Goal: Task Accomplishment & Management: Use online tool/utility

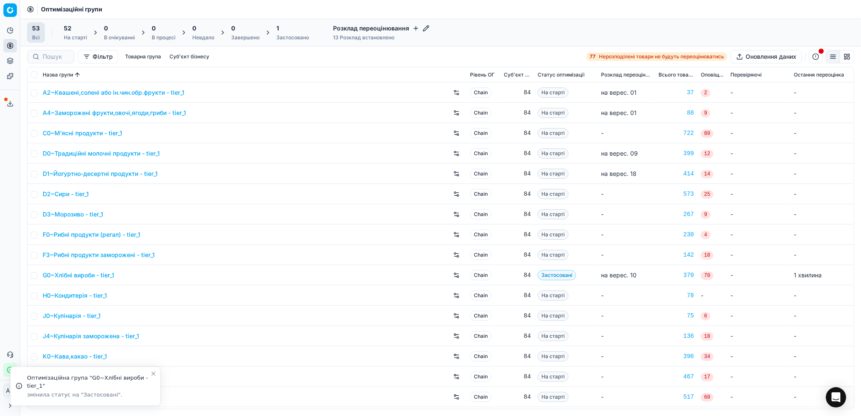
click at [153, 372] on icon "Close toast" at bounding box center [153, 373] width 7 height 7
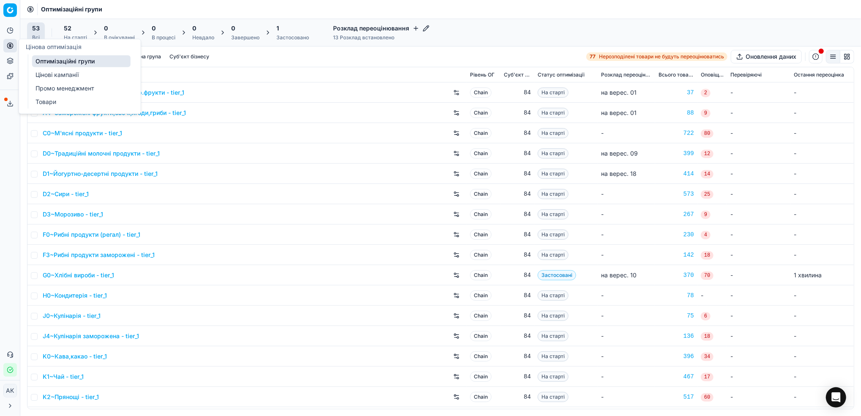
click at [56, 74] on link "Цінові кампанії" at bounding box center [81, 75] width 99 height 12
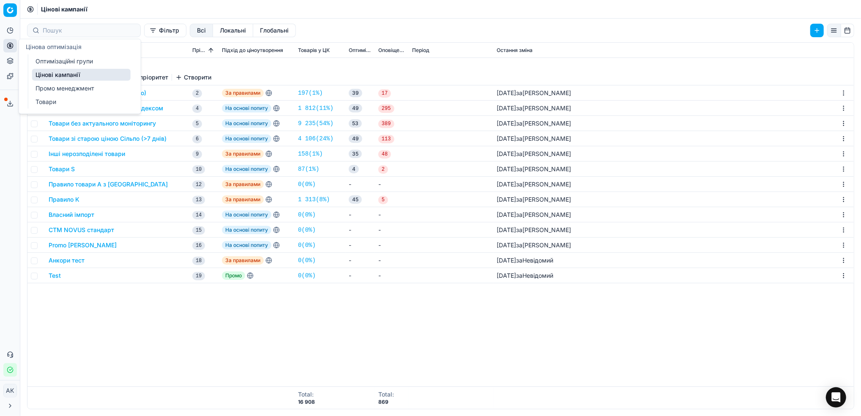
click at [55, 60] on link "Оптимізаційні групи" at bounding box center [81, 61] width 99 height 12
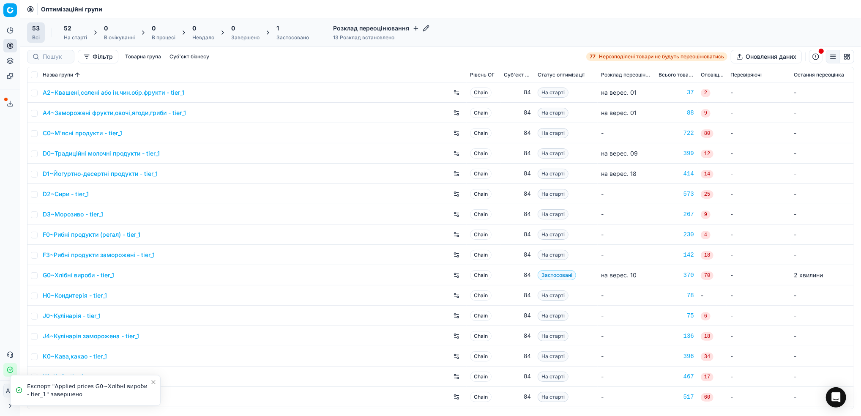
click at [155, 382] on icon "Close toast" at bounding box center [153, 382] width 7 height 7
click at [281, 38] on div "Застосовано" at bounding box center [293, 37] width 33 height 7
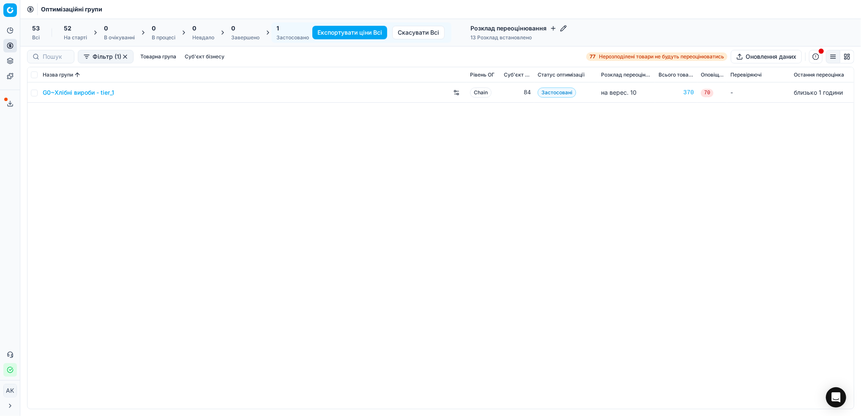
click at [63, 36] on div "52 На старті" at bounding box center [75, 32] width 33 height 20
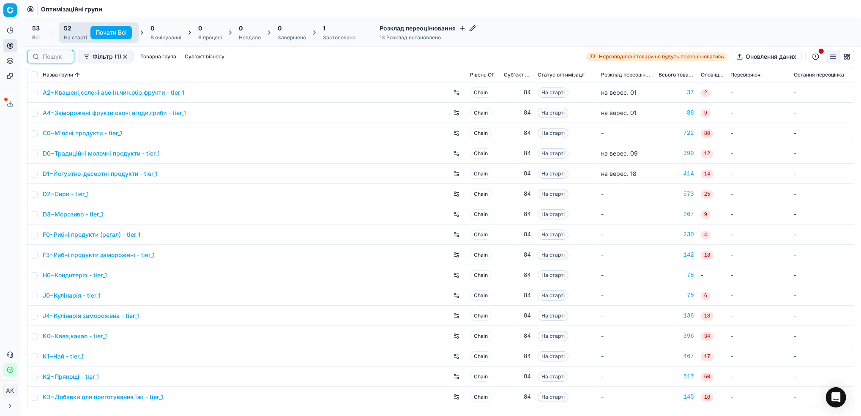
click at [52, 60] on input at bounding box center [56, 56] width 26 height 8
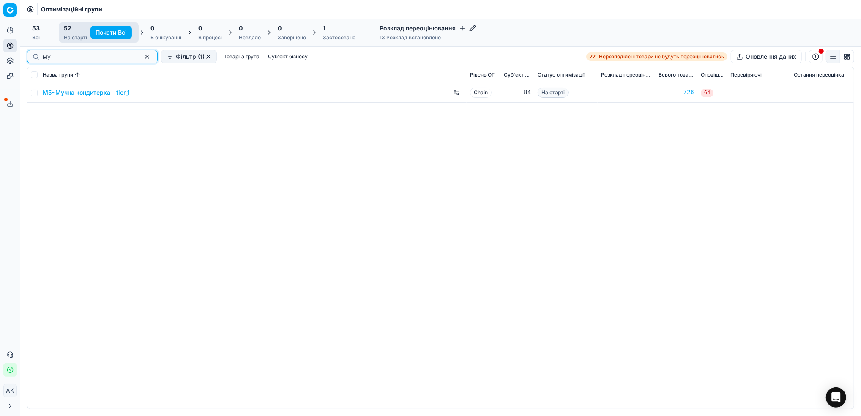
type input "му"
click at [31, 95] on input "checkbox" at bounding box center [34, 93] width 7 height 7
checkbox input "true"
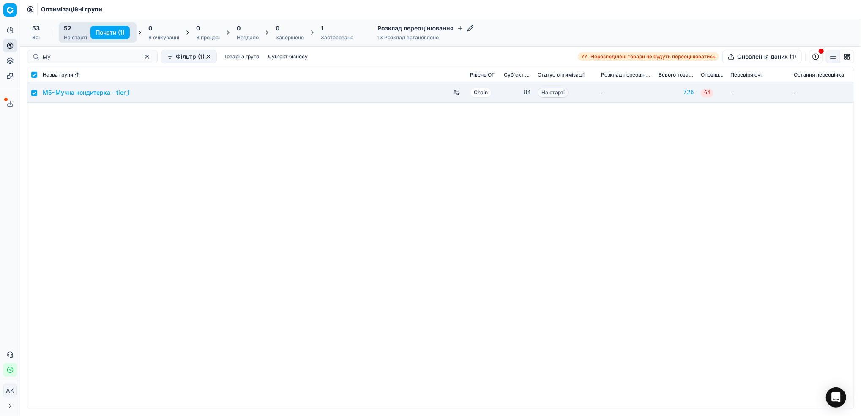
click at [110, 30] on button "Почати (1)" at bounding box center [110, 33] width 39 height 14
checkbox input "false"
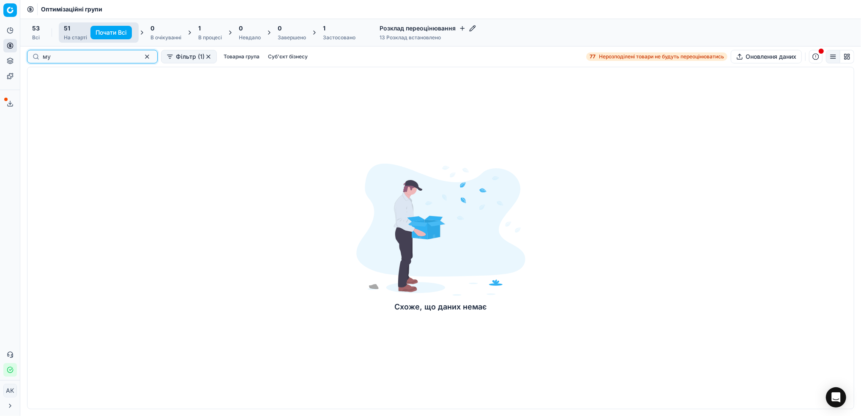
click at [142, 58] on button "button" at bounding box center [147, 57] width 10 height 10
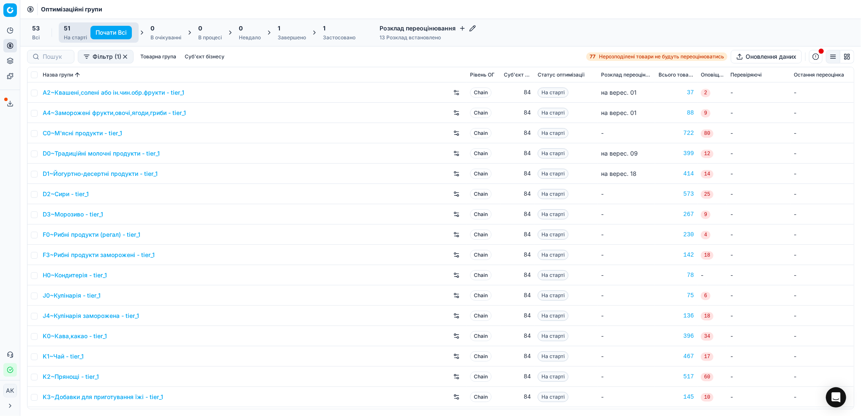
click at [296, 35] on div "Завершено" at bounding box center [292, 37] width 28 height 7
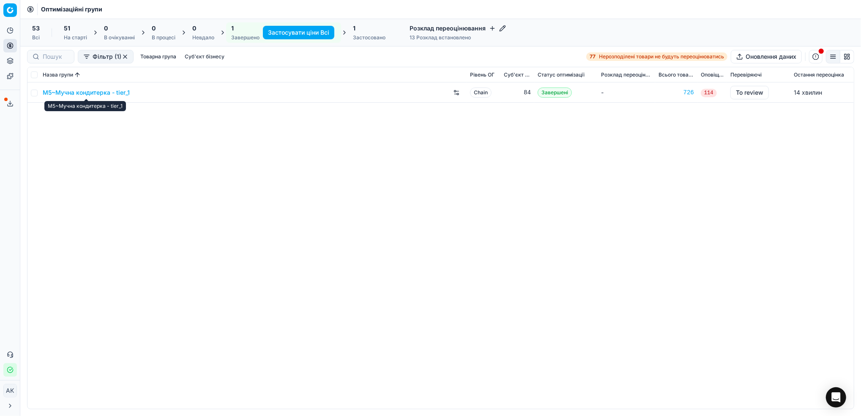
click at [62, 93] on link "M5~Мучна кондитерка - tier_1" at bounding box center [86, 92] width 87 height 8
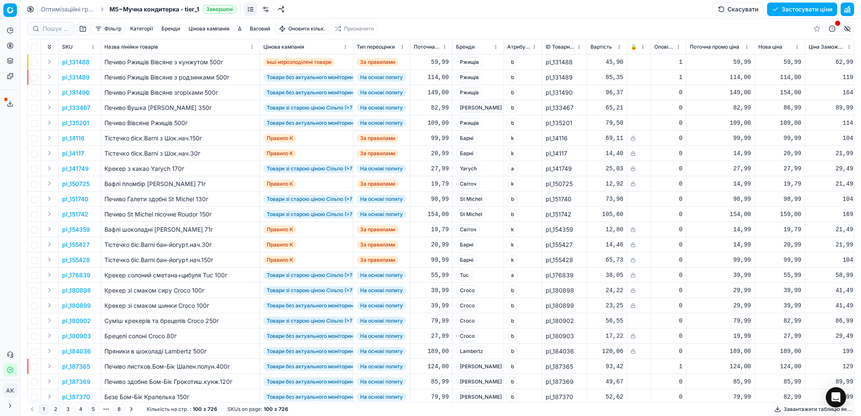
click at [849, 11] on button "button" at bounding box center [848, 10] width 14 height 14
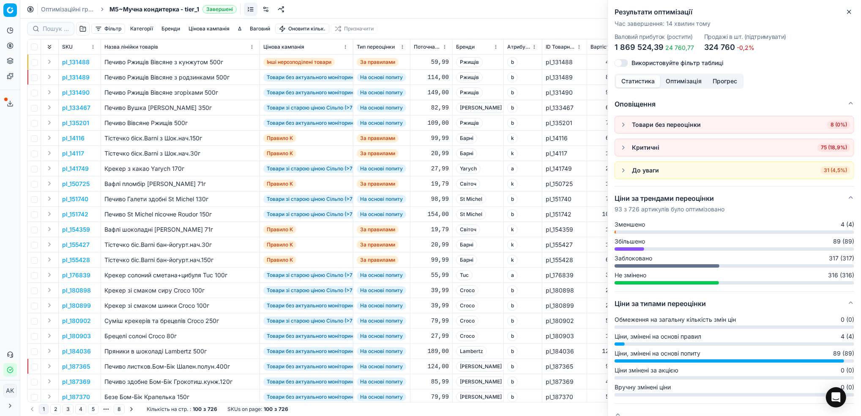
click at [853, 9] on button "Close" at bounding box center [850, 12] width 10 height 10
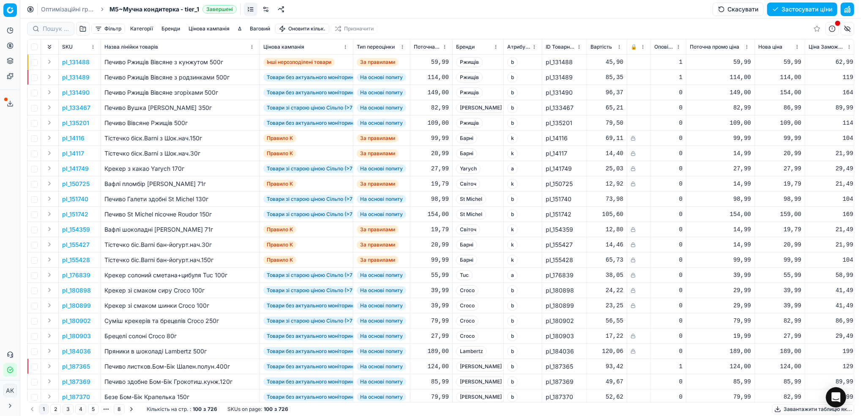
click at [204, 29] on button "Цінова кампанія" at bounding box center [209, 29] width 48 height 10
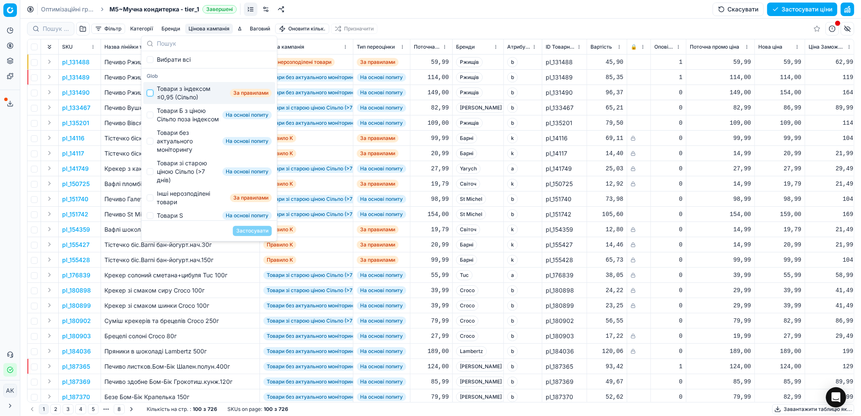
click at [152, 93] on input "Suggestions" at bounding box center [150, 93] width 7 height 7
checkbox input "true"
click at [257, 232] on button "Застосувати" at bounding box center [252, 231] width 39 height 10
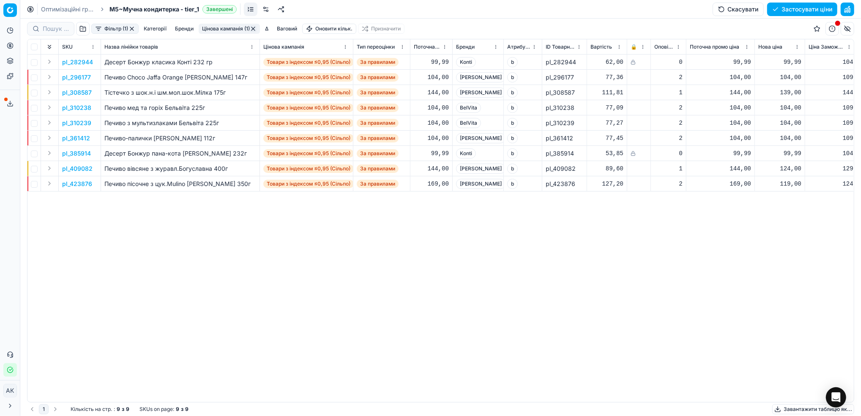
click at [118, 28] on button "Фільтр (1)" at bounding box center [114, 29] width 47 height 10
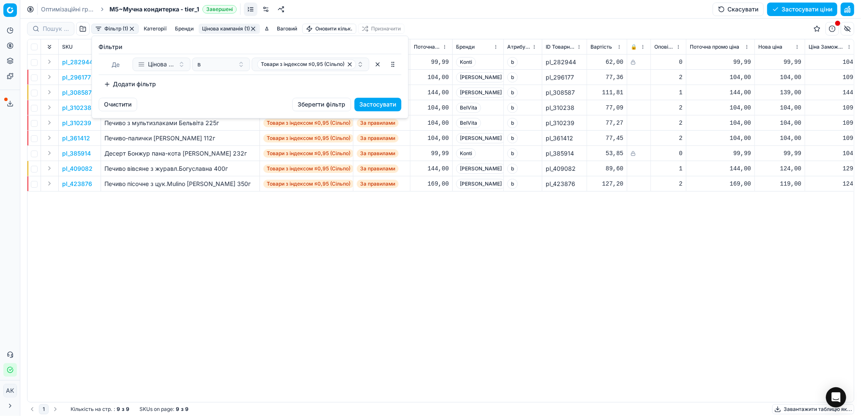
click at [129, 88] on button "Додати фільтр" at bounding box center [130, 84] width 63 height 14
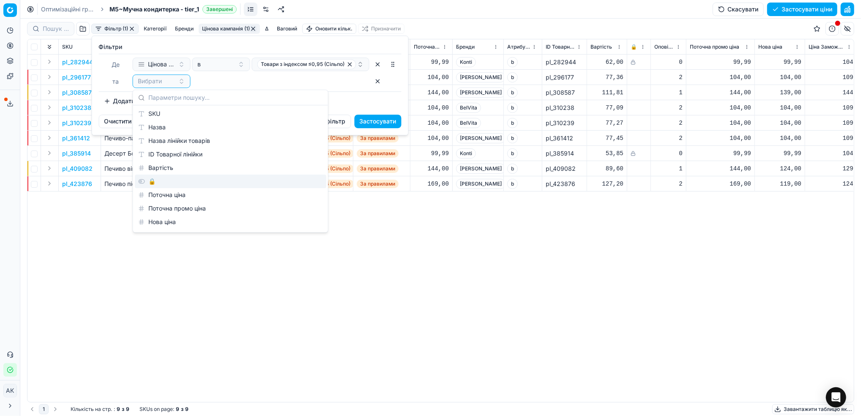
click at [150, 181] on div "🔒" at bounding box center [231, 182] width 192 height 14
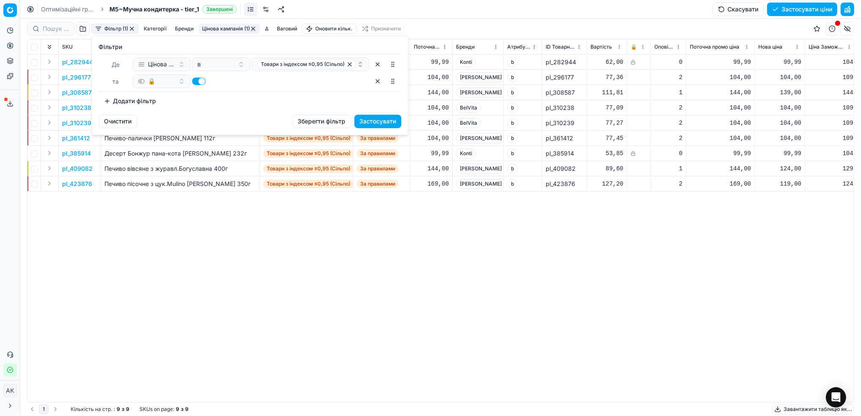
click at [195, 80] on button "button" at bounding box center [199, 81] width 14 height 8
checkbox input "false"
click at [377, 123] on button "Застосувати" at bounding box center [378, 122] width 47 height 14
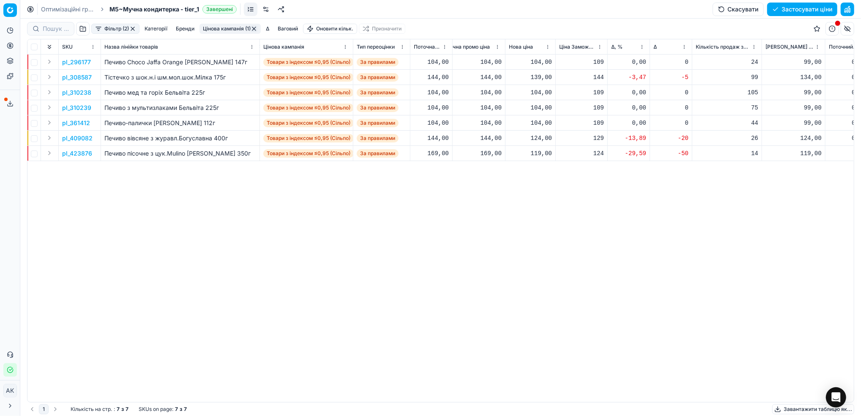
scroll to position [0, 316]
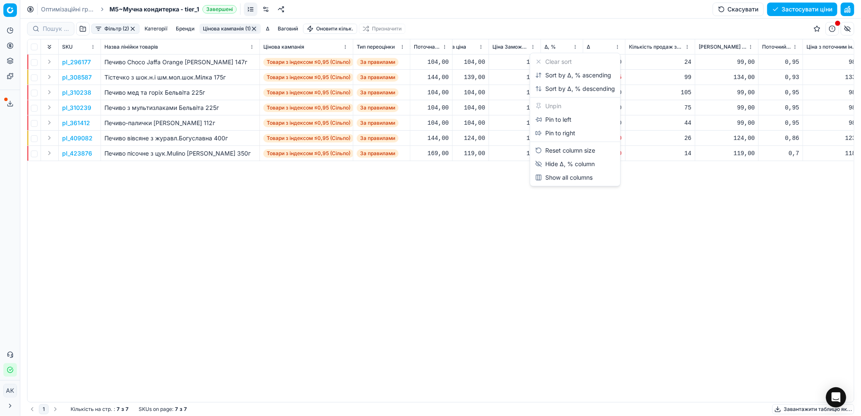
click at [579, 48] on html "Pricing platform Аналітика Цінова оптимізація Асортимент продукції Шаблони Серв…" at bounding box center [430, 208] width 861 height 416
click at [573, 72] on div "Sort by Δ, % ascending" at bounding box center [573, 75] width 76 height 8
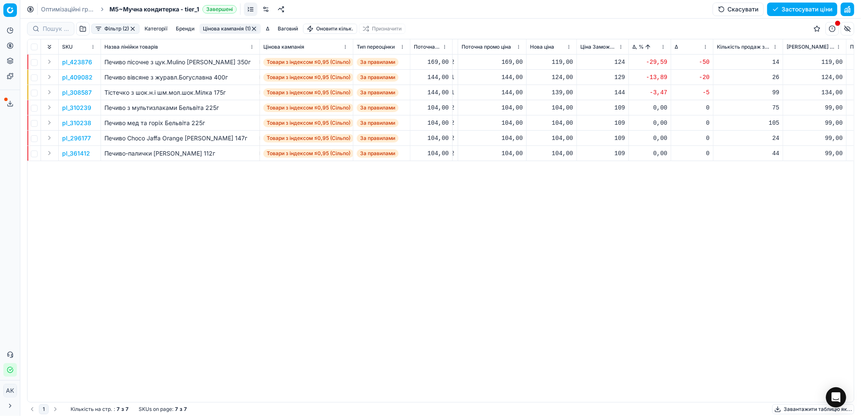
scroll to position [0, 232]
click at [77, 61] on p "pl_423876" at bounding box center [77, 62] width 30 height 8
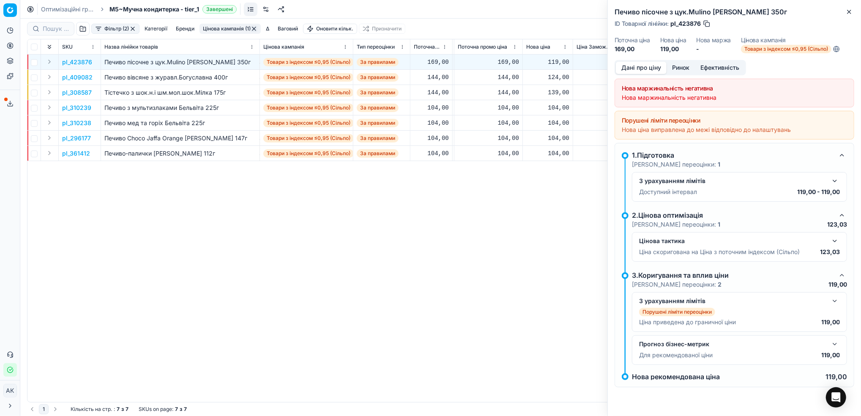
click at [679, 69] on button "Ринок" at bounding box center [681, 68] width 28 height 12
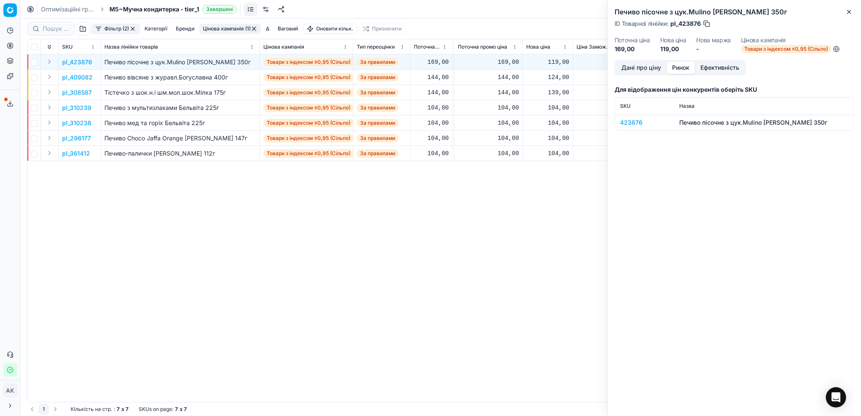
click at [635, 122] on div "423876" at bounding box center [644, 122] width 49 height 8
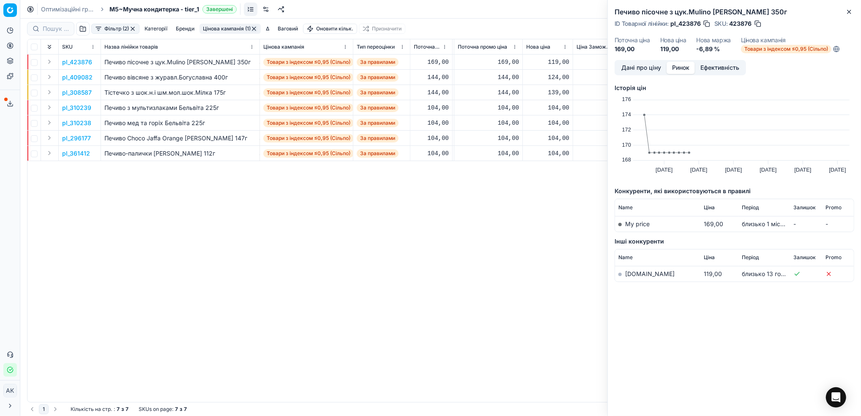
click at [628, 274] on link "[DOMAIN_NAME]" at bounding box center [649, 273] width 49 height 7
click at [755, 24] on button "button" at bounding box center [758, 23] width 8 height 8
click at [849, 12] on icon "button" at bounding box center [849, 11] width 3 height 3
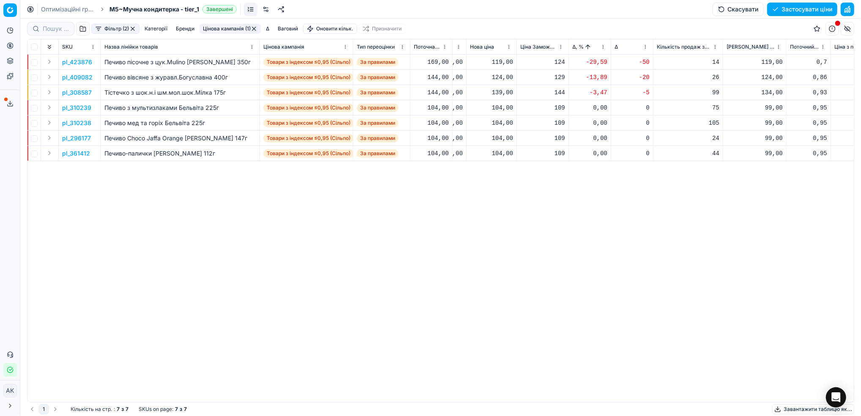
scroll to position [0, 292]
click at [496, 65] on div "119,00" at bounding box center [488, 62] width 43 height 8
click at [497, 138] on input "119.00" at bounding box center [518, 137] width 61 height 14
type input "169.00"
click at [83, 78] on p "pl_409082" at bounding box center [77, 77] width 30 height 8
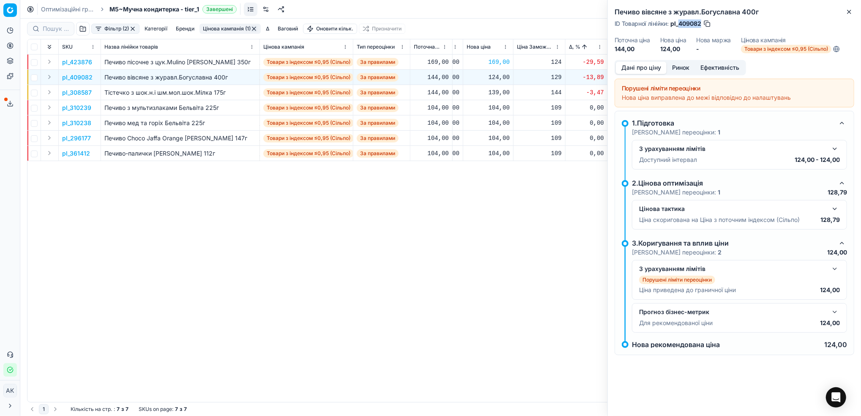
drag, startPoint x: 702, startPoint y: 22, endPoint x: 679, endPoint y: 23, distance: 22.8
click at [679, 23] on div "ID Товарної лінійки : pl_409082" at bounding box center [663, 23] width 97 height 8
copy span "409082"
click at [847, 8] on icon "button" at bounding box center [849, 11] width 7 height 7
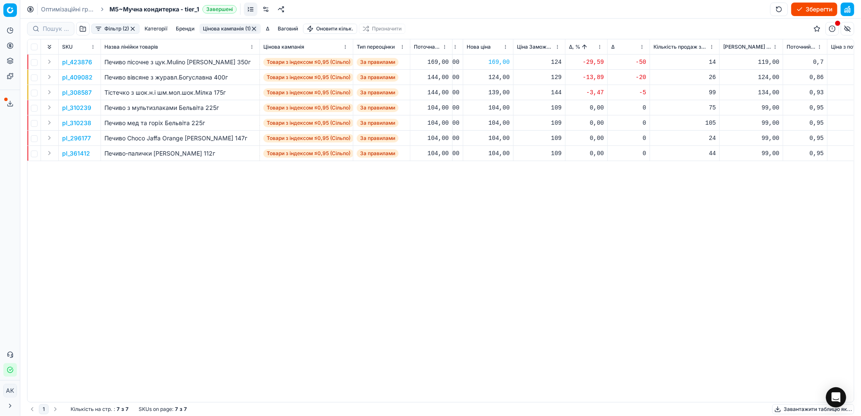
click at [498, 78] on div "124,00" at bounding box center [488, 77] width 43 height 8
drag, startPoint x: 501, startPoint y: 154, endPoint x: 496, endPoint y: 156, distance: 5.0
click at [496, 156] on input "124.00" at bounding box center [518, 152] width 61 height 14
type input "144.00"
click at [71, 95] on p "pl_308587" at bounding box center [77, 92] width 30 height 8
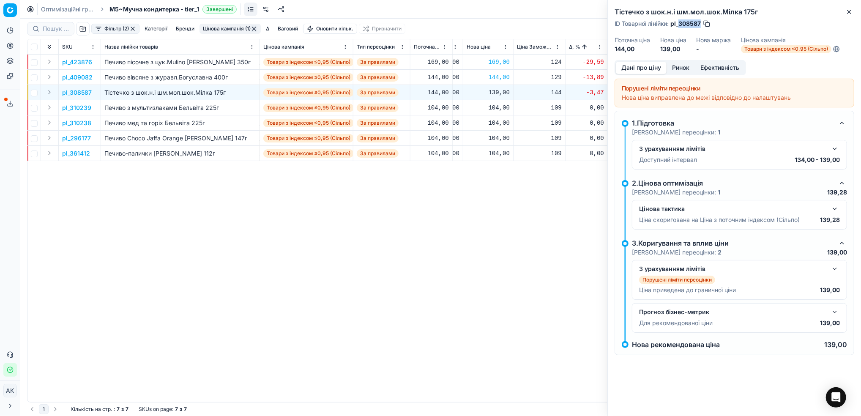
drag, startPoint x: 700, startPoint y: 24, endPoint x: 680, endPoint y: 25, distance: 20.4
click at [680, 25] on span "pl_308587" at bounding box center [686, 23] width 30 height 8
copy span "308587"
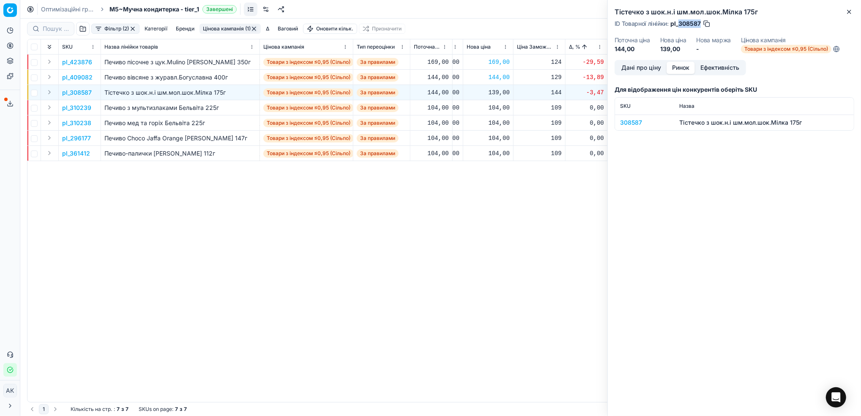
click at [675, 67] on button "Ринок" at bounding box center [681, 68] width 28 height 12
click at [628, 124] on div "308587" at bounding box center [644, 122] width 49 height 8
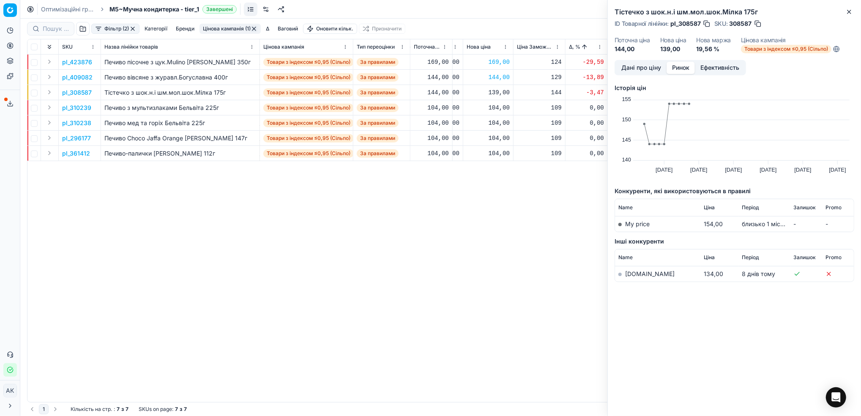
click at [635, 277] on td "[DOMAIN_NAME]" at bounding box center [657, 274] width 85 height 16
click at [634, 270] on link "[DOMAIN_NAME]" at bounding box center [649, 273] width 49 height 7
click at [758, 23] on button "button" at bounding box center [758, 23] width 8 height 8
click at [848, 11] on icon "button" at bounding box center [849, 11] width 7 height 7
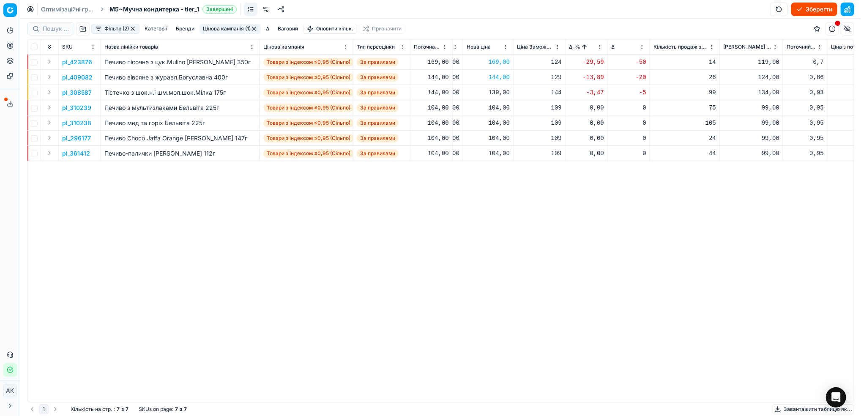
click at [495, 94] on div "139,00" at bounding box center [488, 92] width 43 height 8
drag, startPoint x: 503, startPoint y: 165, endPoint x: 498, endPoint y: 166, distance: 5.6
click at [498, 166] on input "139.00" at bounding box center [518, 167] width 61 height 14
type input "159.00"
click at [75, 107] on p "pl_310239" at bounding box center [76, 108] width 29 height 8
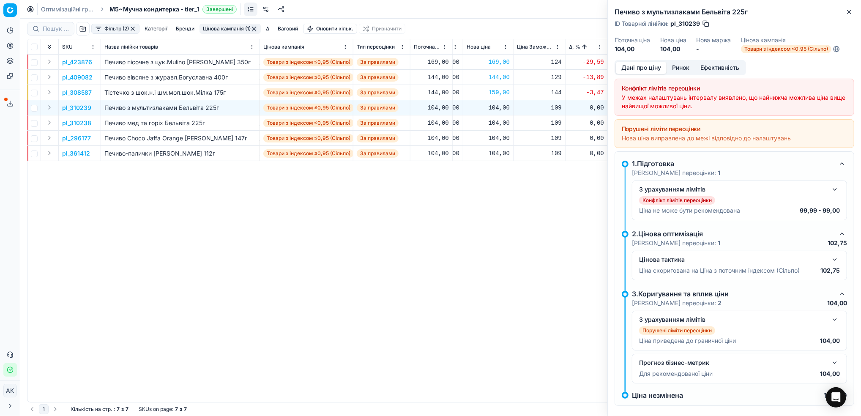
click at [680, 68] on button "Ринок" at bounding box center [681, 68] width 28 height 12
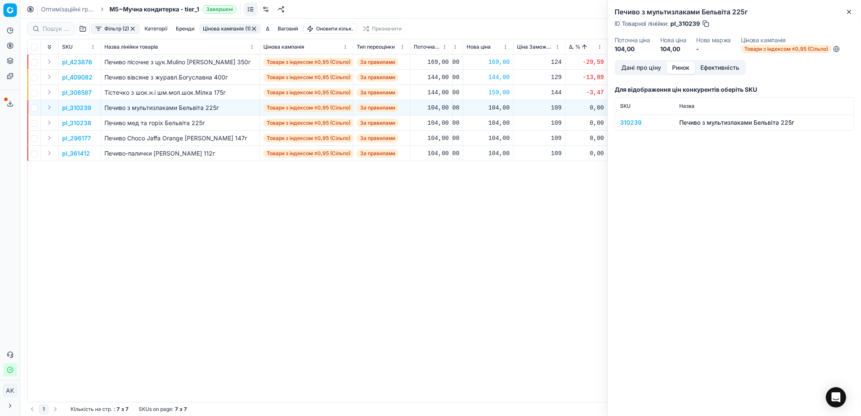
click at [630, 124] on div "310239" at bounding box center [644, 122] width 49 height 8
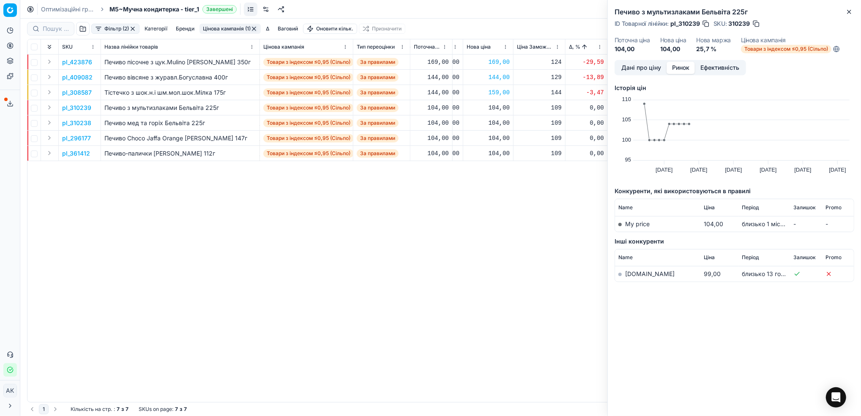
click at [636, 275] on link "[DOMAIN_NAME]" at bounding box center [649, 273] width 49 height 7
click at [850, 11] on icon "button" at bounding box center [849, 11] width 7 height 7
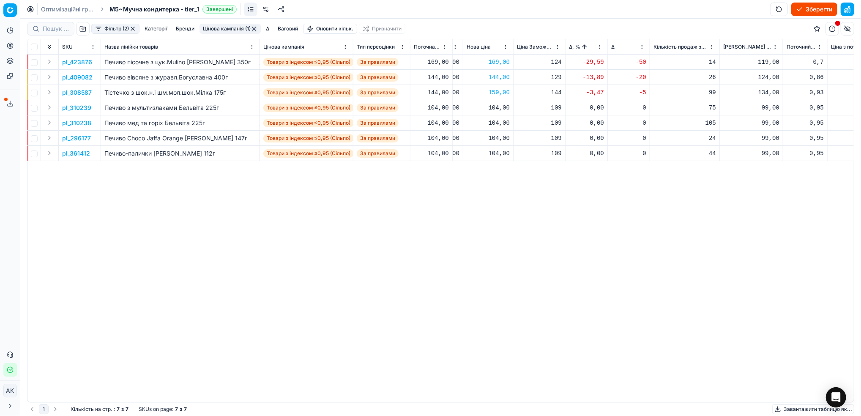
click at [79, 123] on p "pl_310238" at bounding box center [76, 123] width 29 height 8
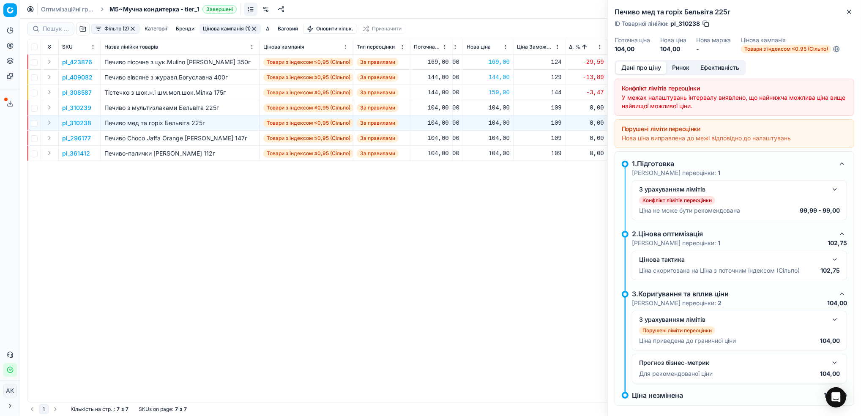
click at [683, 69] on button "Ринок" at bounding box center [681, 68] width 28 height 12
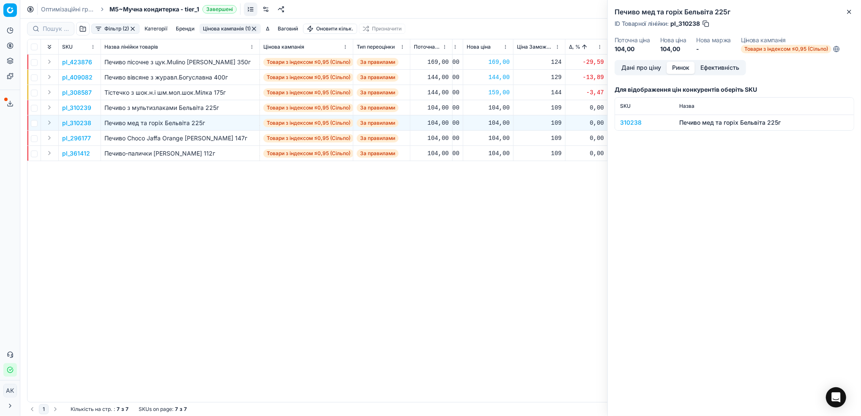
click at [623, 121] on div "310238" at bounding box center [644, 122] width 49 height 8
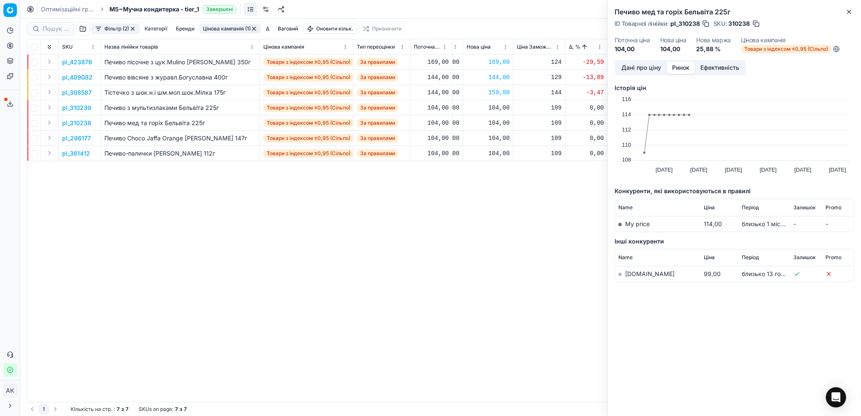
click at [638, 273] on link "[DOMAIN_NAME]" at bounding box center [649, 273] width 49 height 7
click at [850, 13] on icon "button" at bounding box center [849, 11] width 7 height 7
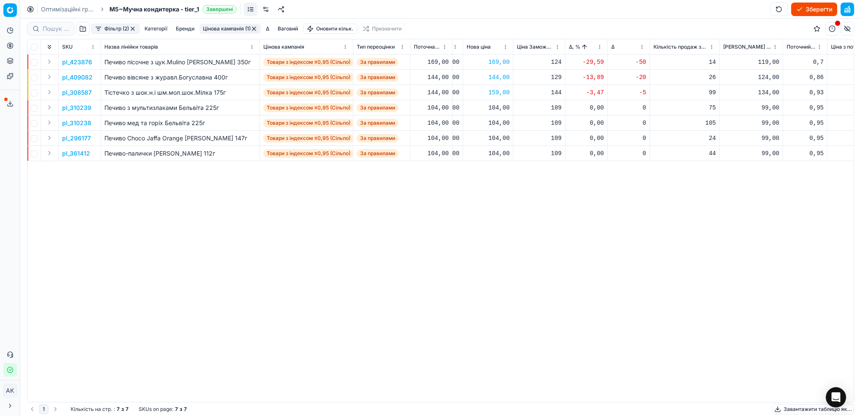
click at [84, 139] on p "pl_296177" at bounding box center [76, 138] width 29 height 8
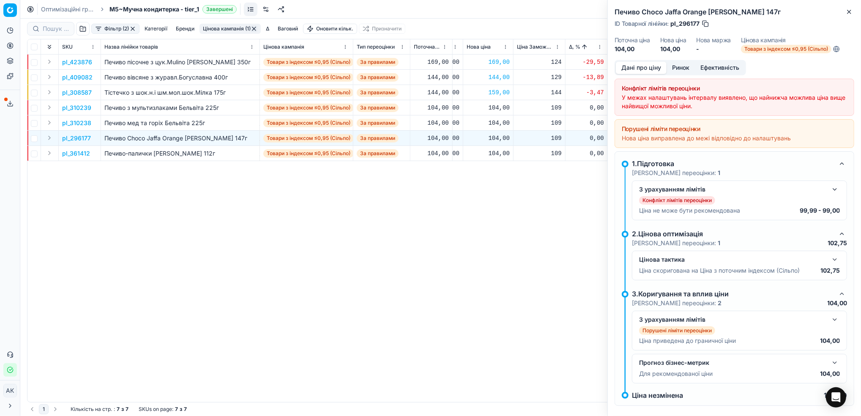
click at [681, 70] on button "Ринок" at bounding box center [681, 68] width 28 height 12
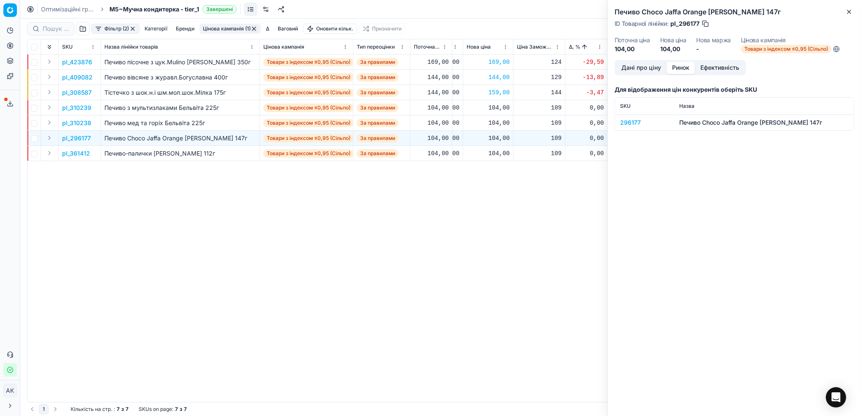
click at [632, 121] on div "296177" at bounding box center [644, 122] width 49 height 8
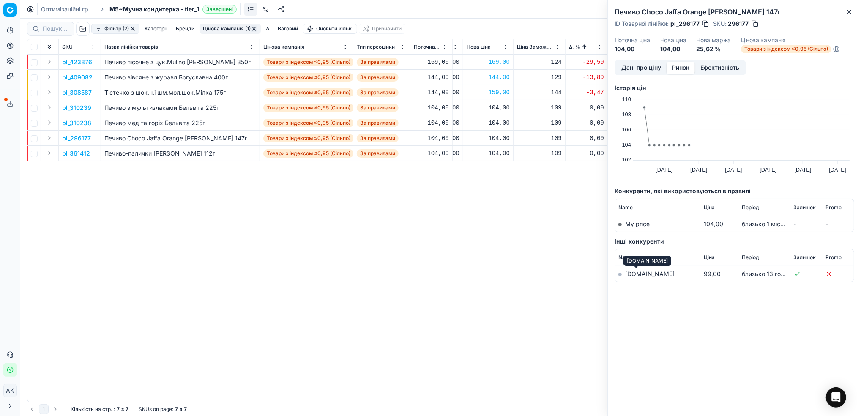
click at [627, 272] on link "[DOMAIN_NAME]" at bounding box center [649, 273] width 49 height 7
click at [853, 12] on icon "button" at bounding box center [849, 11] width 7 height 7
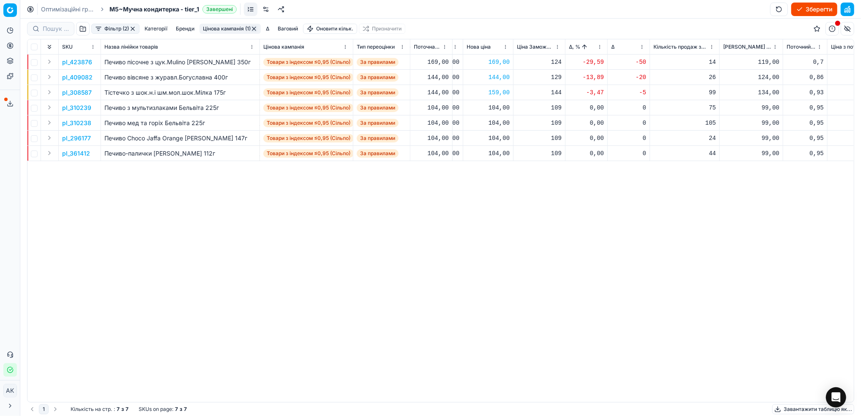
click at [75, 152] on p "pl_361412" at bounding box center [76, 153] width 28 height 8
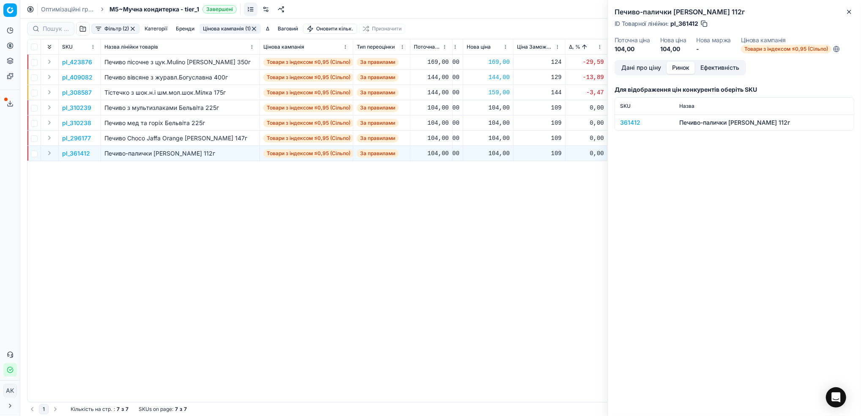
click at [681, 68] on button "Ринок" at bounding box center [681, 68] width 28 height 12
click at [626, 123] on div "361412" at bounding box center [644, 122] width 49 height 8
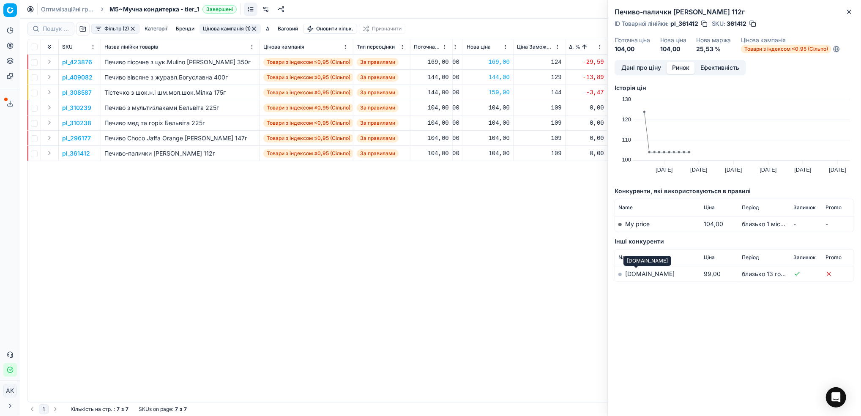
click at [636, 274] on link "[DOMAIN_NAME]" at bounding box center [649, 273] width 49 height 7
click at [850, 10] on icon "button" at bounding box center [849, 11] width 7 height 7
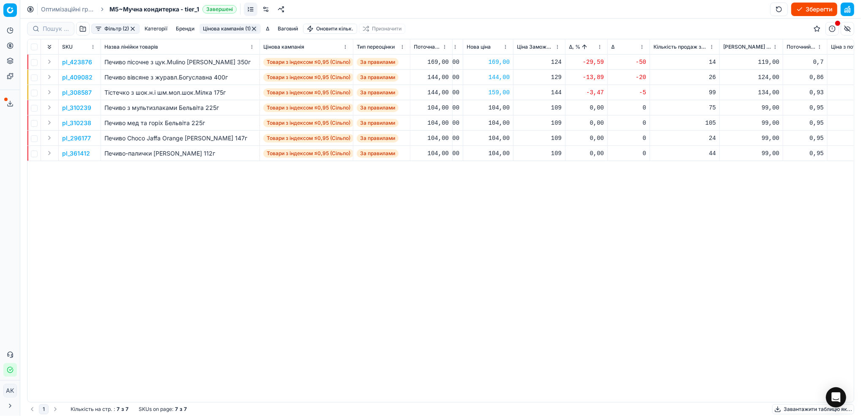
click at [227, 30] on button "Цінова кампанія (1)" at bounding box center [230, 29] width 61 height 10
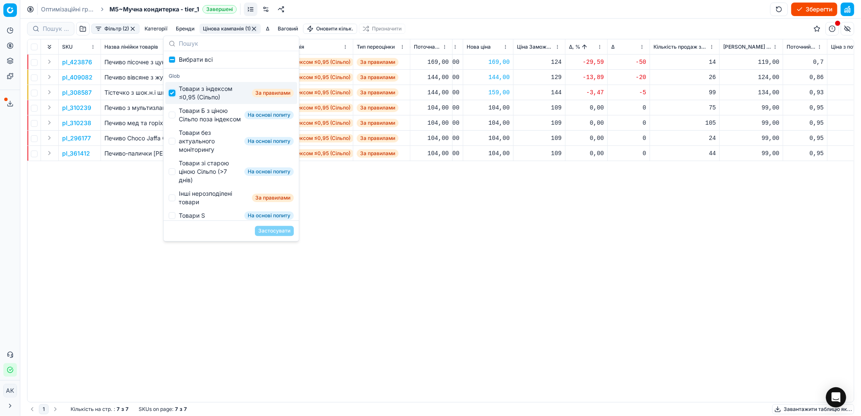
click at [173, 94] on input "Suggestions" at bounding box center [172, 93] width 7 height 7
checkbox input "false"
click at [170, 118] on input "Suggestions" at bounding box center [172, 115] width 7 height 7
checkbox input "true"
click at [280, 230] on button "Застосувати" at bounding box center [274, 231] width 39 height 10
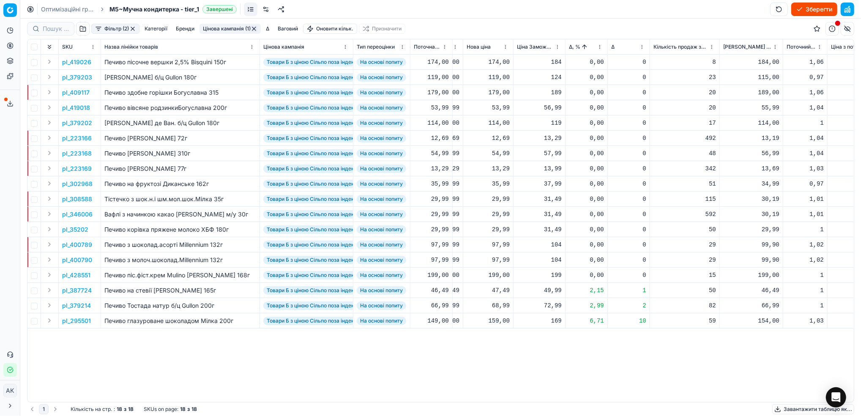
drag, startPoint x: 156, startPoint y: 392, endPoint x: 185, endPoint y: 398, distance: 29.2
click at [185, 398] on div "SKU Назва лінійки товарів Цінова кампанія Тип переоцінки Поточна ціна Бренди Ат…" at bounding box center [440, 220] width 827 height 363
click at [599, 47] on html "Pricing platform Аналітика Цінова оптимізація Асортимент продукції Шаблони Серв…" at bounding box center [430, 208] width 861 height 416
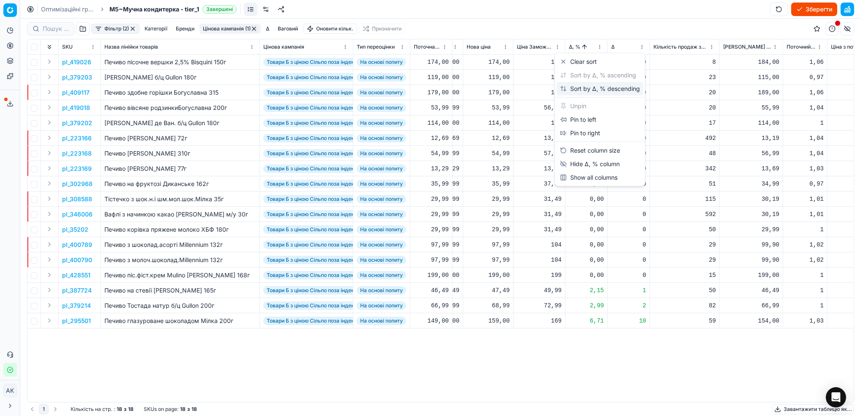
click at [578, 90] on div "Sort by Δ, % descending" at bounding box center [600, 89] width 80 height 8
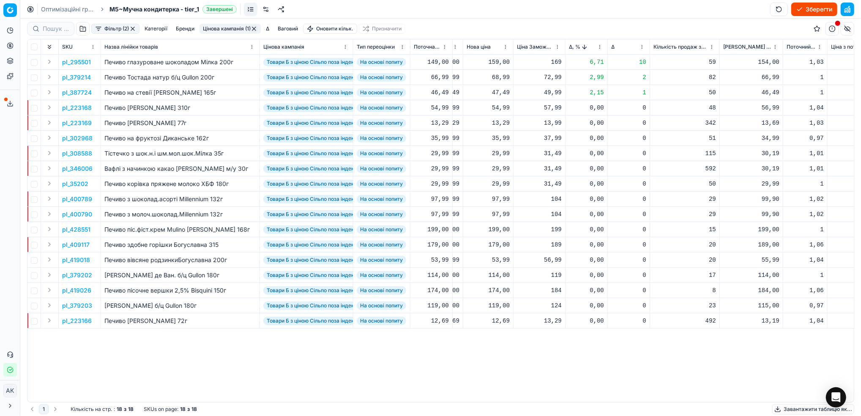
click at [75, 61] on p "pl_295501" at bounding box center [76, 62] width 29 height 8
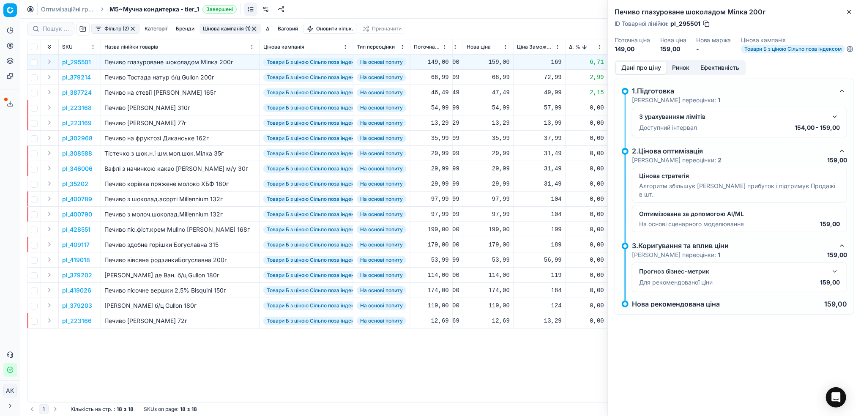
click at [677, 74] on button "Ринок" at bounding box center [681, 68] width 28 height 12
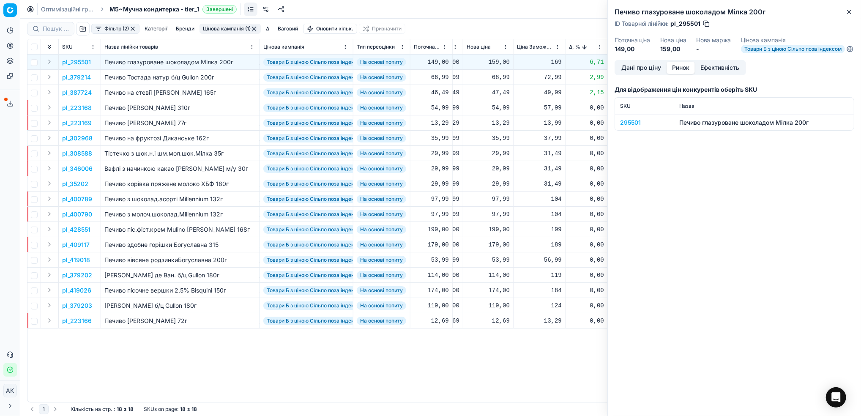
click at [624, 127] on div "295501" at bounding box center [644, 122] width 49 height 8
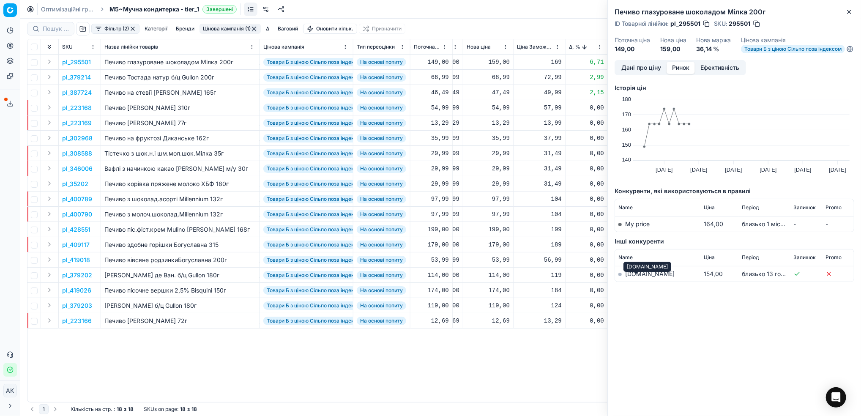
click at [631, 277] on link "[DOMAIN_NAME]" at bounding box center [649, 273] width 49 height 7
click at [634, 73] on button "Дані про ціну" at bounding box center [641, 68] width 51 height 12
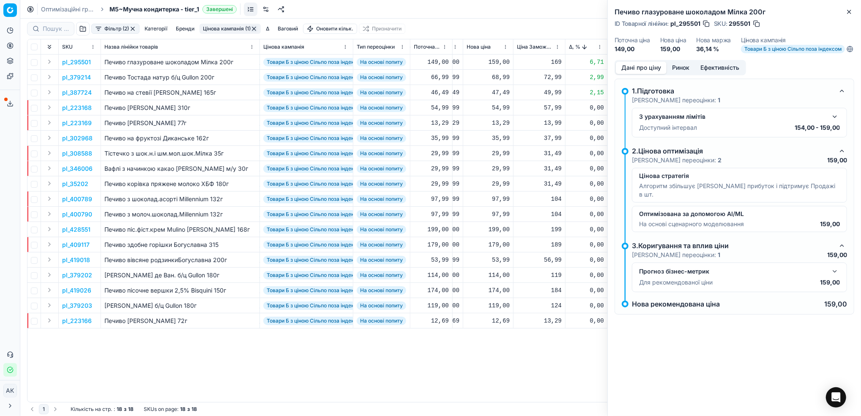
click at [834, 122] on button "button" at bounding box center [835, 117] width 10 height 10
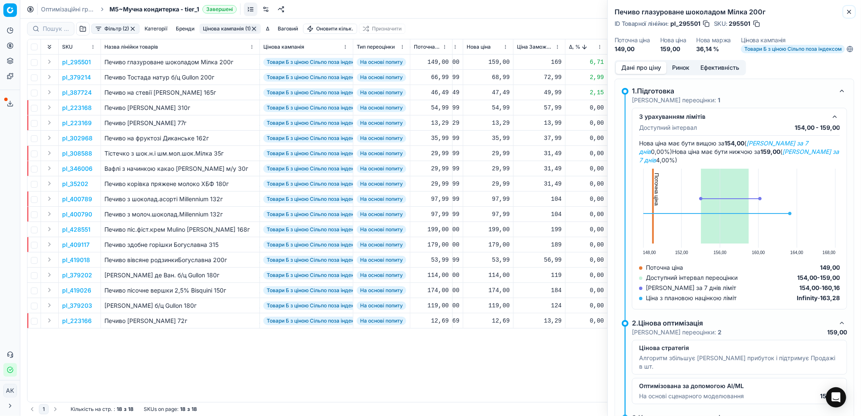
click at [850, 13] on icon "button" at bounding box center [849, 11] width 7 height 7
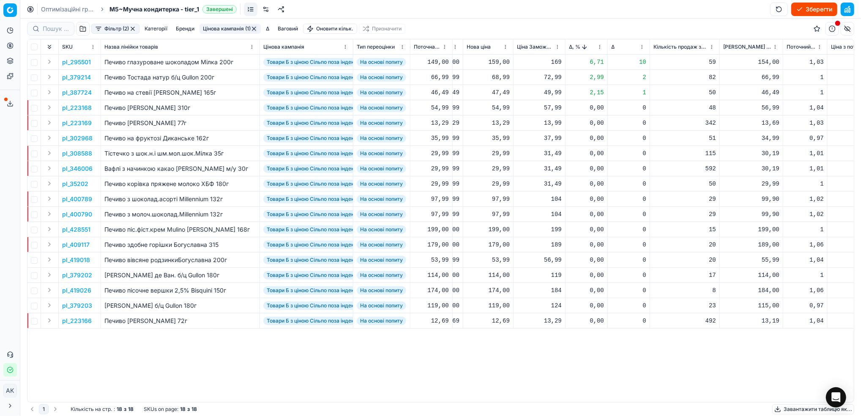
click at [70, 77] on p "pl_379214" at bounding box center [76, 77] width 29 height 8
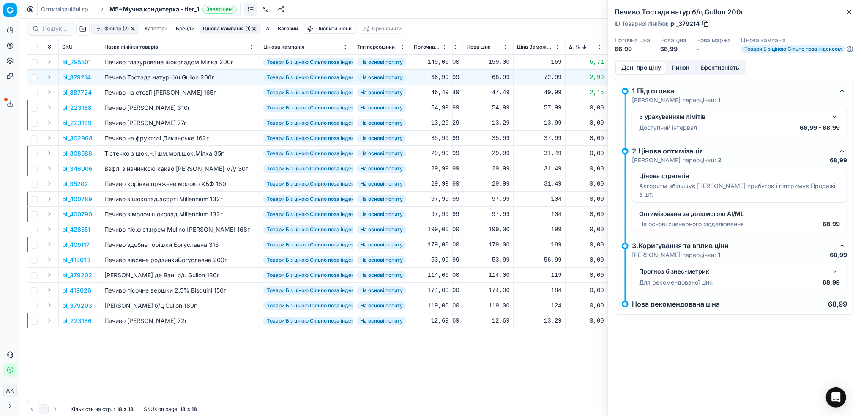
click at [681, 70] on button "Ринок" at bounding box center [681, 68] width 28 height 12
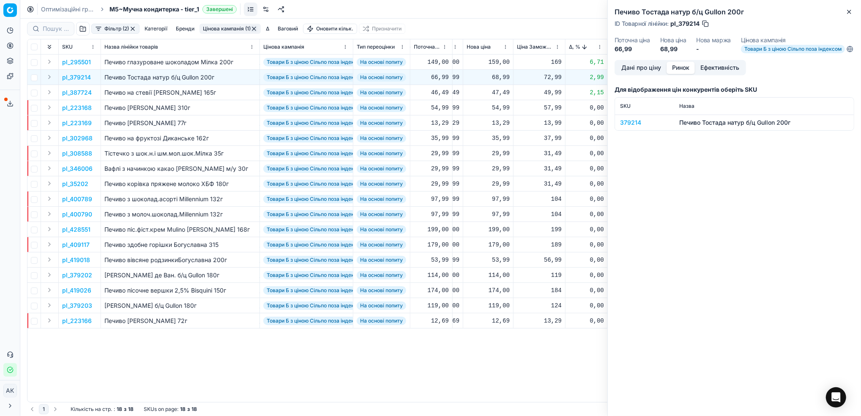
click at [633, 127] on div "379214" at bounding box center [644, 122] width 49 height 8
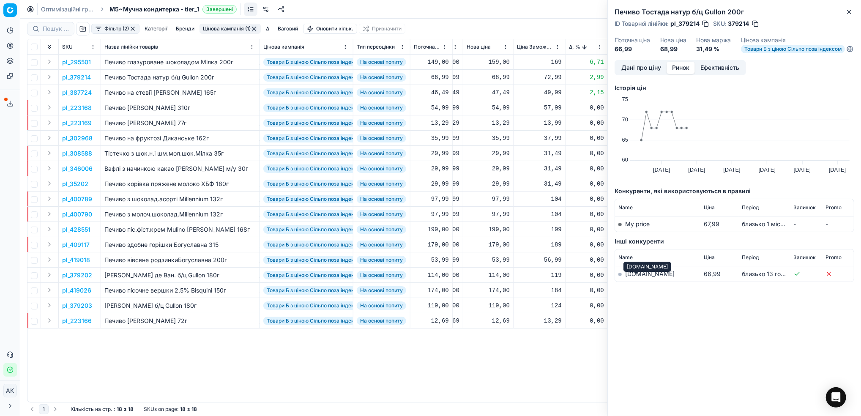
click at [638, 277] on link "[DOMAIN_NAME]" at bounding box center [649, 273] width 49 height 7
click at [632, 70] on button "Дані про ціну" at bounding box center [641, 68] width 51 height 12
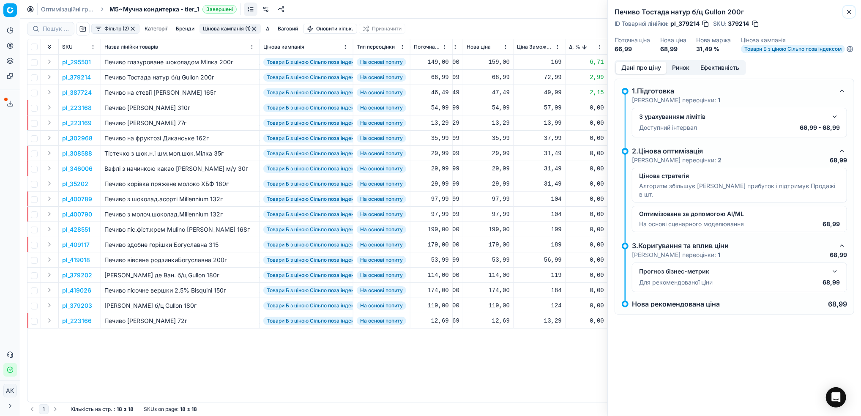
click at [846, 14] on icon "button" at bounding box center [849, 11] width 7 height 7
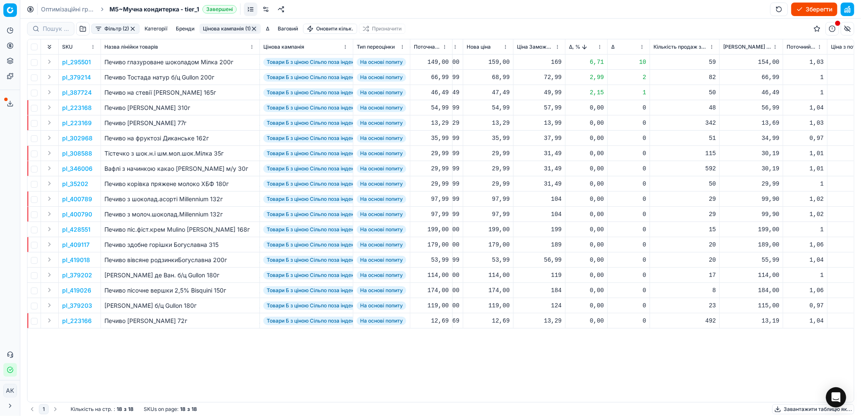
click at [80, 94] on p "pl_387724" at bounding box center [77, 92] width 30 height 8
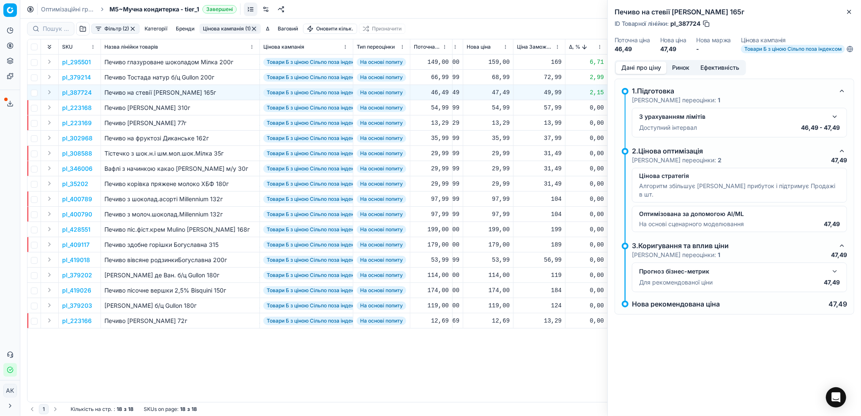
click at [686, 72] on button "Ринок" at bounding box center [681, 68] width 28 height 12
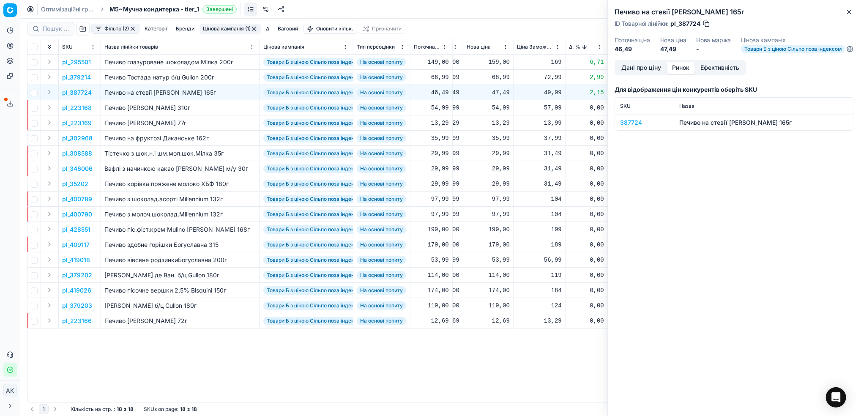
click at [632, 127] on div "387724" at bounding box center [644, 122] width 49 height 8
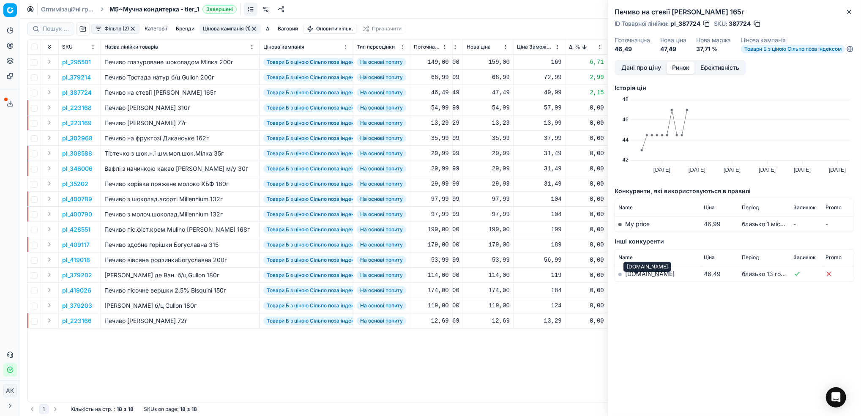
click at [631, 277] on link "[DOMAIN_NAME]" at bounding box center [649, 273] width 49 height 7
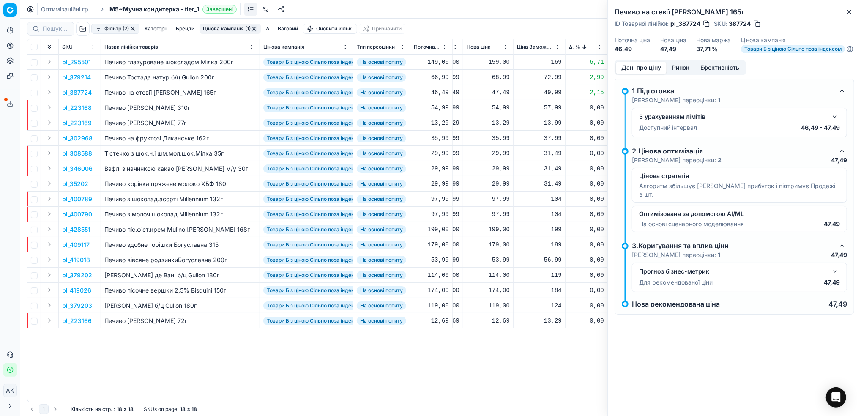
click at [642, 74] on button "Дані про ціну" at bounding box center [641, 68] width 51 height 12
click at [848, 8] on button "Close" at bounding box center [850, 12] width 10 height 10
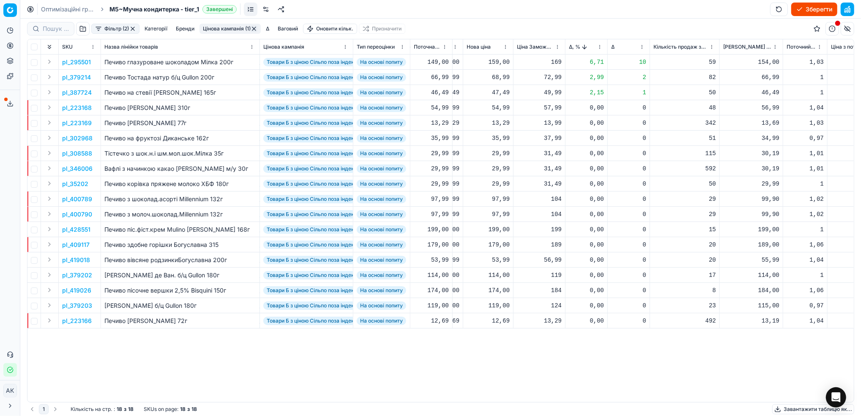
click at [71, 155] on p "pl_308588" at bounding box center [77, 153] width 30 height 8
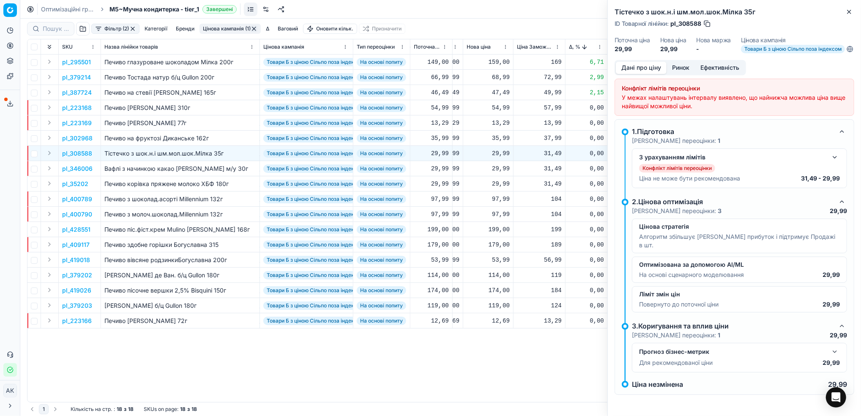
click at [686, 74] on button "Ринок" at bounding box center [681, 68] width 28 height 12
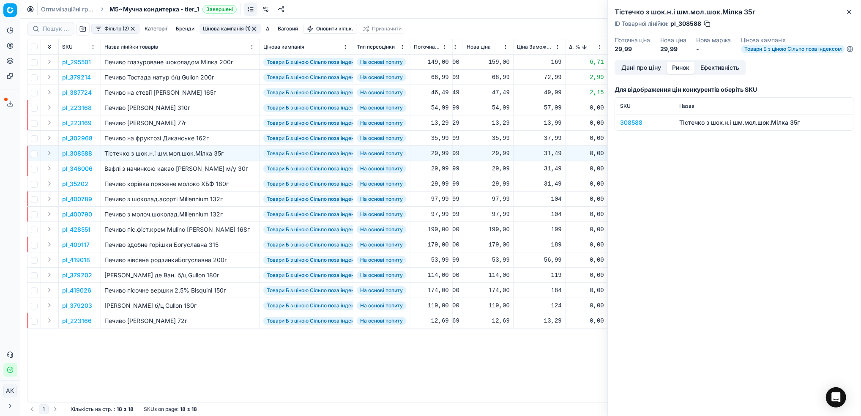
click at [625, 125] on div "308588" at bounding box center [644, 122] width 49 height 8
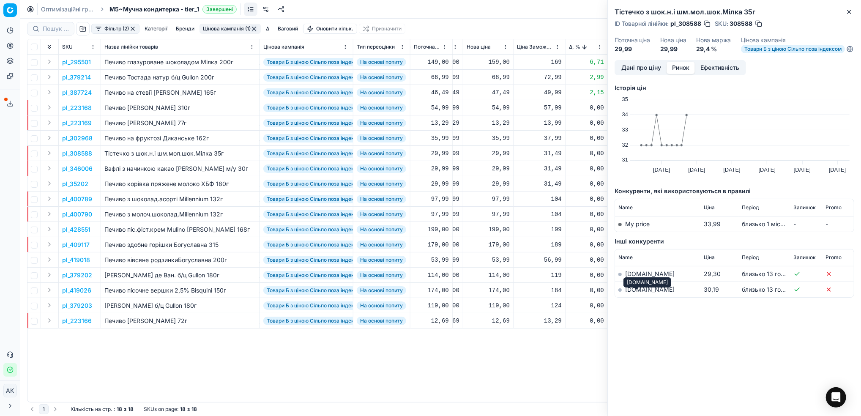
click at [630, 293] on link "[DOMAIN_NAME]" at bounding box center [649, 289] width 49 height 7
click at [635, 71] on button "Дані про ціну" at bounding box center [641, 68] width 51 height 12
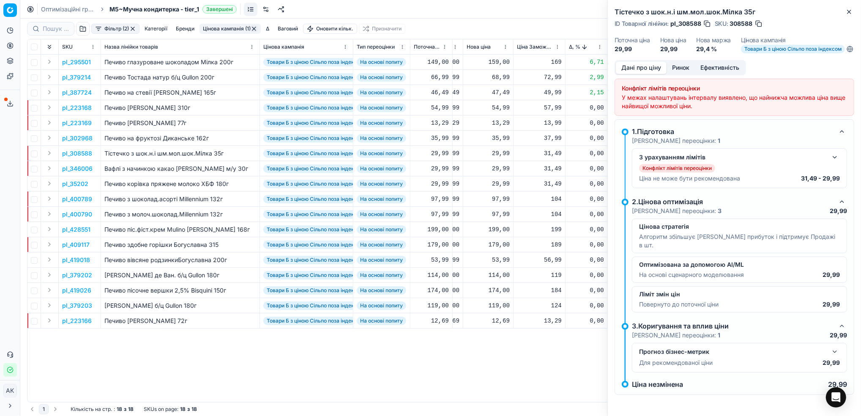
click at [831, 170] on div "Конфлікт лімітів переоцінки" at bounding box center [739, 168] width 201 height 8
click at [828, 162] on div "З урахуванням лімітів" at bounding box center [739, 157] width 201 height 10
click at [836, 162] on button "button" at bounding box center [835, 157] width 10 height 10
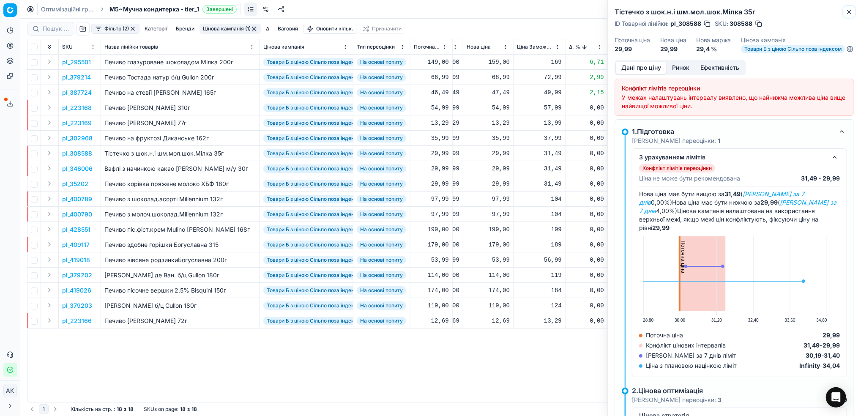
click at [850, 8] on icon "button" at bounding box center [849, 11] width 7 height 7
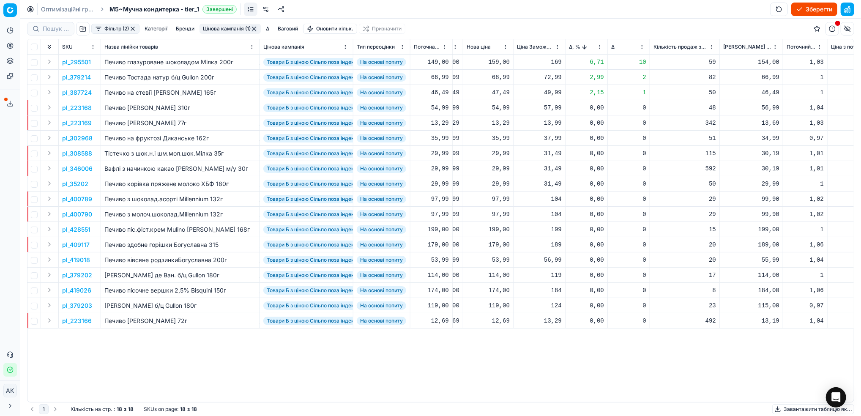
click at [77, 151] on p "pl_308588" at bounding box center [77, 153] width 30 height 8
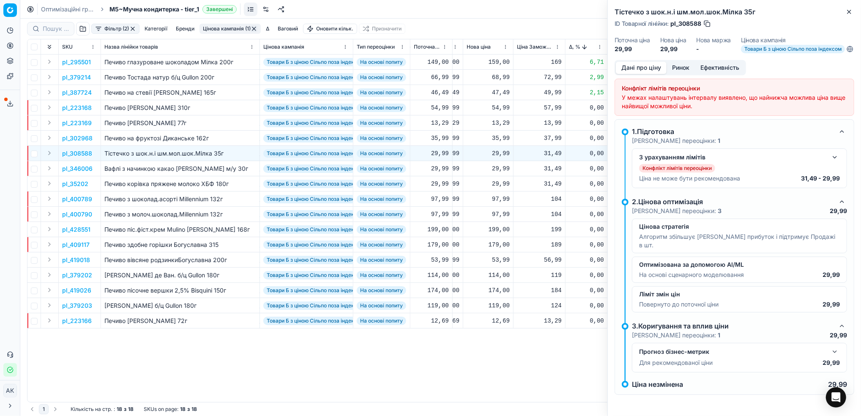
click at [846, 20] on div "ID Товарної лінійки : pl_308588" at bounding box center [735, 23] width 240 height 8
click at [847, 14] on icon "button" at bounding box center [849, 11] width 7 height 7
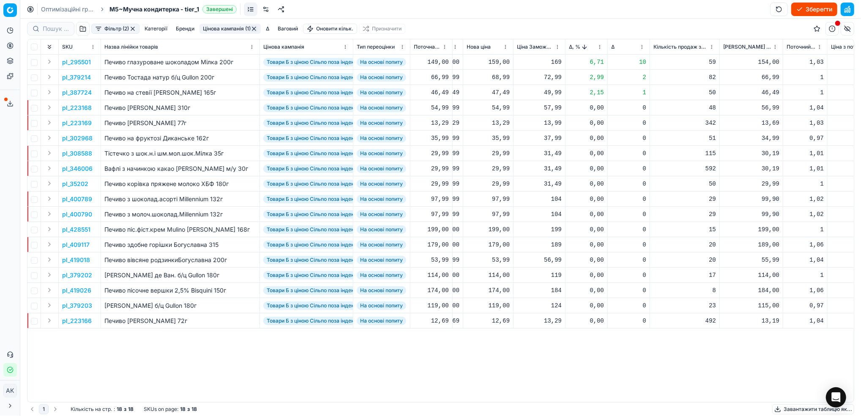
click at [83, 166] on p "pl_346006" at bounding box center [77, 169] width 30 height 8
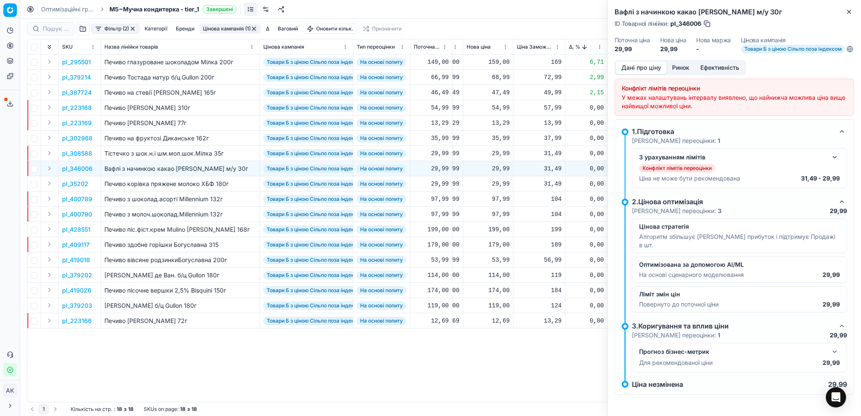
click at [679, 73] on button "Ринок" at bounding box center [681, 68] width 28 height 12
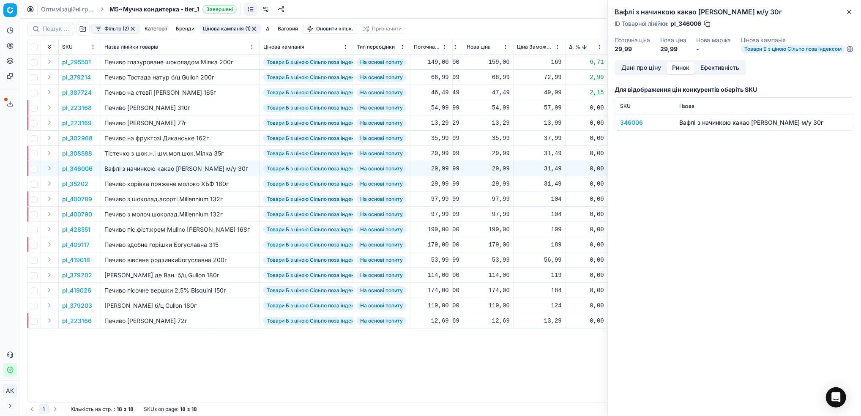
click at [632, 127] on div "346006" at bounding box center [644, 122] width 49 height 8
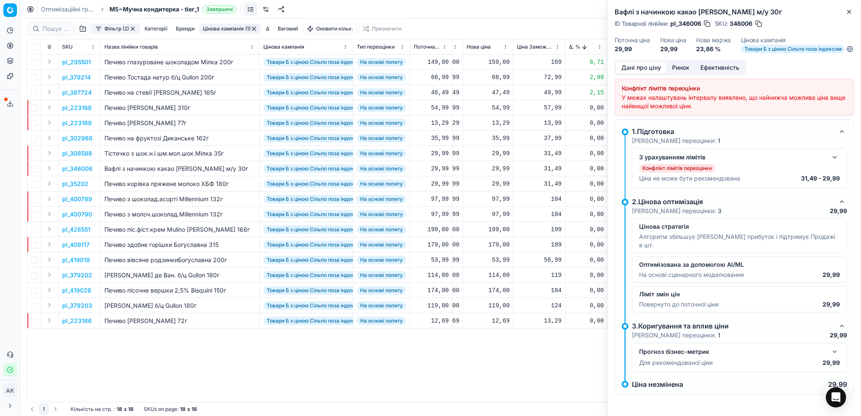
click at [635, 71] on button "Дані про ціну" at bounding box center [641, 68] width 51 height 12
click at [834, 162] on button "button" at bounding box center [835, 157] width 10 height 10
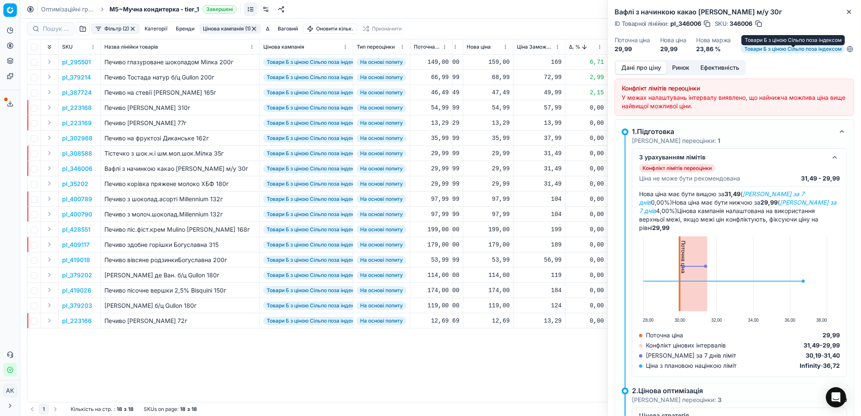
click at [763, 53] on span "Товари Б з ціною Сільпо поза індексом" at bounding box center [793, 49] width 104 height 8
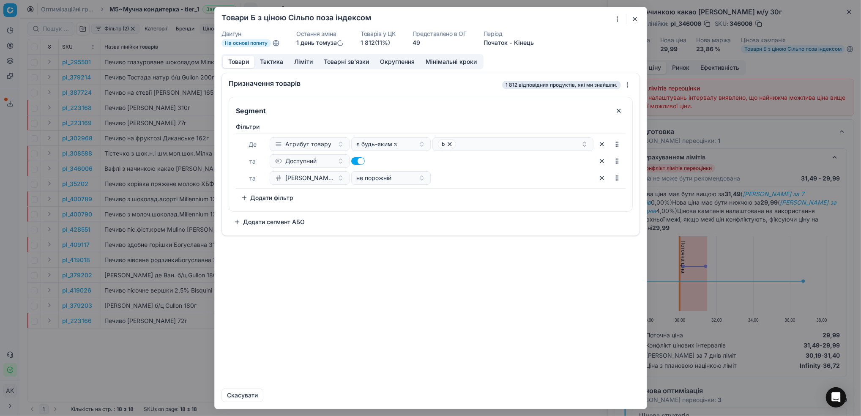
click at [292, 65] on button "Ліміти" at bounding box center [304, 62] width 30 height 12
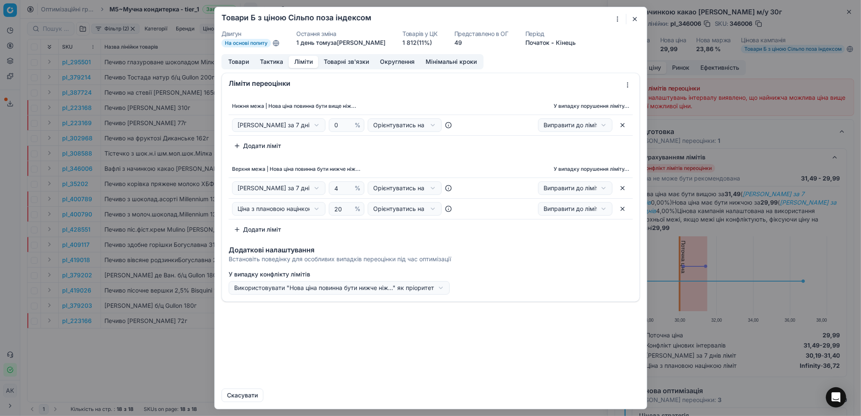
click at [634, 19] on button "button" at bounding box center [635, 19] width 10 height 10
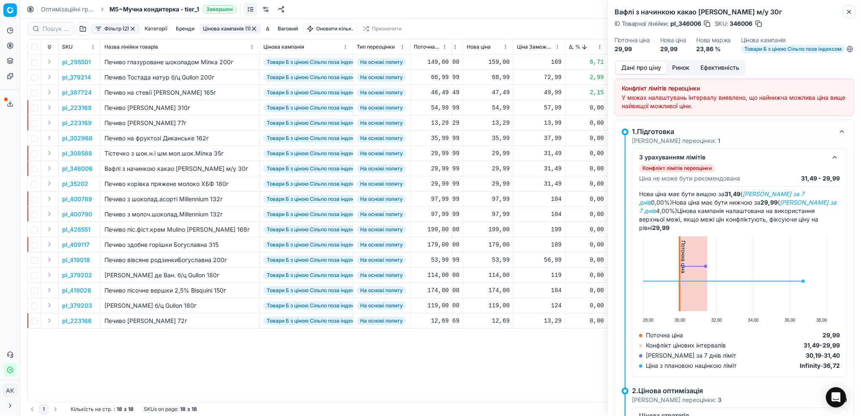
click at [850, 12] on icon "button" at bounding box center [849, 11] width 3 height 3
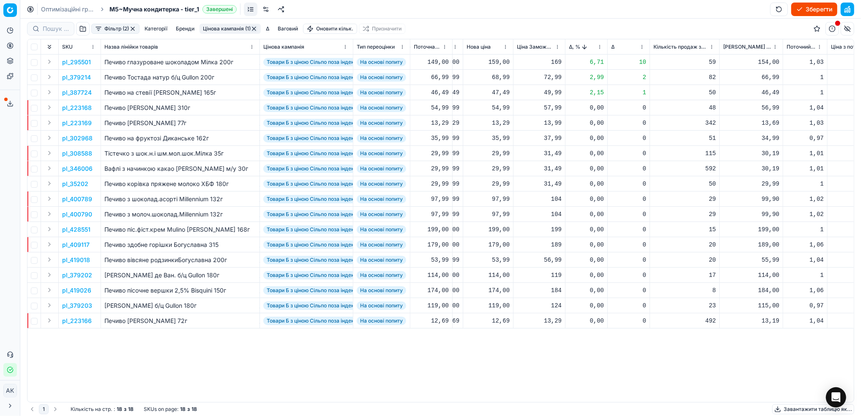
click at [239, 32] on button "Цінова кампанія (1)" at bounding box center [230, 29] width 61 height 10
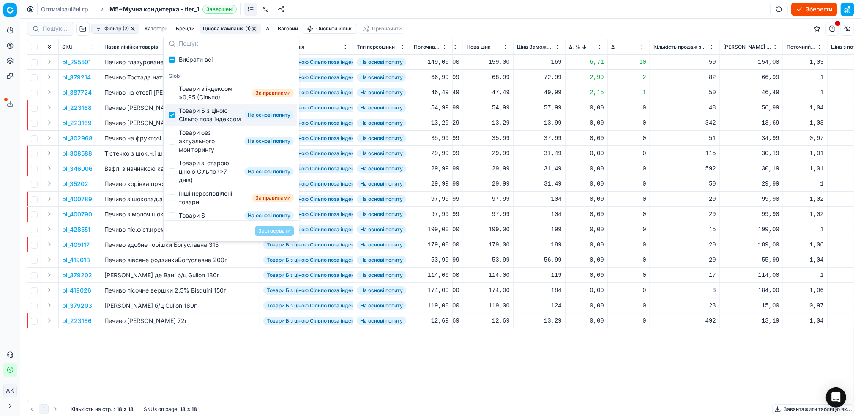
click at [172, 115] on div "Товари Б з ціною Сільпо поза індексом На основі попиту" at bounding box center [231, 115] width 132 height 22
checkbox input "false"
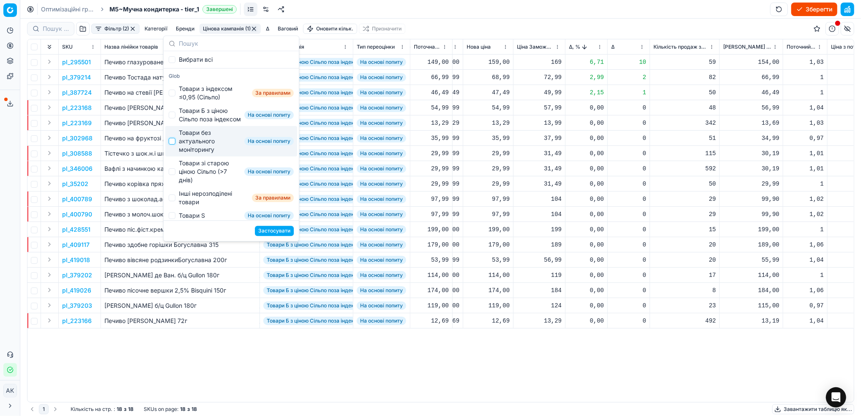
click at [171, 145] on input "Suggestions" at bounding box center [172, 141] width 7 height 7
checkbox input "true"
click at [270, 229] on button "Застосувати" at bounding box center [274, 231] width 39 height 10
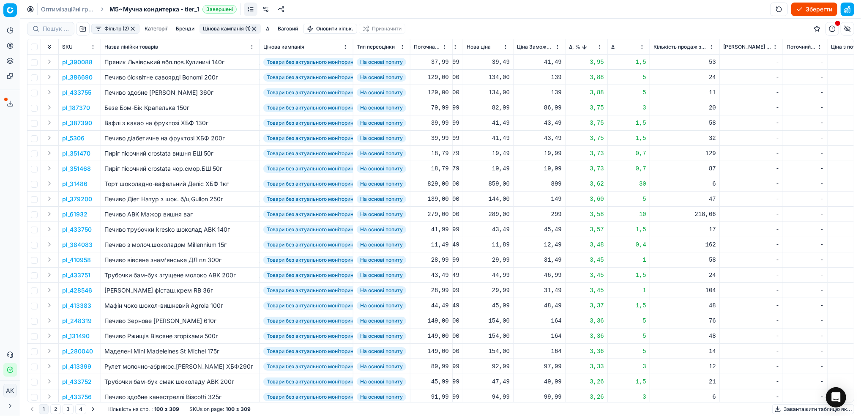
click at [79, 63] on p "pl_390088" at bounding box center [77, 62] width 30 height 8
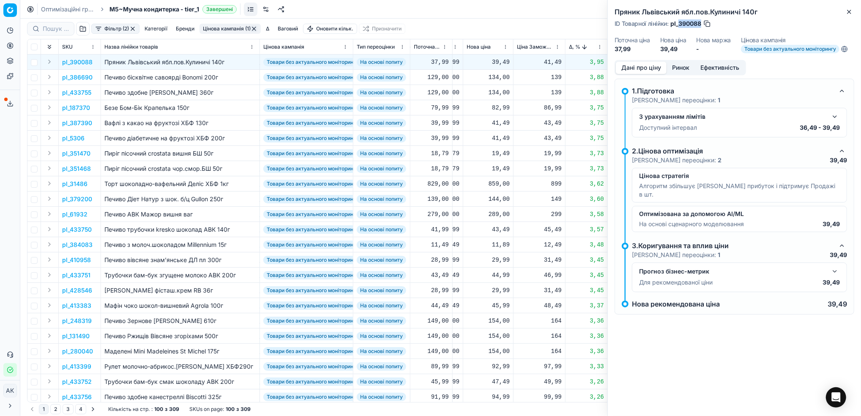
drag, startPoint x: 702, startPoint y: 22, endPoint x: 679, endPoint y: 24, distance: 22.9
click at [679, 24] on div "ID Товарної лінійки : pl_390088" at bounding box center [663, 23] width 97 height 8
copy span "390088"
click at [850, 11] on icon "button" at bounding box center [849, 11] width 7 height 7
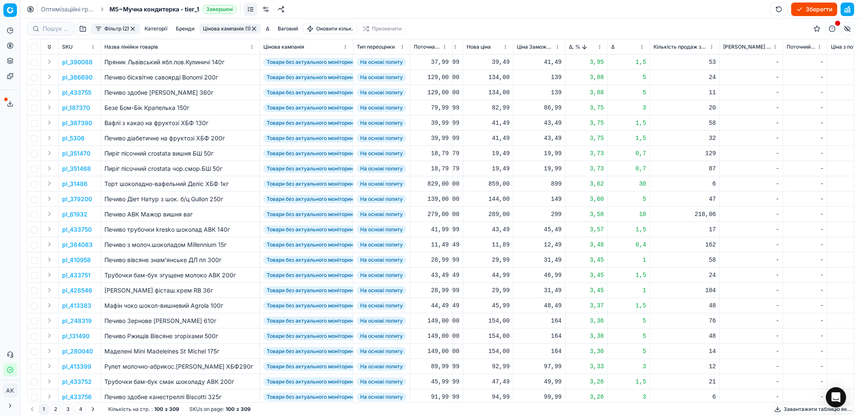
click at [82, 153] on p "pl_351470" at bounding box center [76, 153] width 28 height 8
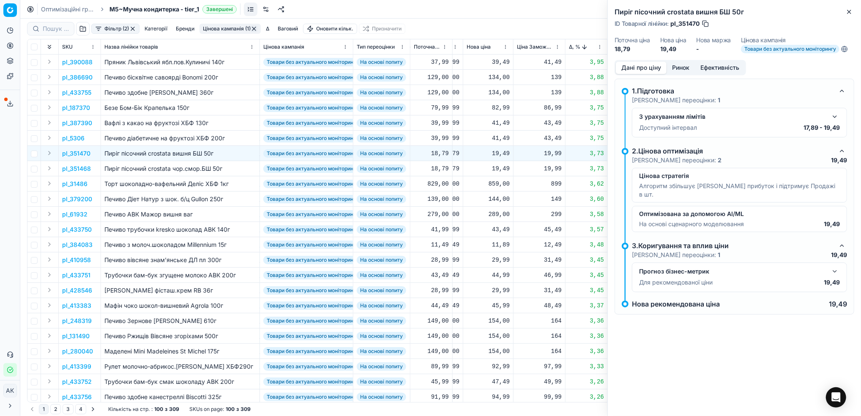
click at [683, 70] on button "Ринок" at bounding box center [681, 68] width 28 height 12
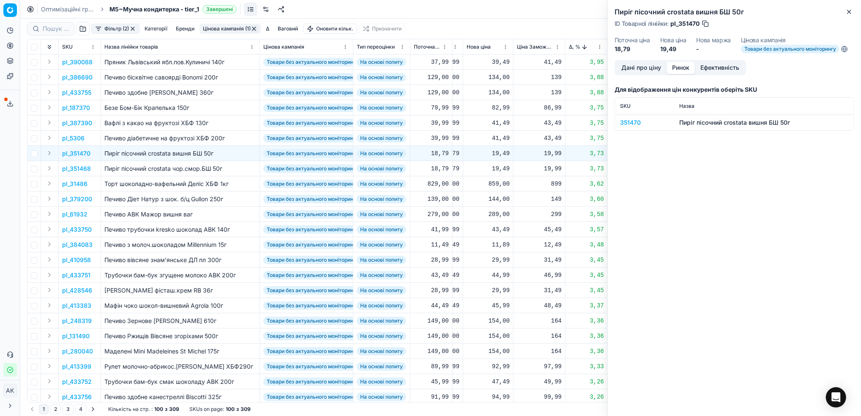
click at [627, 127] on td "351470" at bounding box center [644, 123] width 59 height 16
click at [620, 117] on td "351470" at bounding box center [644, 123] width 59 height 16
click at [631, 122] on div "351470" at bounding box center [644, 122] width 49 height 8
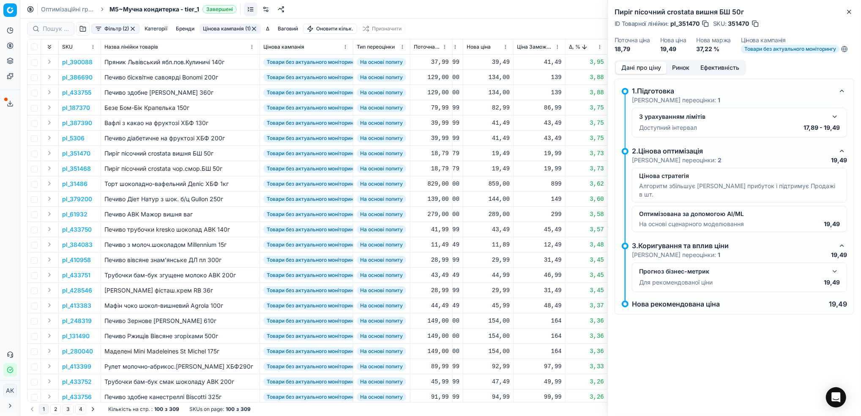
click at [639, 67] on button "Дані про ціну" at bounding box center [641, 68] width 51 height 12
click at [850, 11] on icon "button" at bounding box center [849, 11] width 3 height 3
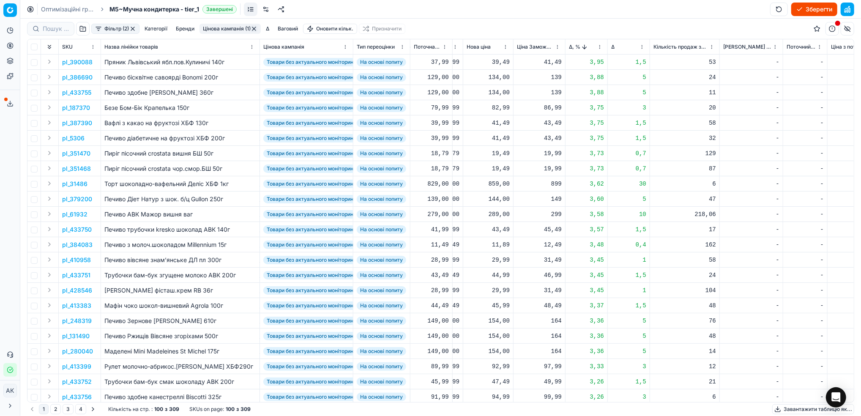
click at [77, 184] on p "pl_31486" at bounding box center [74, 184] width 25 height 8
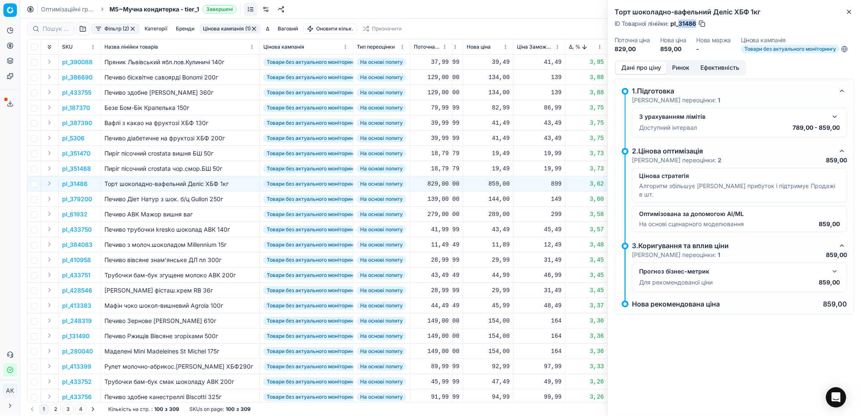
drag, startPoint x: 697, startPoint y: 24, endPoint x: 682, endPoint y: 22, distance: 15.0
click at [680, 22] on span "pl_31486" at bounding box center [684, 23] width 26 height 8
copy span "31486"
click at [850, 13] on icon "button" at bounding box center [849, 11] width 7 height 7
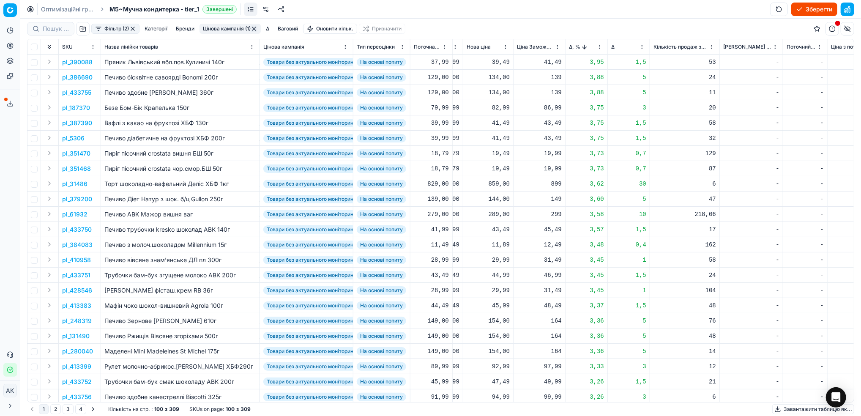
click at [76, 185] on p "pl_31486" at bounding box center [74, 184] width 25 height 8
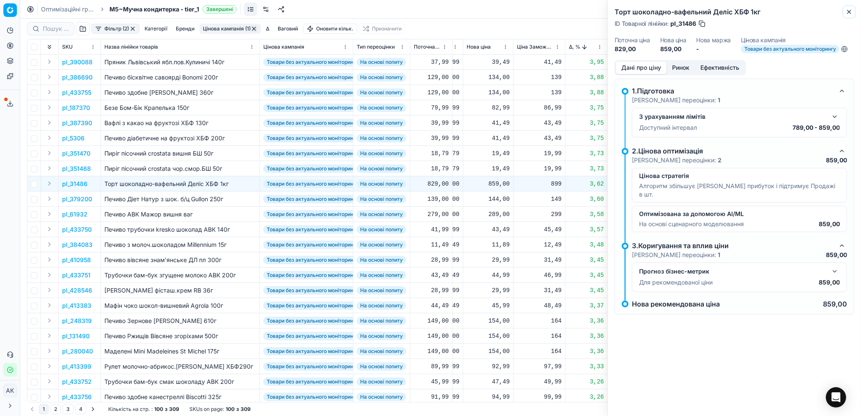
click at [849, 12] on icon "button" at bounding box center [849, 11] width 7 height 7
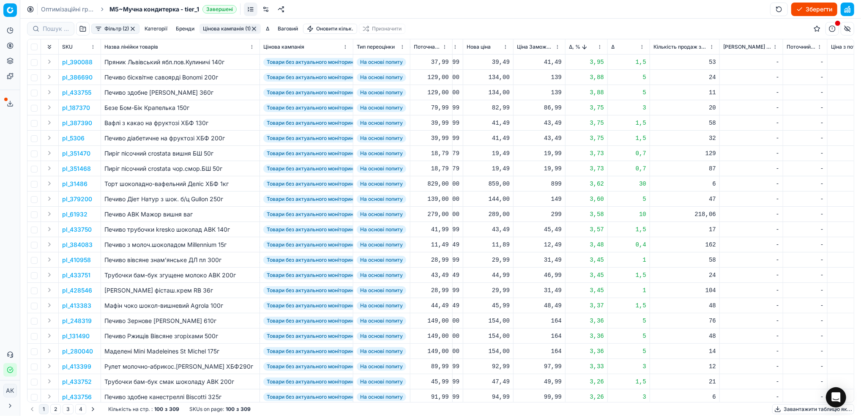
click at [73, 185] on p "pl_31486" at bounding box center [74, 184] width 25 height 8
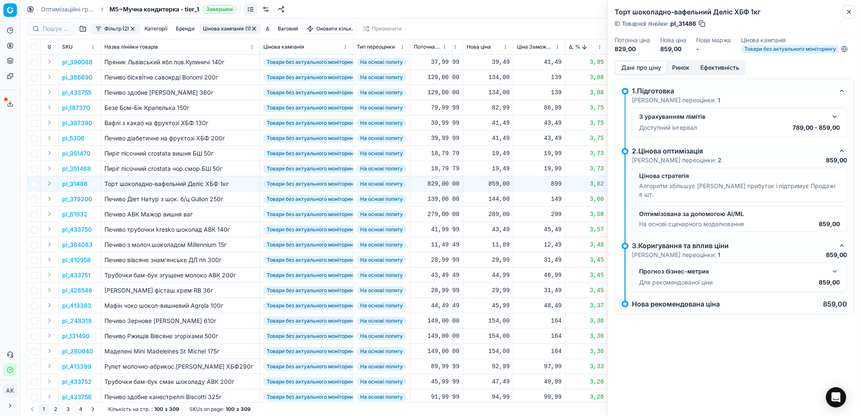
click at [848, 11] on icon "button" at bounding box center [849, 11] width 7 height 7
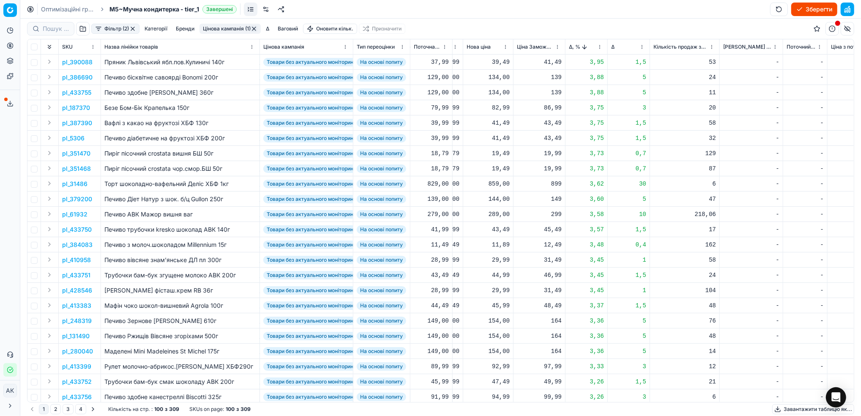
click at [498, 183] on div "859,00" at bounding box center [488, 184] width 43 height 8
click at [73, 182] on p "pl_31486" at bounding box center [74, 184] width 25 height 8
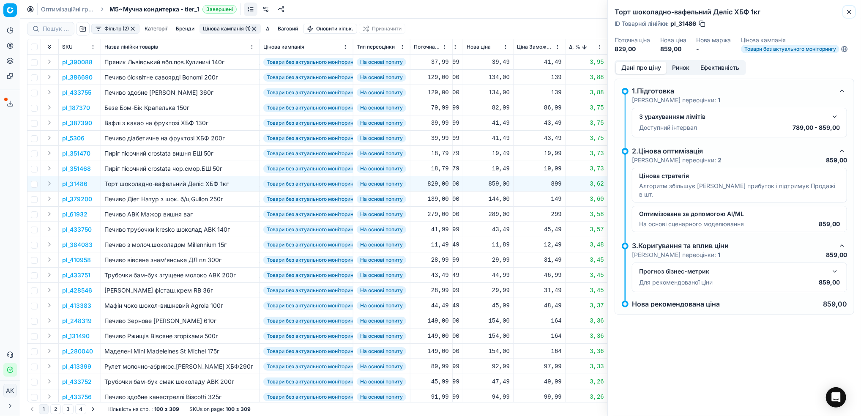
click at [852, 12] on icon "button" at bounding box center [849, 11] width 7 height 7
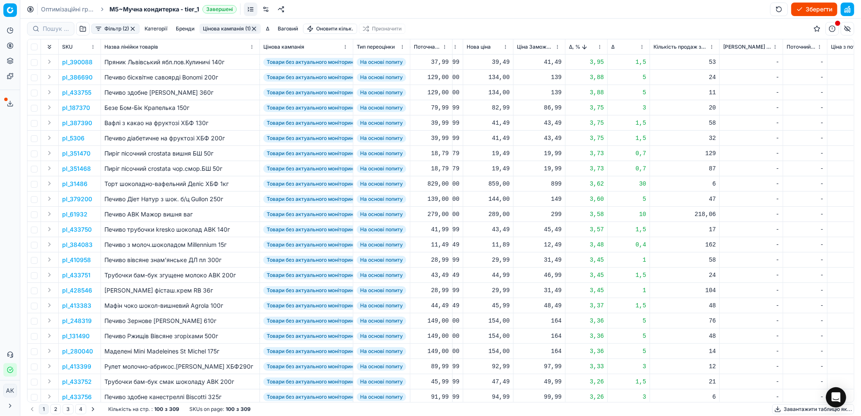
click at [494, 185] on div "859,00" at bounding box center [488, 184] width 43 height 8
drag, startPoint x: 501, startPoint y: 259, endPoint x: 490, endPoint y: 259, distance: 11.0
click at [490, 259] on input "859.00" at bounding box center [518, 259] width 61 height 14
type input "789.00"
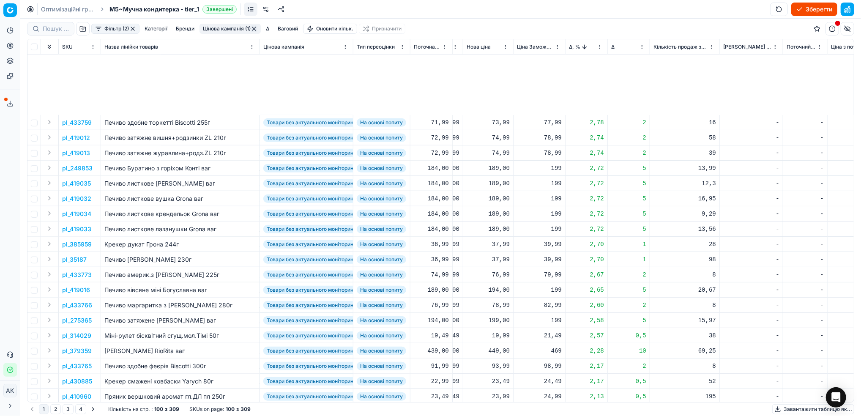
scroll to position [677, 292]
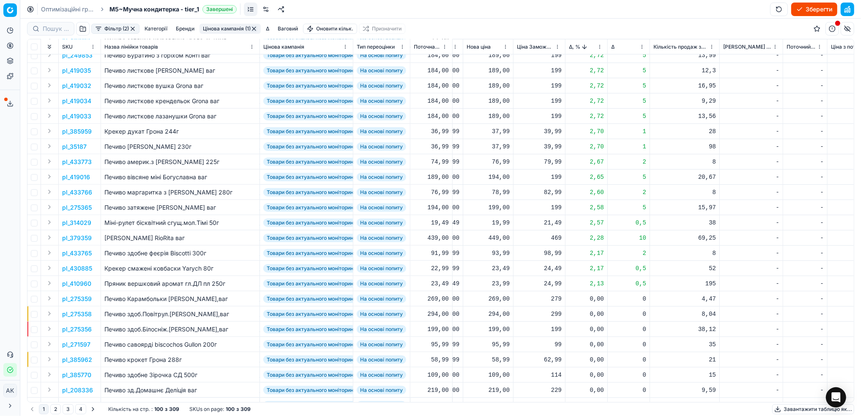
click at [78, 239] on p "pl_379359" at bounding box center [77, 238] width 30 height 8
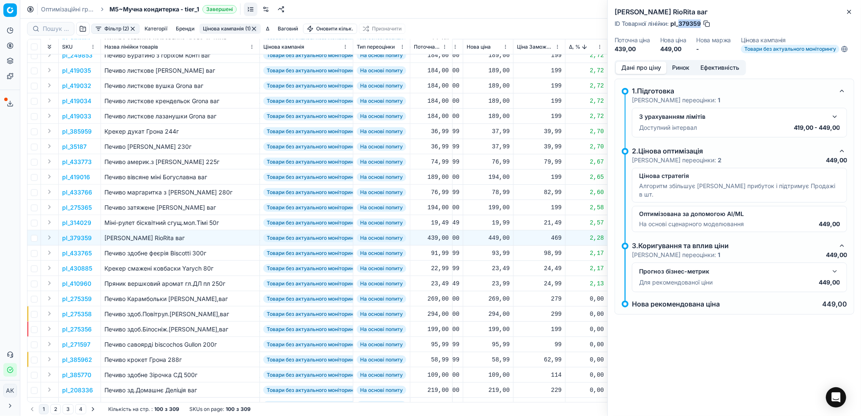
drag, startPoint x: 700, startPoint y: 25, endPoint x: 679, endPoint y: 27, distance: 20.9
click at [679, 27] on span "pl_379359" at bounding box center [686, 23] width 30 height 8
copy span "379359"
click at [849, 14] on icon "button" at bounding box center [849, 11] width 7 height 7
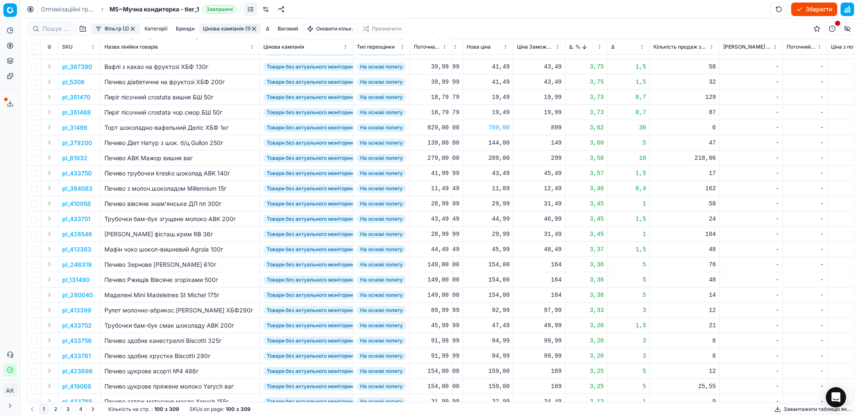
scroll to position [0, 292]
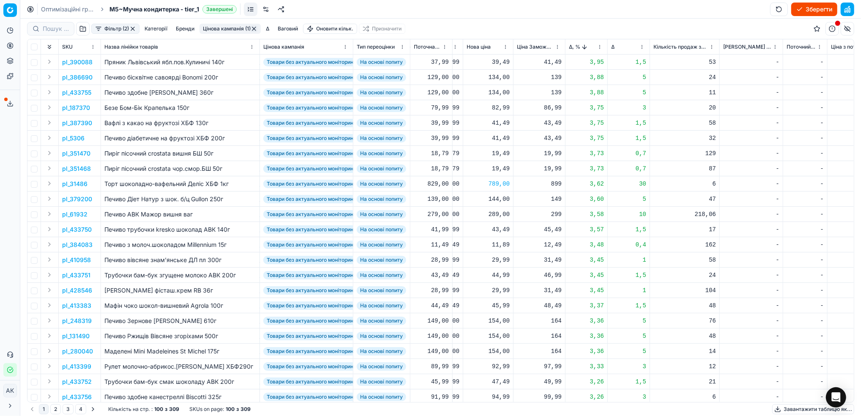
click at [600, 48] on html "Pricing platform Аналітика Цінова оптимізація Асортимент продукції Шаблони Серв…" at bounding box center [430, 208] width 861 height 416
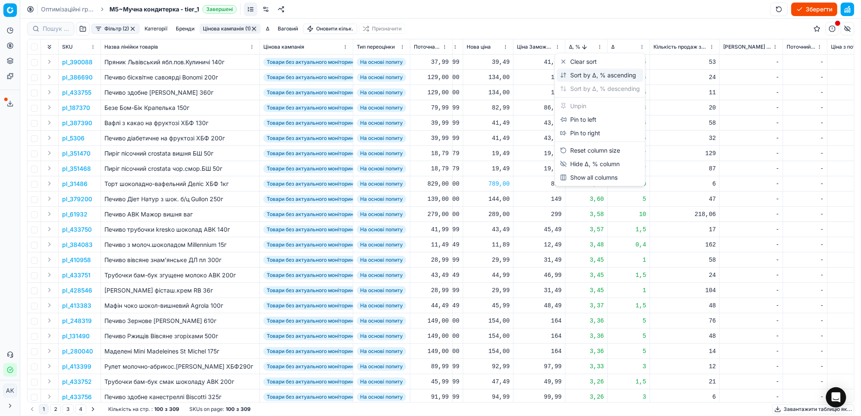
click at [580, 74] on div "Sort by Δ, % ascending" at bounding box center [598, 75] width 76 height 8
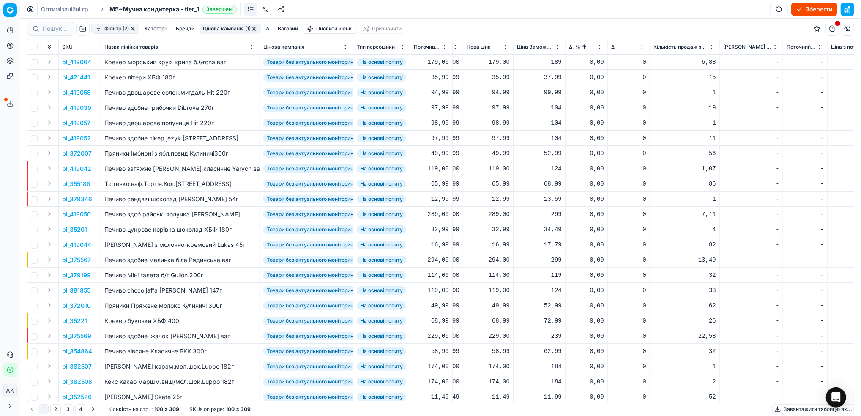
click at [227, 29] on button "Цінова кампанія (1)" at bounding box center [230, 29] width 61 height 10
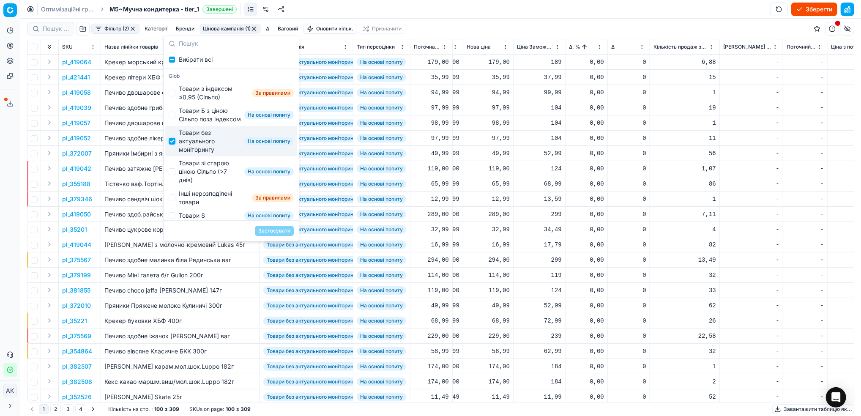
click at [175, 145] on input "Suggestions" at bounding box center [172, 141] width 7 height 7
checkbox input "false"
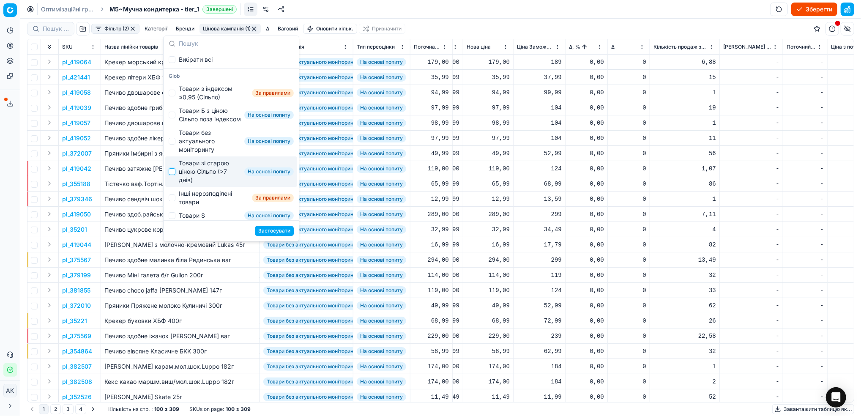
click at [175, 175] on input "Suggestions" at bounding box center [172, 171] width 7 height 7
checkbox input "true"
click at [281, 231] on button "Застосувати" at bounding box center [274, 231] width 39 height 10
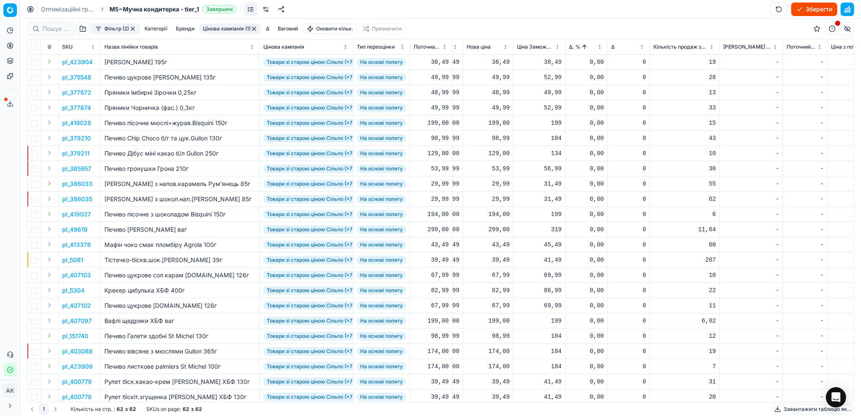
click at [601, 47] on html "Pricing platform Аналітика Цінова оптимізація Асортимент продукції Шаблони Серв…" at bounding box center [430, 208] width 861 height 416
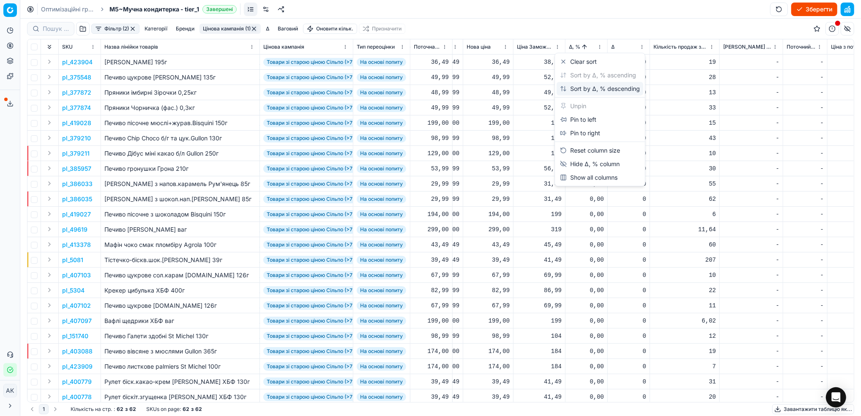
click at [589, 91] on div "Sort by Δ, % descending" at bounding box center [600, 89] width 80 height 8
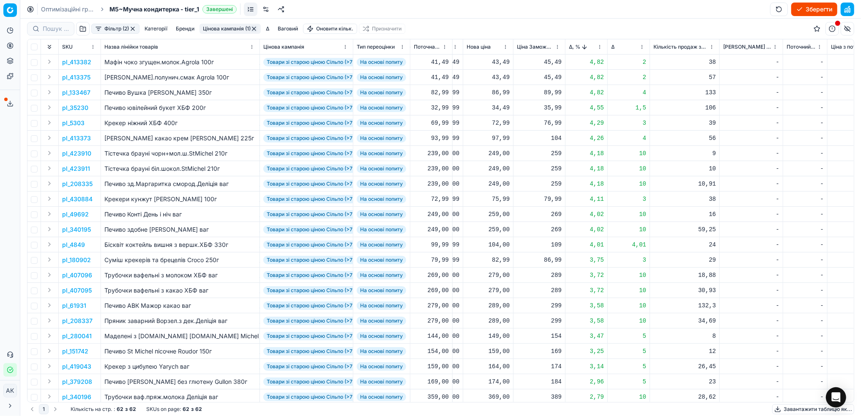
click at [79, 61] on p "pl_413382" at bounding box center [76, 62] width 29 height 8
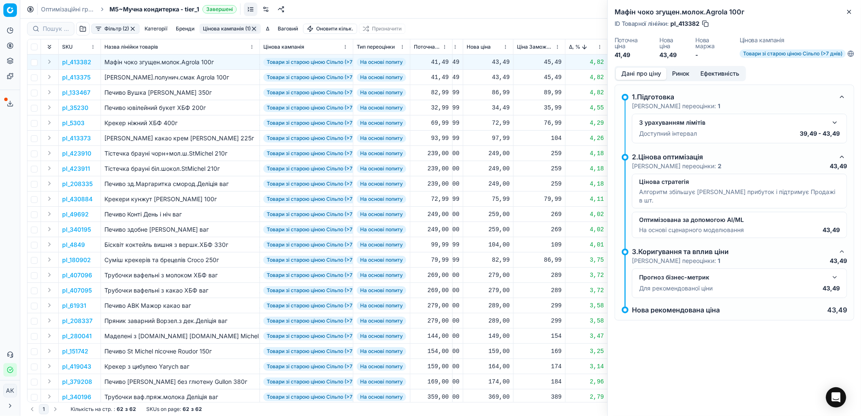
click at [685, 73] on button "Ринок" at bounding box center [681, 74] width 28 height 12
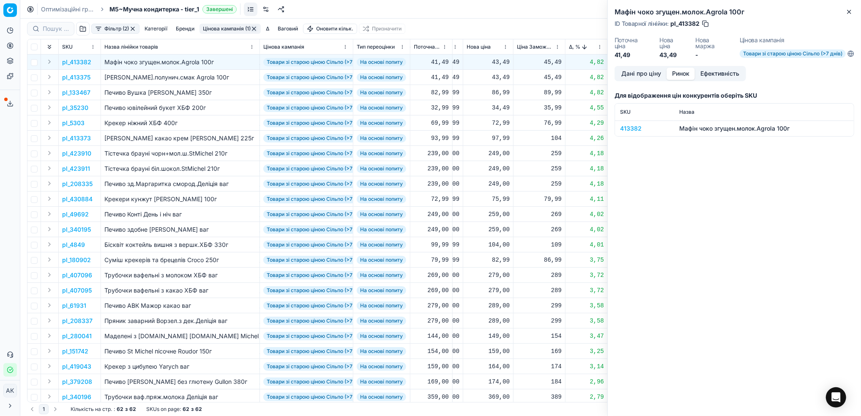
click at [630, 128] on div "413382" at bounding box center [644, 128] width 49 height 8
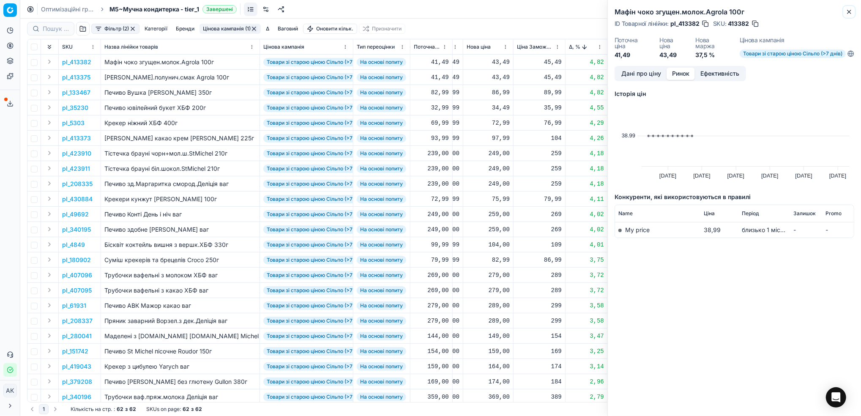
click at [847, 16] on button "Close" at bounding box center [850, 12] width 10 height 10
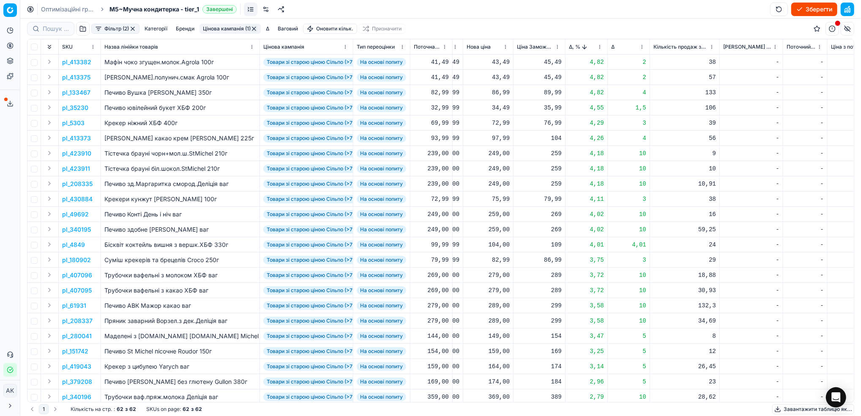
click at [75, 76] on p "pl_413375" at bounding box center [76, 77] width 28 height 8
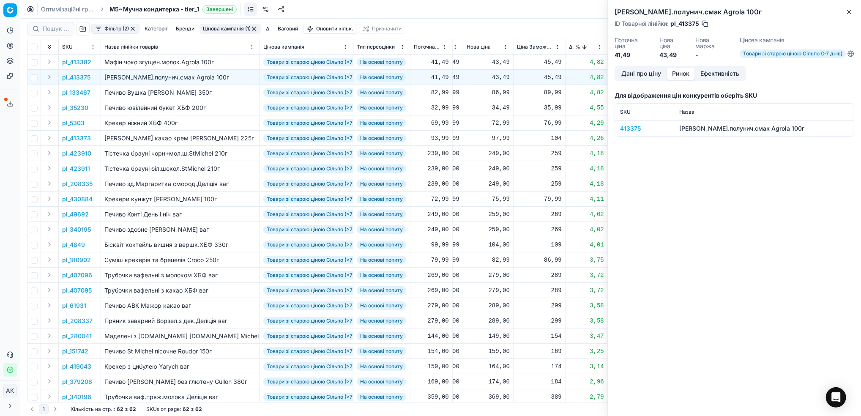
click at [680, 73] on button "Ринок" at bounding box center [681, 74] width 28 height 12
click at [633, 129] on div "413375" at bounding box center [644, 128] width 49 height 8
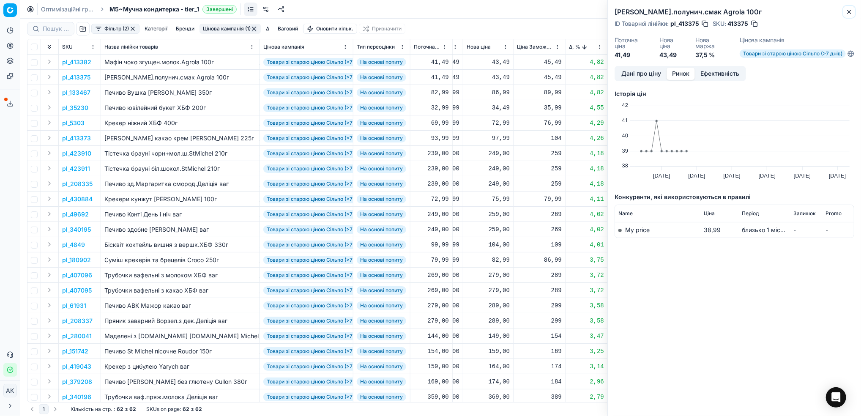
click at [848, 14] on icon "button" at bounding box center [849, 11] width 3 height 3
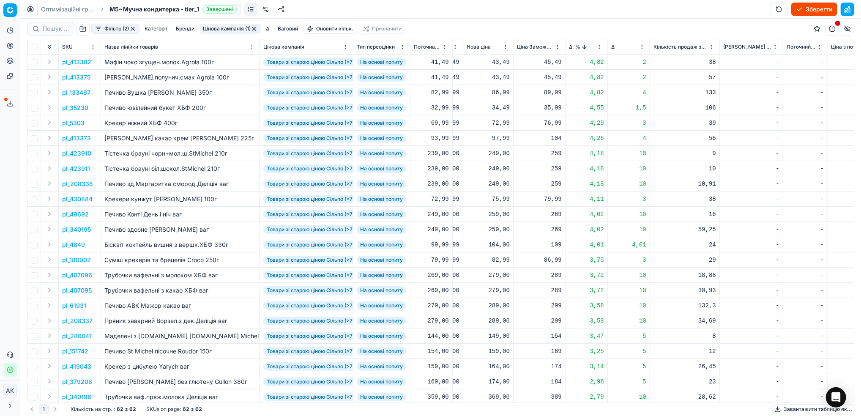
click at [76, 153] on p "pl_423910" at bounding box center [76, 153] width 29 height 8
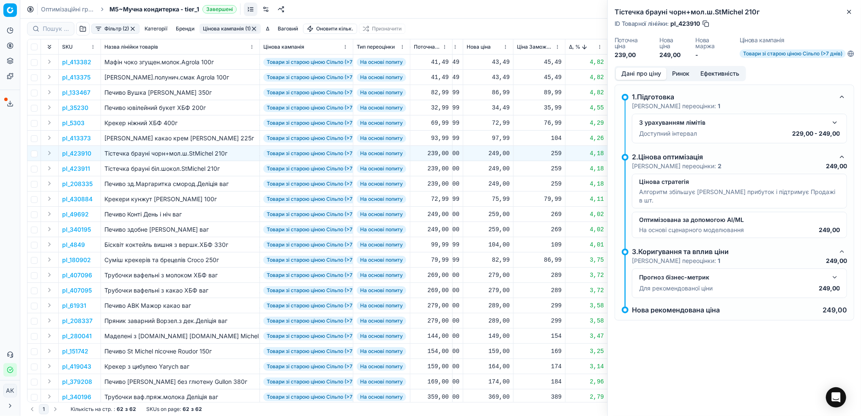
click at [686, 73] on button "Ринок" at bounding box center [681, 74] width 28 height 12
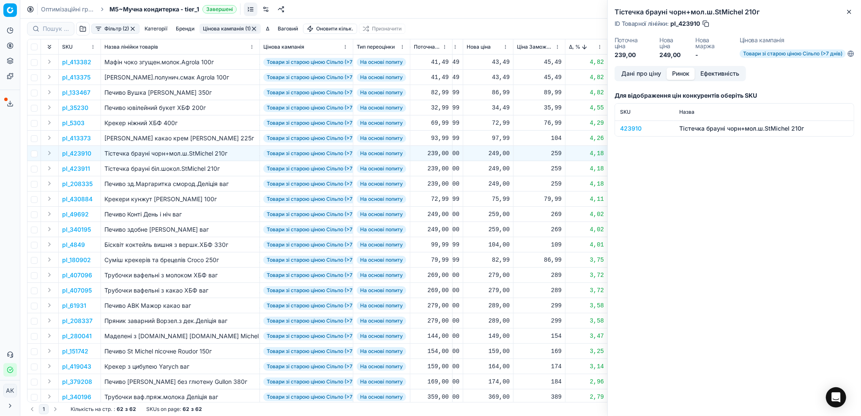
click at [634, 126] on div "423910" at bounding box center [644, 128] width 49 height 8
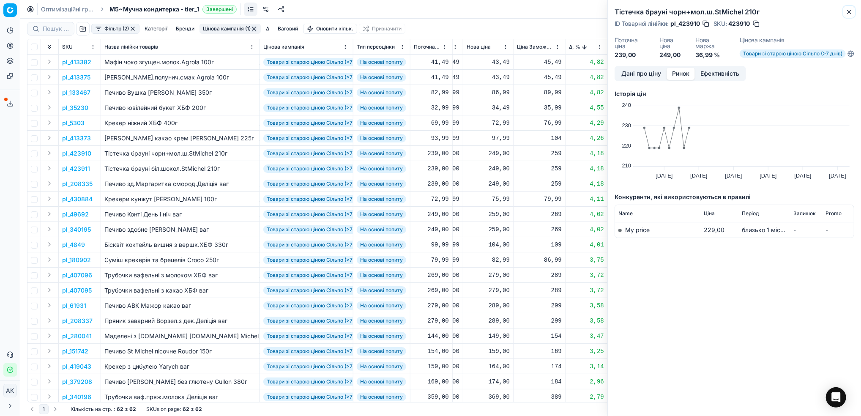
click at [850, 9] on icon "button" at bounding box center [849, 11] width 7 height 7
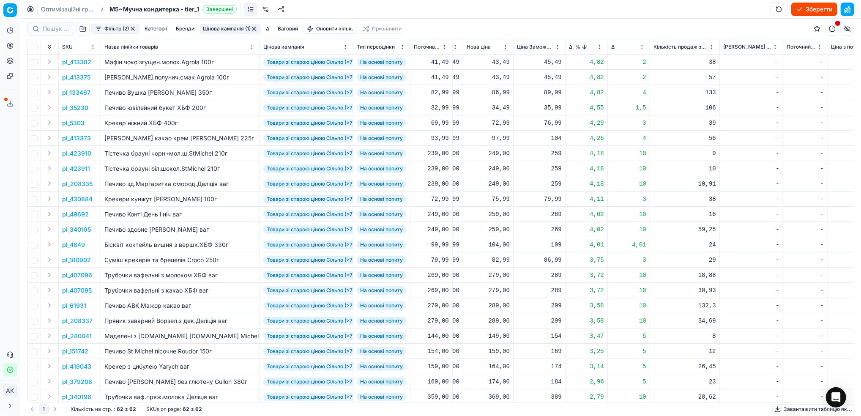
click at [79, 185] on p "pl_208335" at bounding box center [77, 184] width 30 height 8
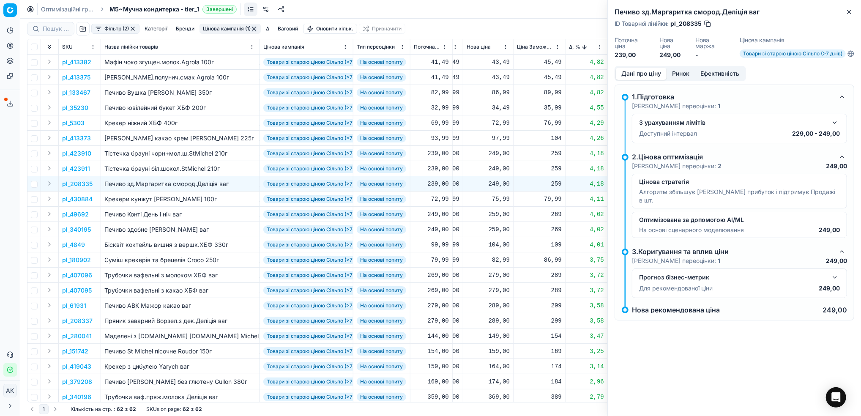
click at [684, 77] on button "Ринок" at bounding box center [681, 74] width 28 height 12
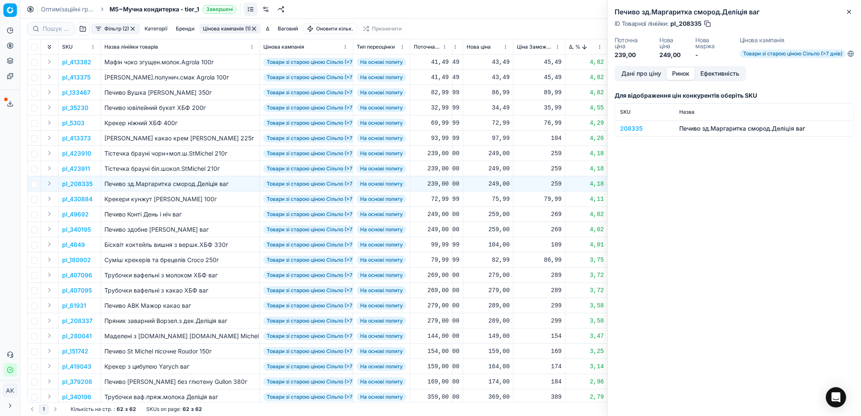
click at [634, 128] on div "208335" at bounding box center [644, 128] width 49 height 8
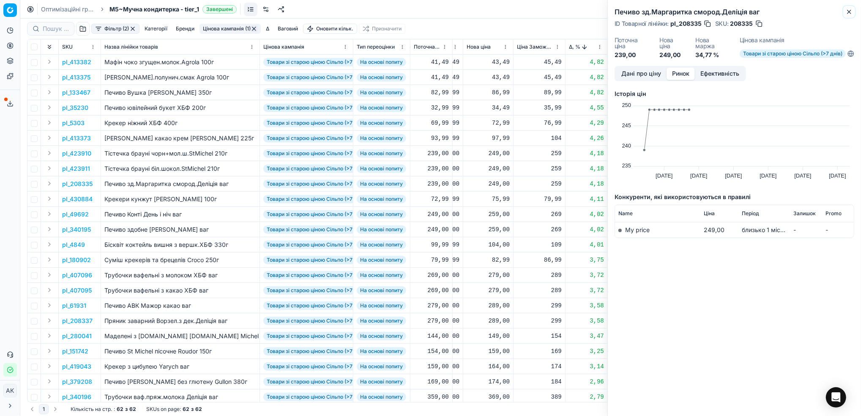
click at [847, 14] on icon "button" at bounding box center [849, 11] width 7 height 7
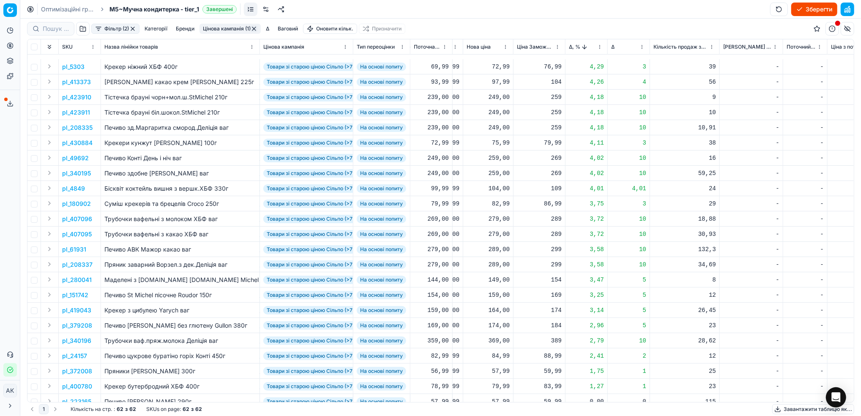
scroll to position [112, 292]
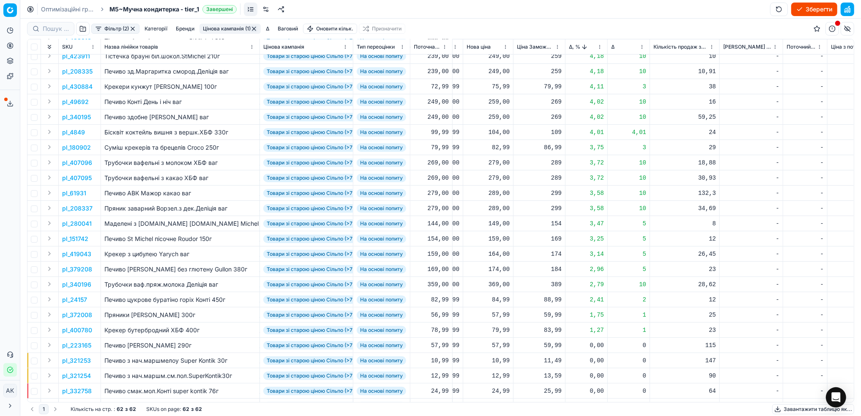
click at [78, 192] on p "pl_61931" at bounding box center [74, 193] width 24 height 8
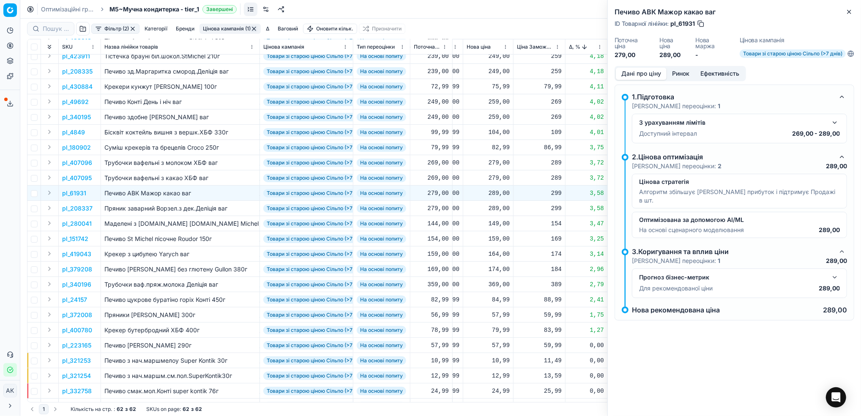
click at [680, 73] on button "Ринок" at bounding box center [681, 74] width 28 height 12
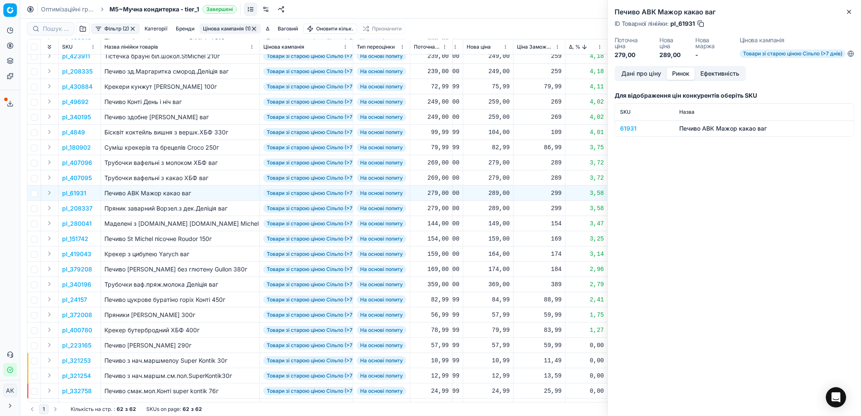
click at [626, 126] on div "61931" at bounding box center [644, 128] width 49 height 8
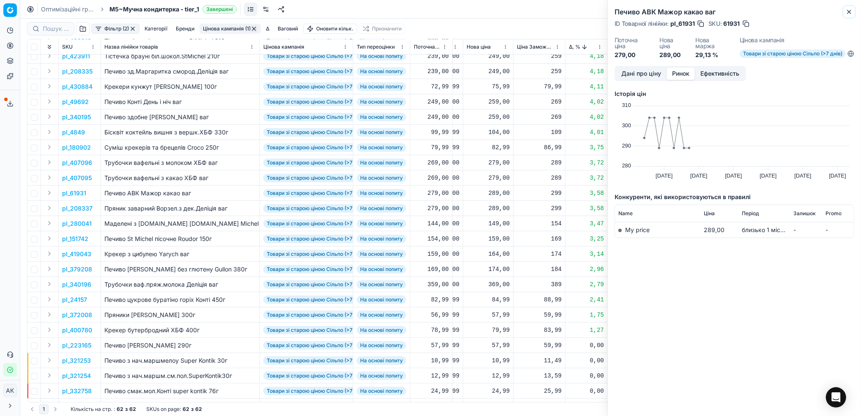
click at [848, 12] on icon "button" at bounding box center [849, 11] width 7 height 7
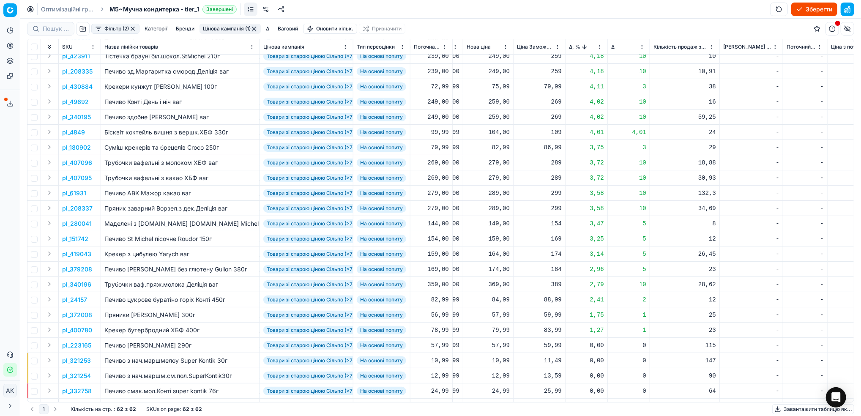
click at [80, 206] on p "pl_208337" at bounding box center [77, 208] width 30 height 8
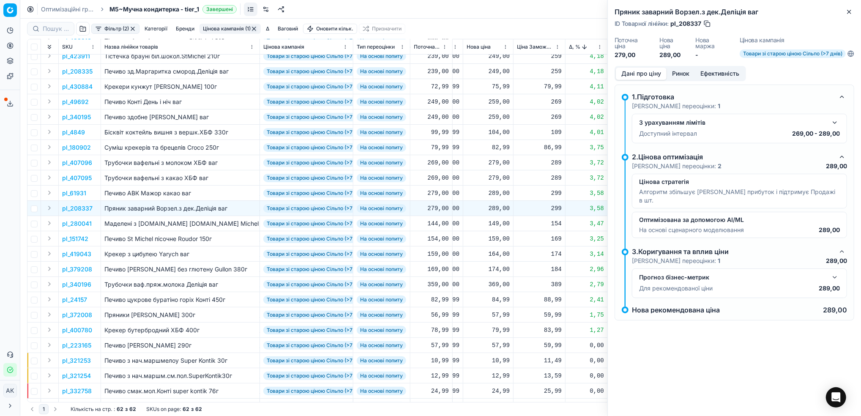
click at [681, 74] on button "Ринок" at bounding box center [681, 74] width 28 height 12
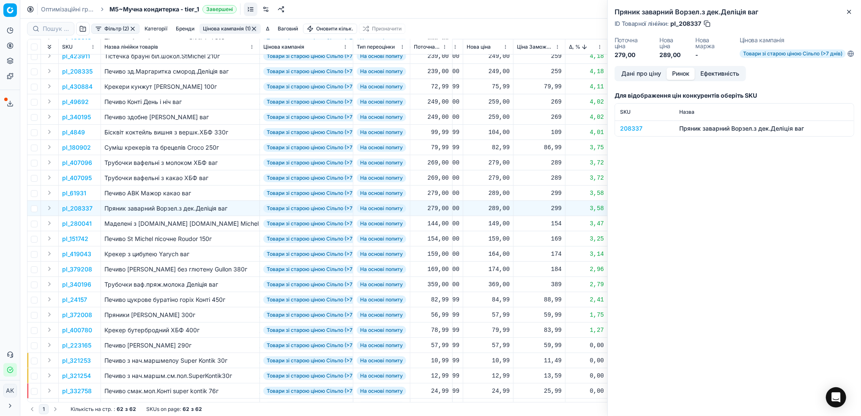
click at [629, 126] on div "208337" at bounding box center [644, 128] width 49 height 8
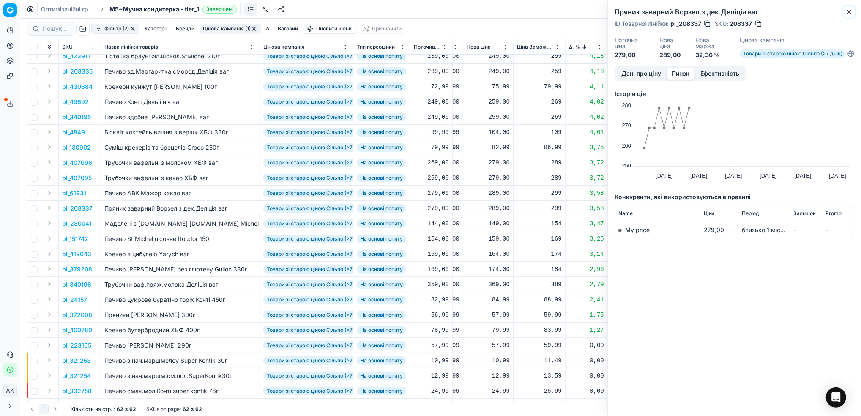
click at [853, 14] on icon "button" at bounding box center [849, 11] width 7 height 7
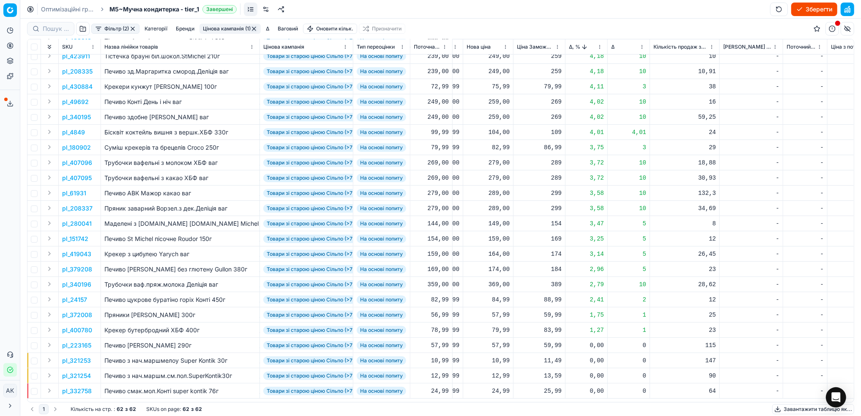
scroll to position [56, 292]
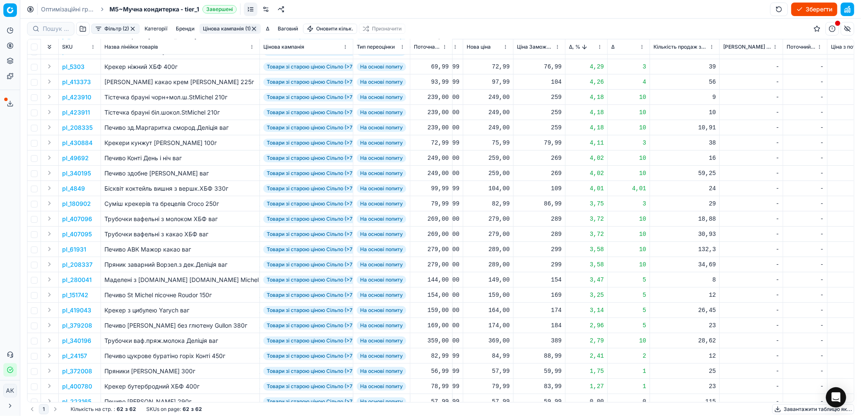
click at [75, 217] on p "pl_407096" at bounding box center [77, 219] width 30 height 8
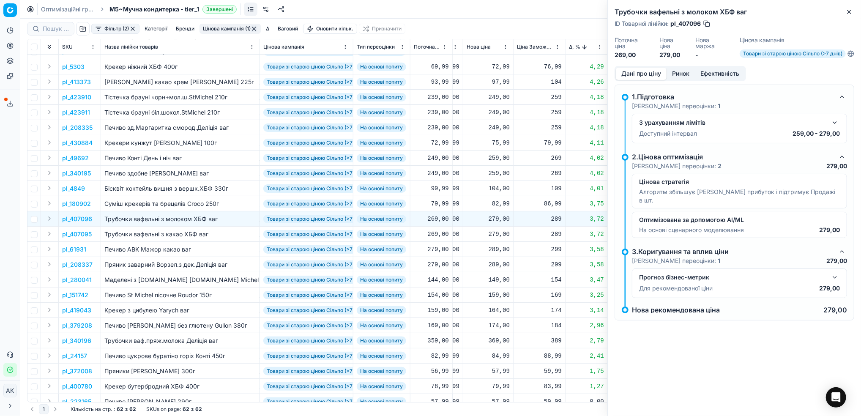
click at [685, 76] on button "Ринок" at bounding box center [681, 74] width 28 height 12
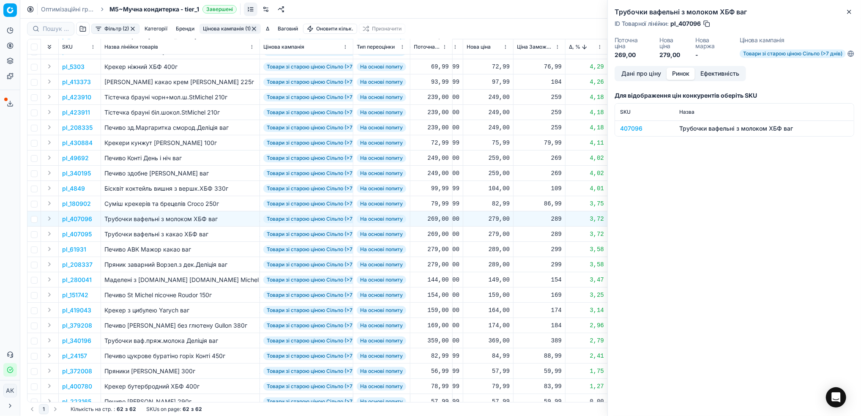
click at [627, 130] on div "407096" at bounding box center [644, 128] width 49 height 8
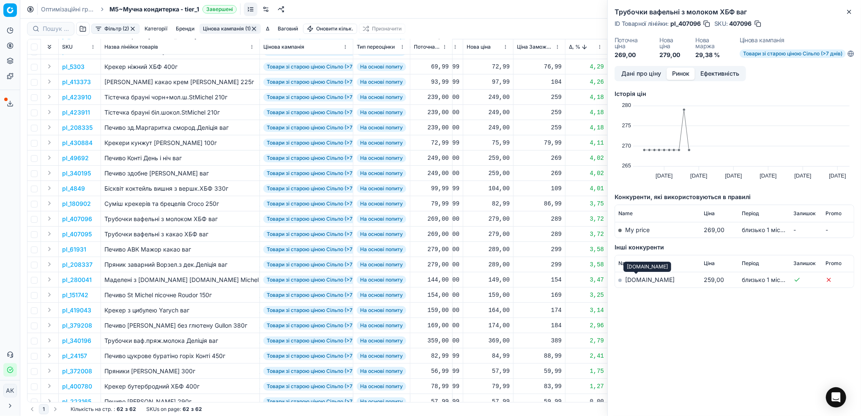
click at [636, 283] on link "[DOMAIN_NAME]" at bounding box center [649, 279] width 49 height 7
click at [630, 76] on button "Дані про ціну" at bounding box center [641, 74] width 51 height 12
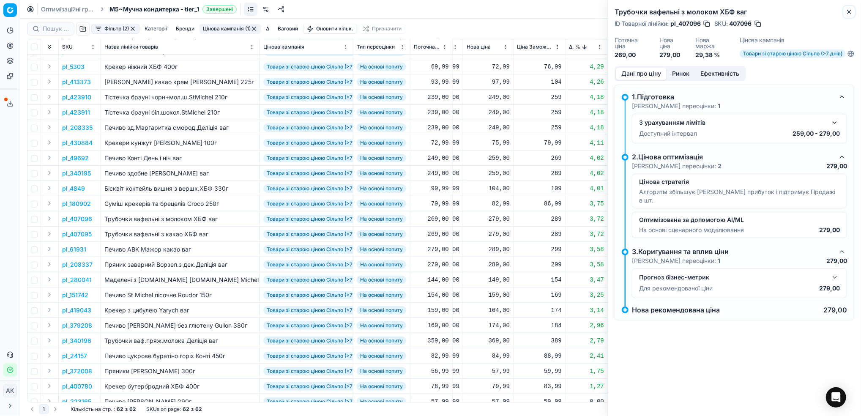
click at [848, 12] on icon "button" at bounding box center [849, 11] width 7 height 7
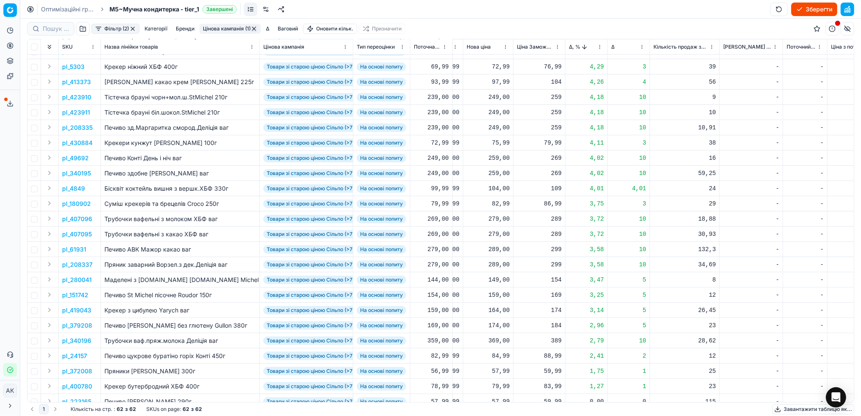
click at [82, 248] on p "pl_61931" at bounding box center [74, 249] width 24 height 8
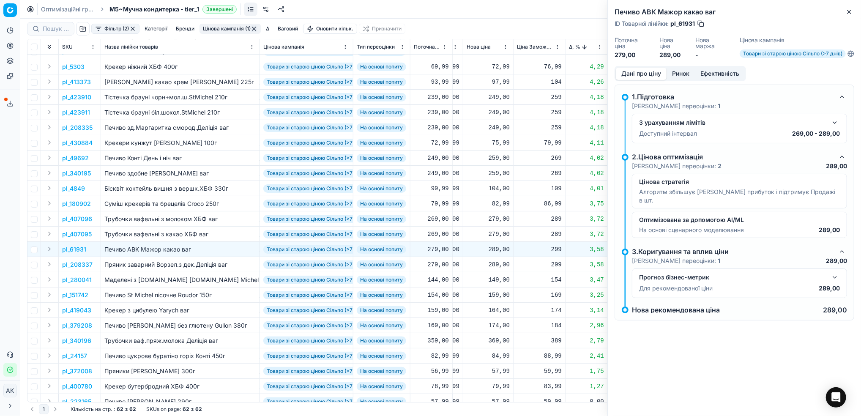
click at [680, 76] on button "Ринок" at bounding box center [681, 74] width 28 height 12
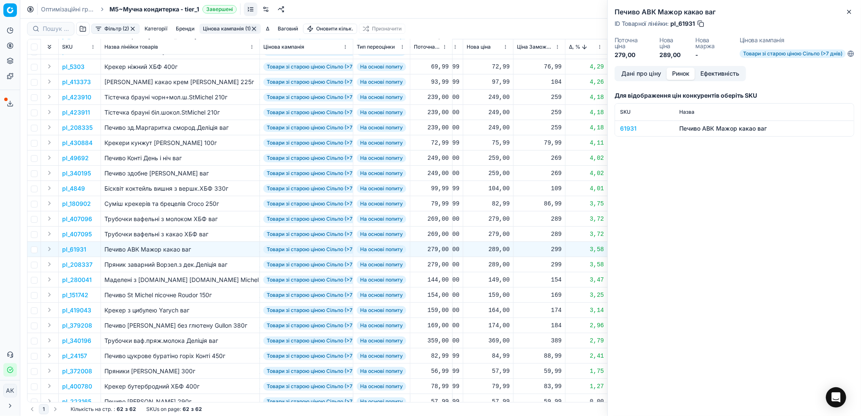
click at [628, 131] on div "61931" at bounding box center [644, 128] width 49 height 8
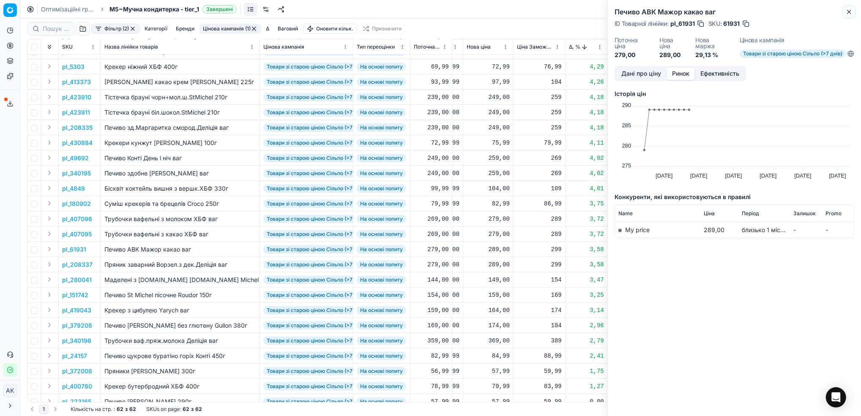
click at [849, 13] on icon "button" at bounding box center [849, 11] width 7 height 7
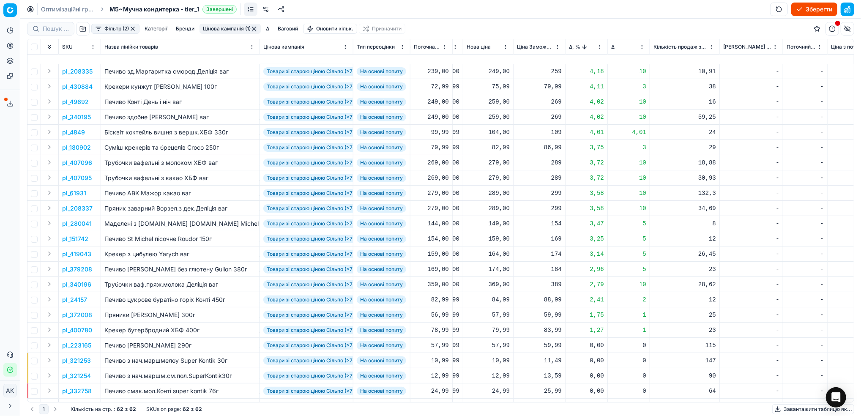
scroll to position [169, 292]
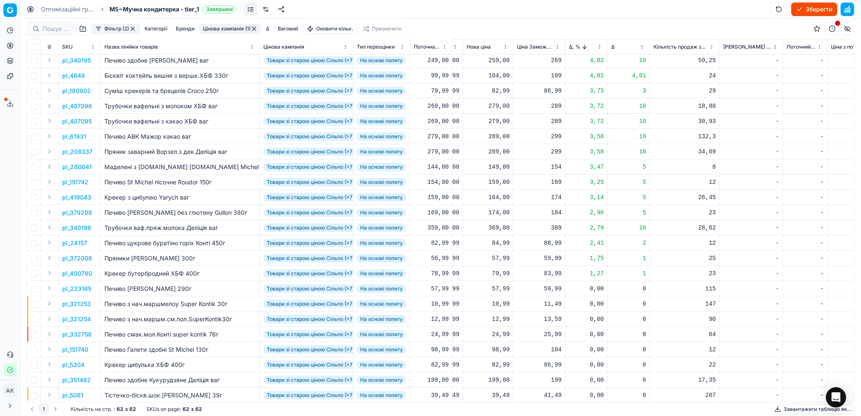
click at [77, 195] on p "pl_419043" at bounding box center [76, 197] width 29 height 8
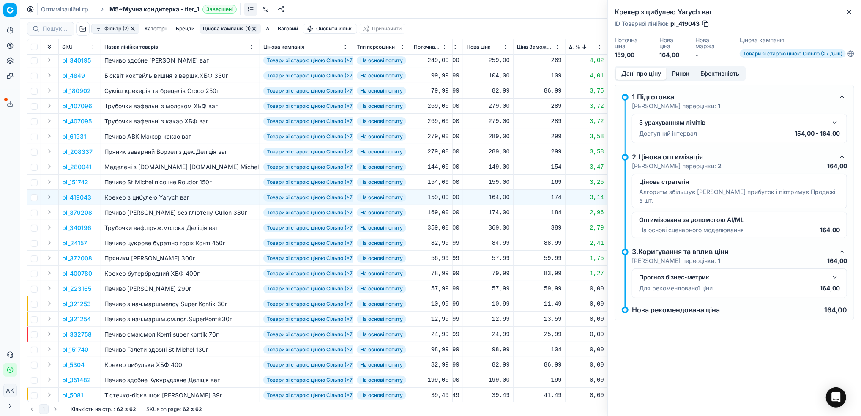
click at [683, 66] on div "Дані про ціну Ринок Ефективність" at bounding box center [681, 73] width 132 height 15
click at [683, 69] on button "Ринок" at bounding box center [681, 74] width 28 height 12
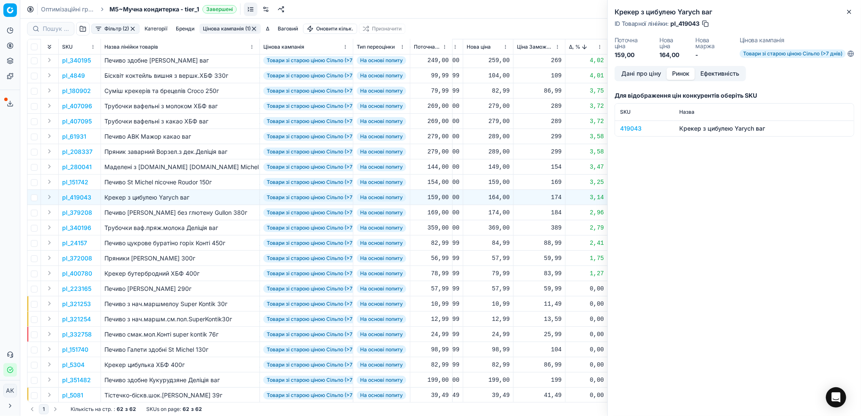
click at [618, 131] on td "419043" at bounding box center [644, 129] width 59 height 16
click at [625, 129] on div "419043" at bounding box center [644, 128] width 49 height 8
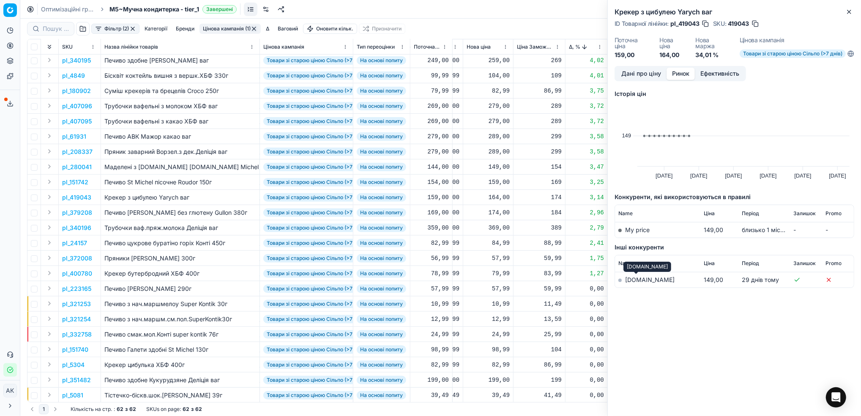
click at [633, 280] on link "[DOMAIN_NAME]" at bounding box center [649, 279] width 49 height 7
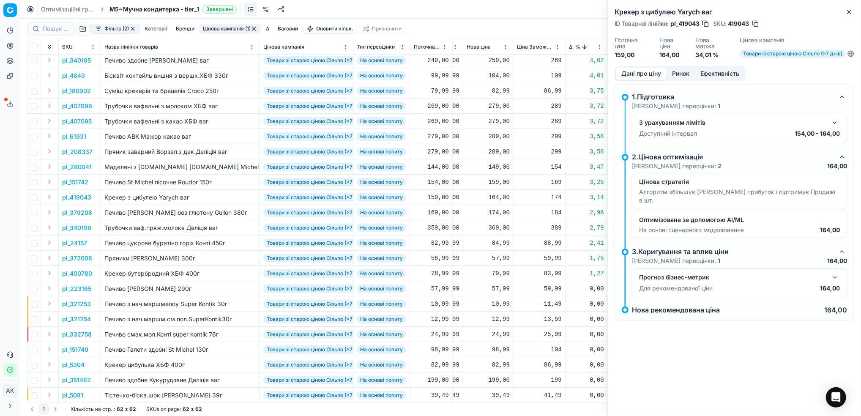
click at [647, 75] on button "Дані про ціну" at bounding box center [641, 74] width 51 height 12
click at [760, 25] on button "button" at bounding box center [756, 23] width 8 height 8
click at [848, 10] on icon "button" at bounding box center [849, 11] width 7 height 7
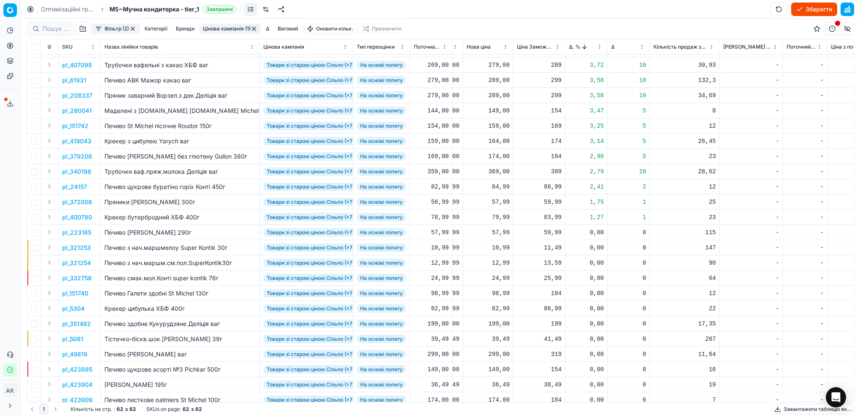
scroll to position [282, 292]
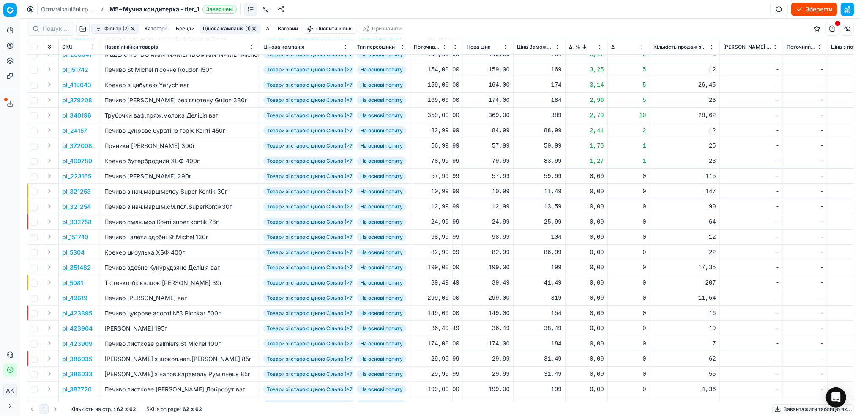
click at [71, 315] on p "pl_423895" at bounding box center [77, 313] width 30 height 8
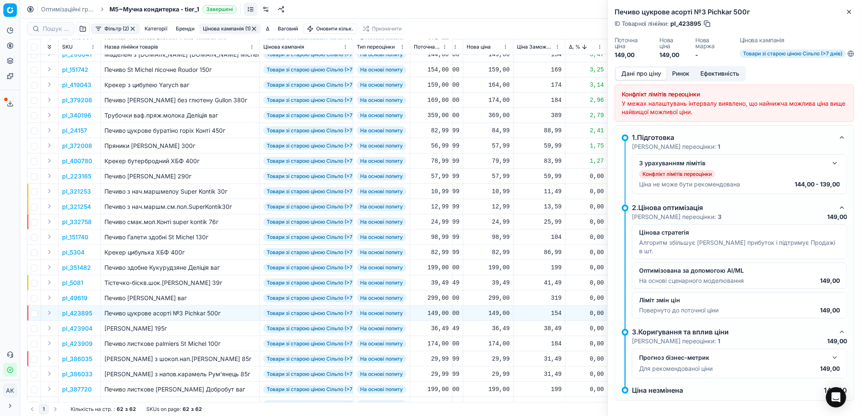
click at [834, 165] on button "button" at bounding box center [835, 163] width 10 height 10
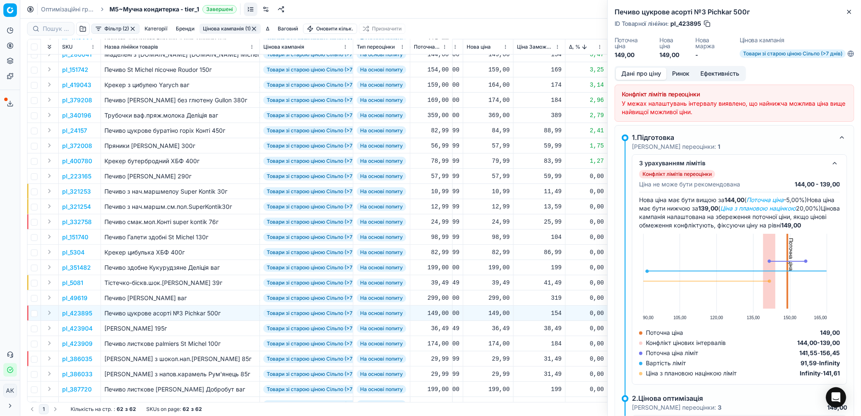
click at [684, 74] on button "Ринок" at bounding box center [681, 74] width 28 height 12
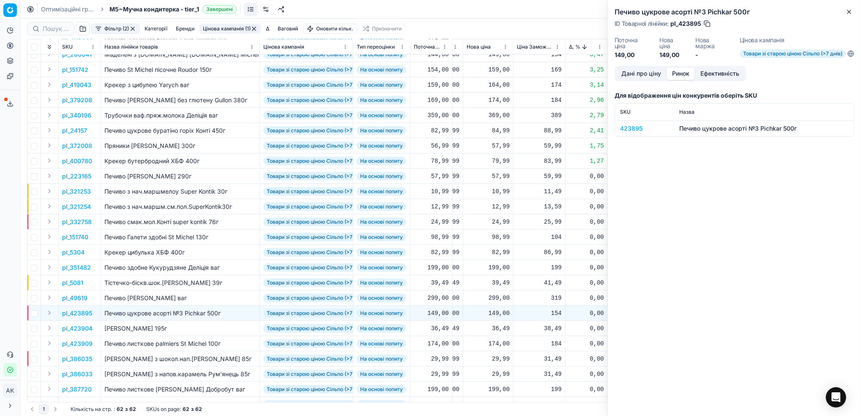
click at [631, 129] on div "423895" at bounding box center [644, 128] width 49 height 8
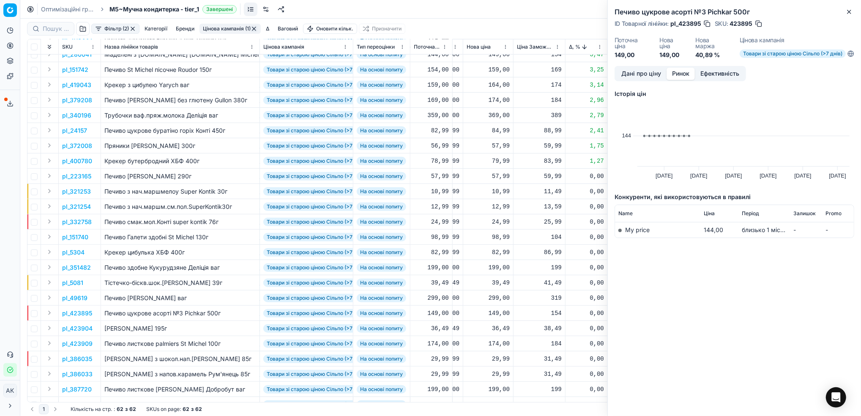
click at [627, 80] on div "Дані про ціну Ринок Ефективність" at bounding box center [681, 73] width 132 height 15
click at [628, 71] on button "Дані про ціну" at bounding box center [641, 74] width 51 height 12
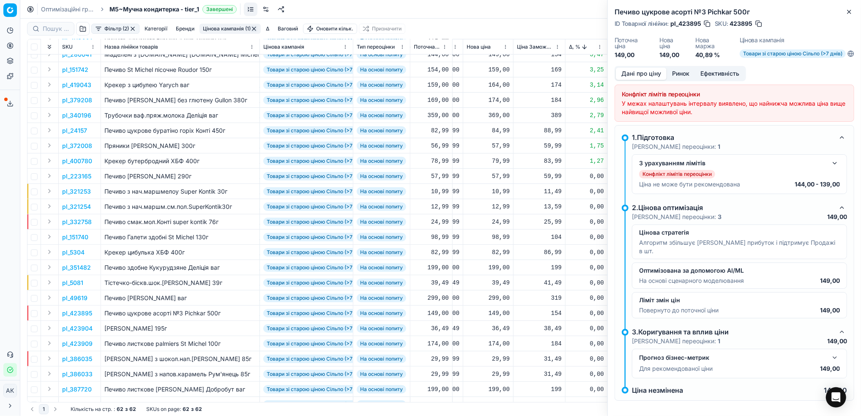
click at [834, 165] on button "button" at bounding box center [835, 163] width 10 height 10
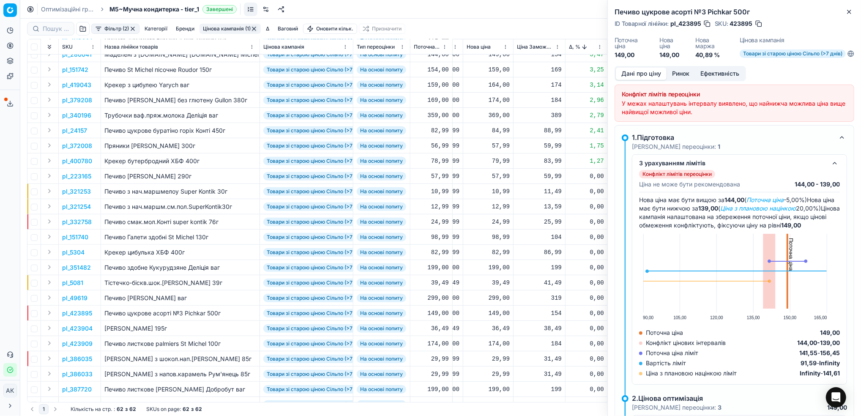
click at [759, 22] on button "button" at bounding box center [759, 23] width 8 height 8
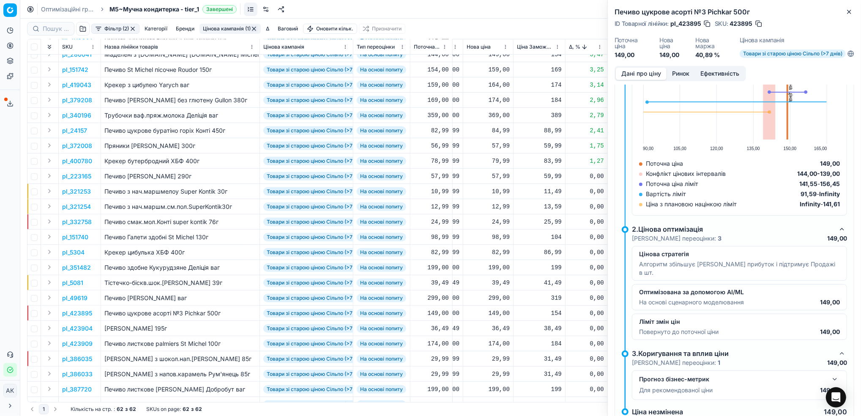
scroll to position [0, 0]
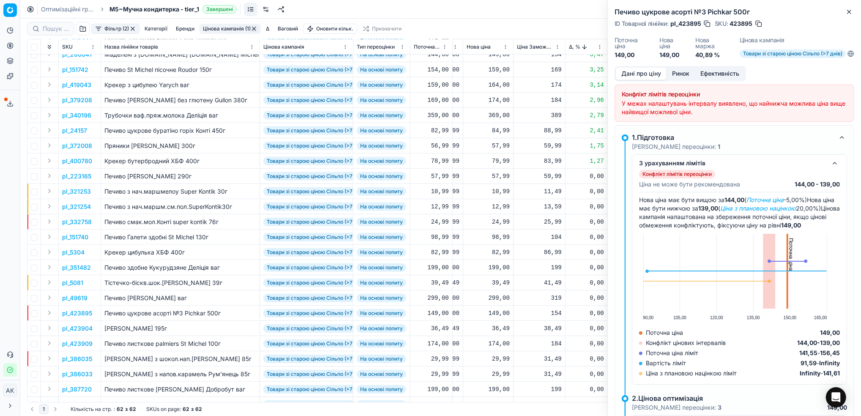
click at [774, 50] on span "Товари зі старою ціною Сільпо (>7 днів)" at bounding box center [793, 53] width 106 height 8
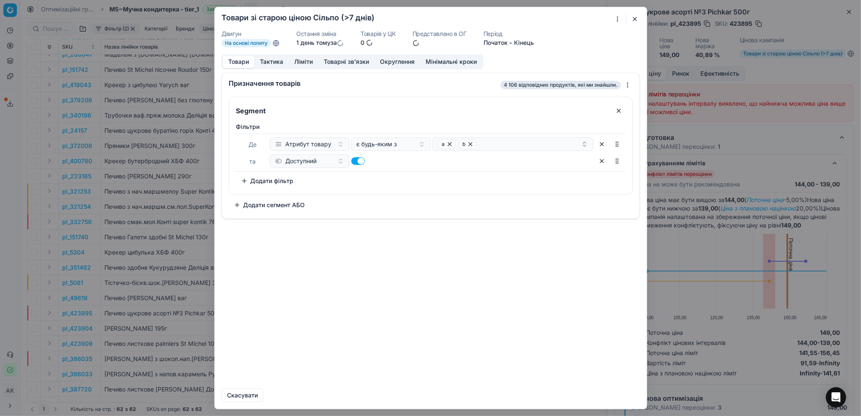
click at [300, 65] on button "Ліміти" at bounding box center [304, 62] width 30 height 12
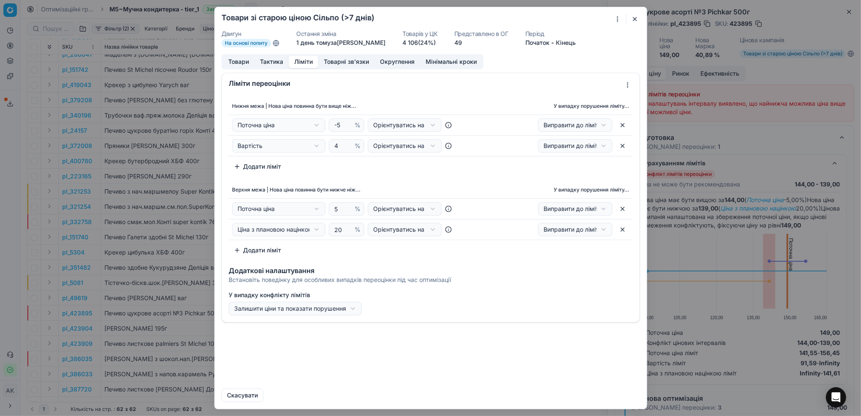
click at [355, 311] on div "Ми зберігаємо налаштування ЦК. Будь ласка, зачекайте, це може зайняти декілька …" at bounding box center [430, 208] width 861 height 416
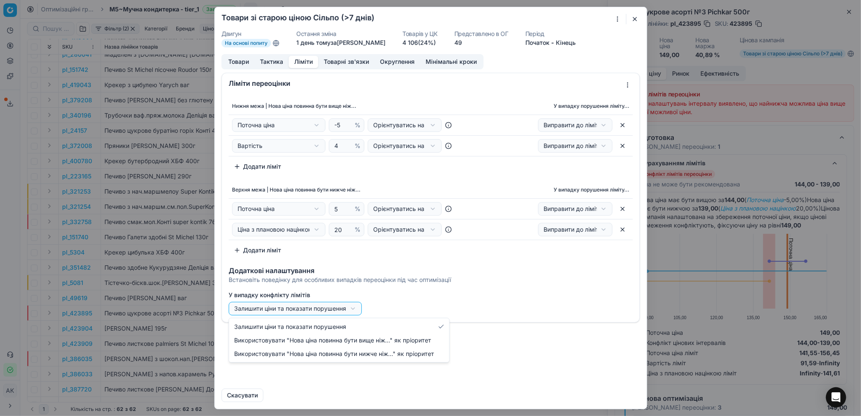
click at [634, 19] on div "Ми зберігаємо налаштування ЦК. Будь ласка, зачекайте, це може зайняти декілька …" at bounding box center [430, 208] width 861 height 416
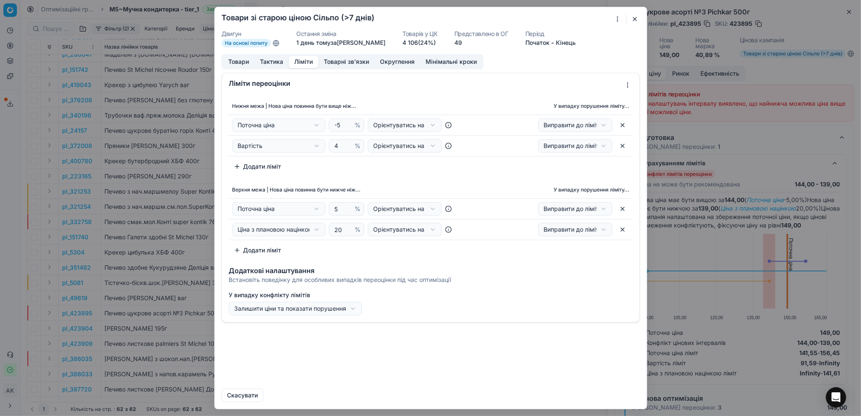
click at [634, 20] on button "button" at bounding box center [635, 19] width 10 height 10
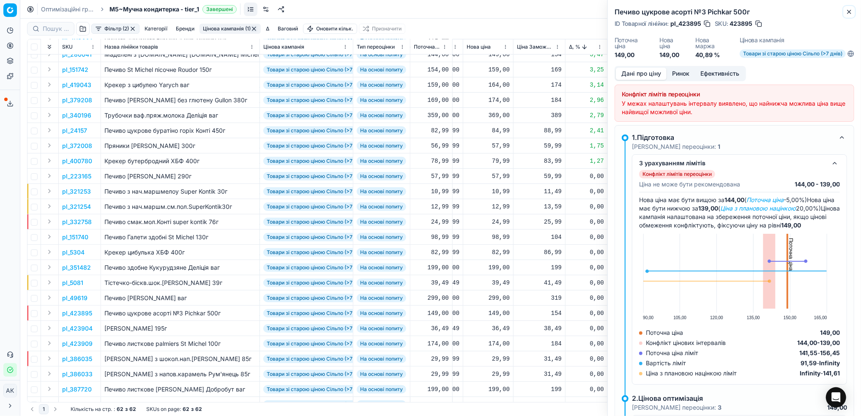
click at [851, 11] on icon "button" at bounding box center [849, 11] width 3 height 3
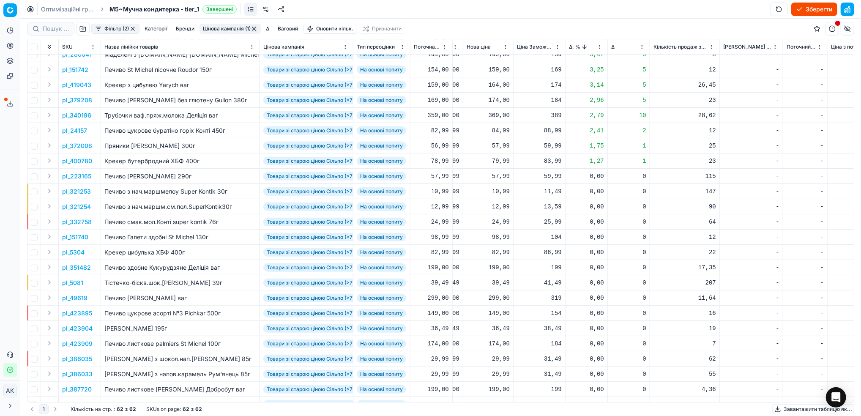
scroll to position [225, 292]
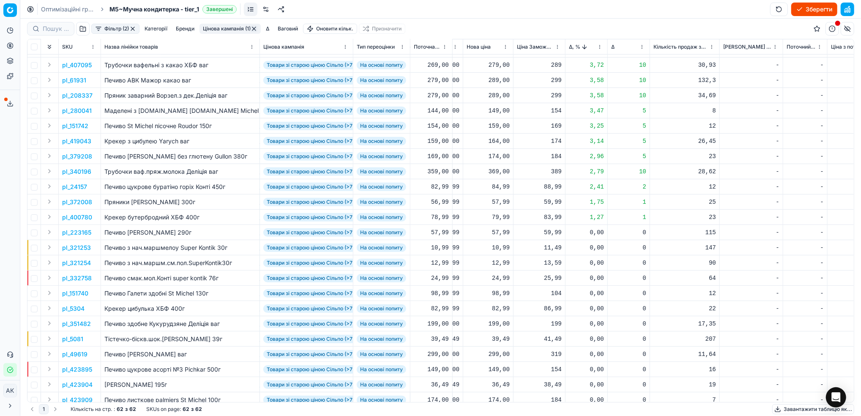
click at [80, 171] on p "pl_340196" at bounding box center [76, 171] width 29 height 8
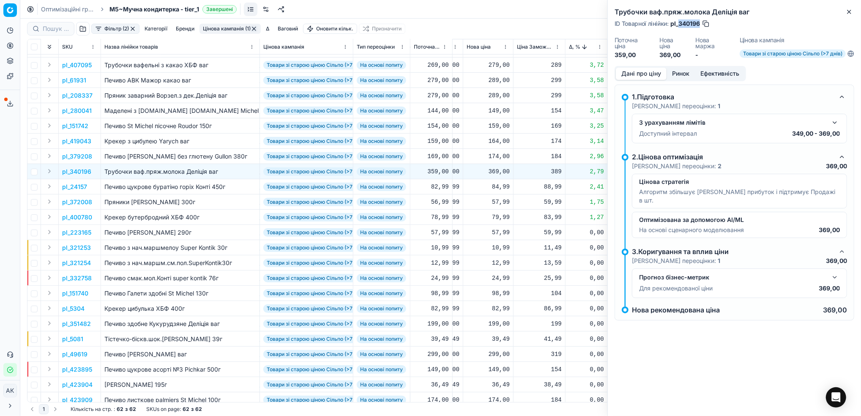
drag, startPoint x: 701, startPoint y: 22, endPoint x: 679, endPoint y: 22, distance: 21.6
click at [679, 22] on span "pl_340196" at bounding box center [686, 23] width 30 height 8
copy span "340196"
click at [849, 13] on icon "button" at bounding box center [849, 11] width 3 height 3
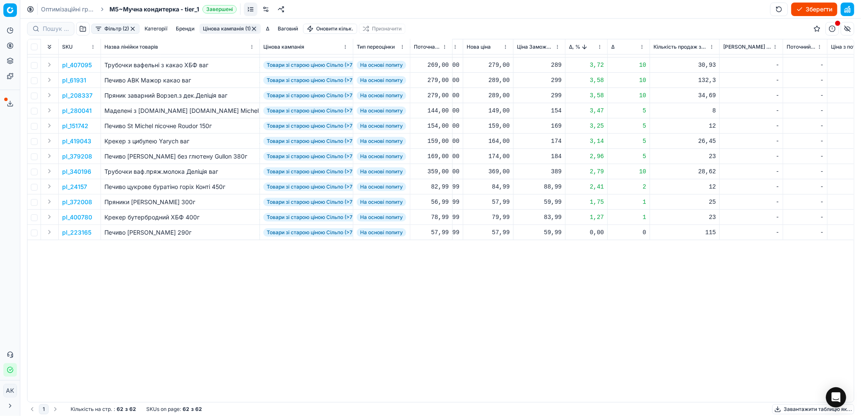
scroll to position [0, 292]
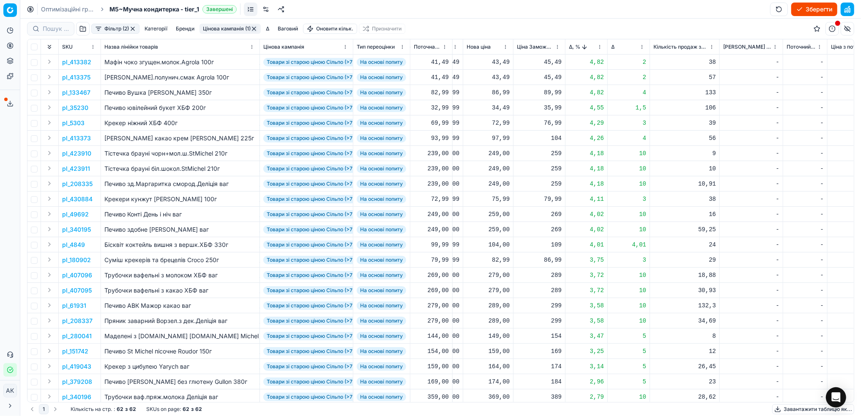
click at [230, 26] on button "Цінова кампанія (1)" at bounding box center [230, 29] width 61 height 10
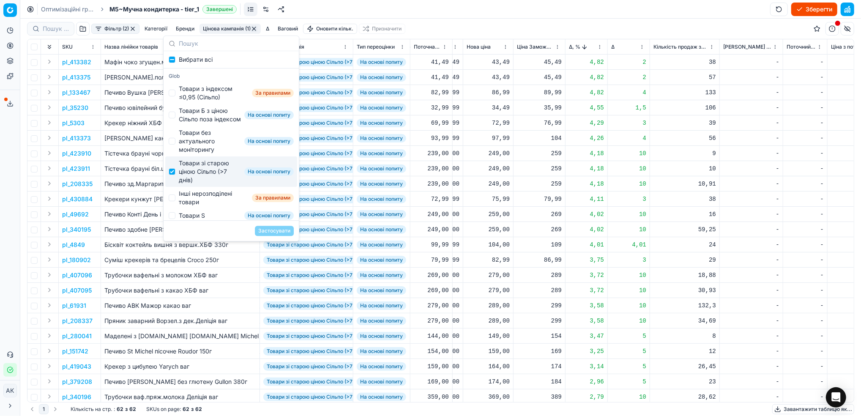
click at [175, 185] on div "Товари зі старою ціною Сільпо (>7 днів) На основі попиту" at bounding box center [231, 171] width 132 height 30
checkbox input "false"
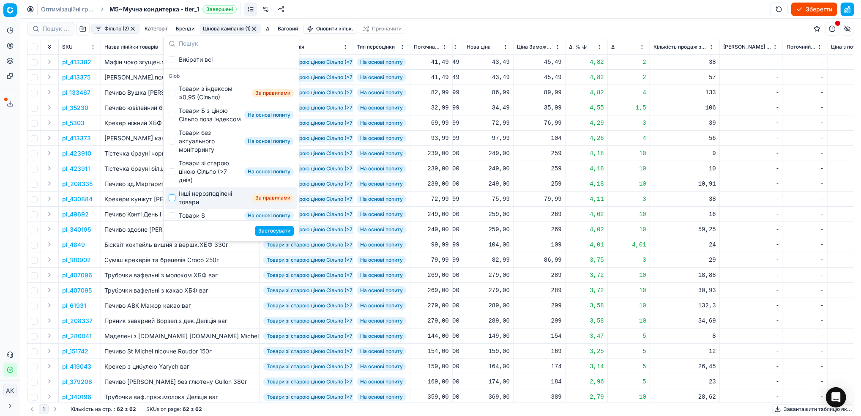
click at [175, 201] on input "Suggestions" at bounding box center [172, 198] width 7 height 7
checkbox input "true"
click at [273, 234] on button "Застосувати" at bounding box center [274, 231] width 39 height 10
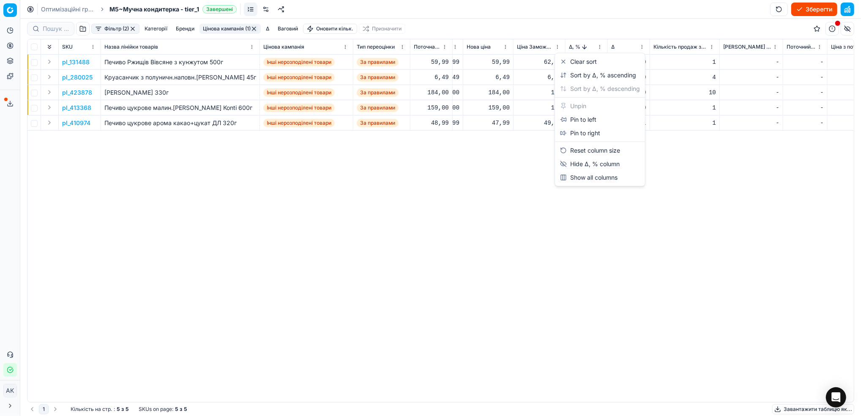
click at [601, 47] on html "Pricing platform Аналітика Цінова оптимізація Асортимент продукції Шаблони Серв…" at bounding box center [430, 208] width 861 height 416
click at [598, 69] on div "Sort by Δ, % ascending" at bounding box center [600, 76] width 87 height 14
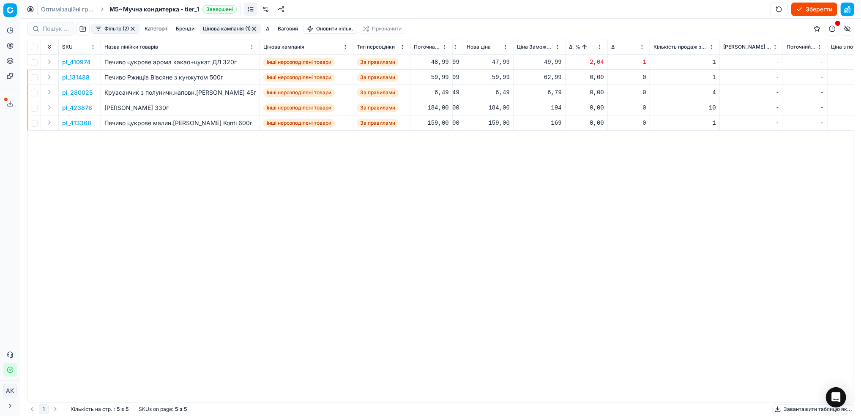
click at [75, 59] on p "pl_410974" at bounding box center [76, 62] width 28 height 8
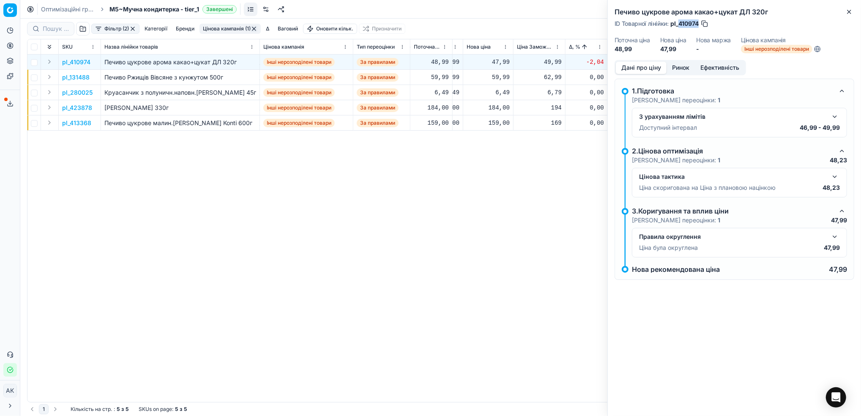
drag, startPoint x: 699, startPoint y: 25, endPoint x: 679, endPoint y: 25, distance: 20.3
click at [679, 25] on span "pl_410974" at bounding box center [685, 23] width 28 height 8
copy span "410974"
click at [849, 14] on icon "button" at bounding box center [849, 11] width 7 height 7
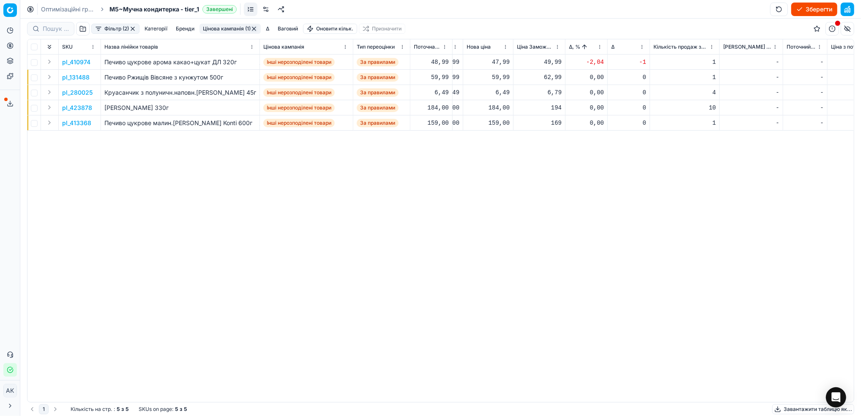
click at [499, 63] on div "47,99" at bounding box center [488, 62] width 43 height 8
drag, startPoint x: 499, startPoint y: 136, endPoint x: 489, endPoint y: 136, distance: 10.1
click at [489, 136] on input "47.99" at bounding box center [518, 137] width 61 height 14
type input "48.99"
click at [545, 230] on div "pl_410974 Печиво цукрове арома какао+цукат ДЛ 320г Інші нерозподілені товари За…" at bounding box center [149, 229] width 827 height 348
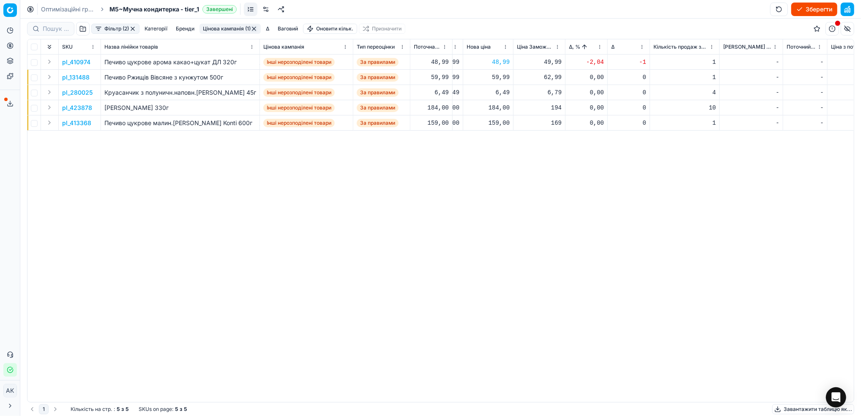
click at [258, 29] on button "button" at bounding box center [254, 28] width 7 height 7
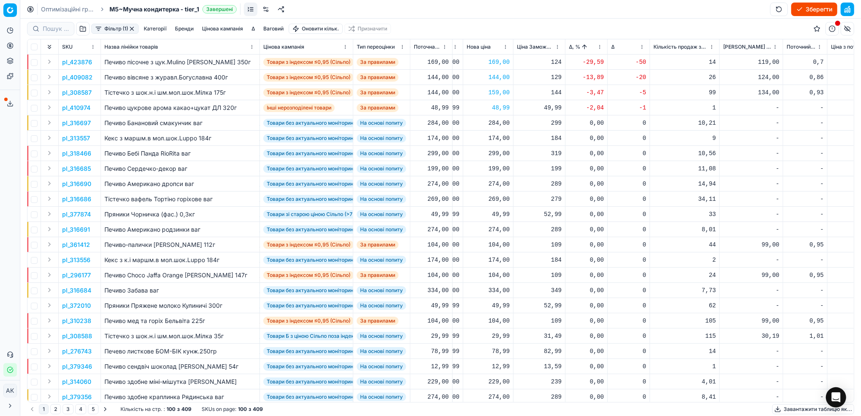
click at [809, 10] on button "Зберегти" at bounding box center [815, 10] width 46 height 14
drag, startPoint x: 59, startPoint y: 8, endPoint x: 313, endPoint y: 93, distance: 267.7
click at [59, 8] on link "Оптимізаційні групи" at bounding box center [68, 9] width 54 height 8
